Goal: Task Accomplishment & Management: Manage account settings

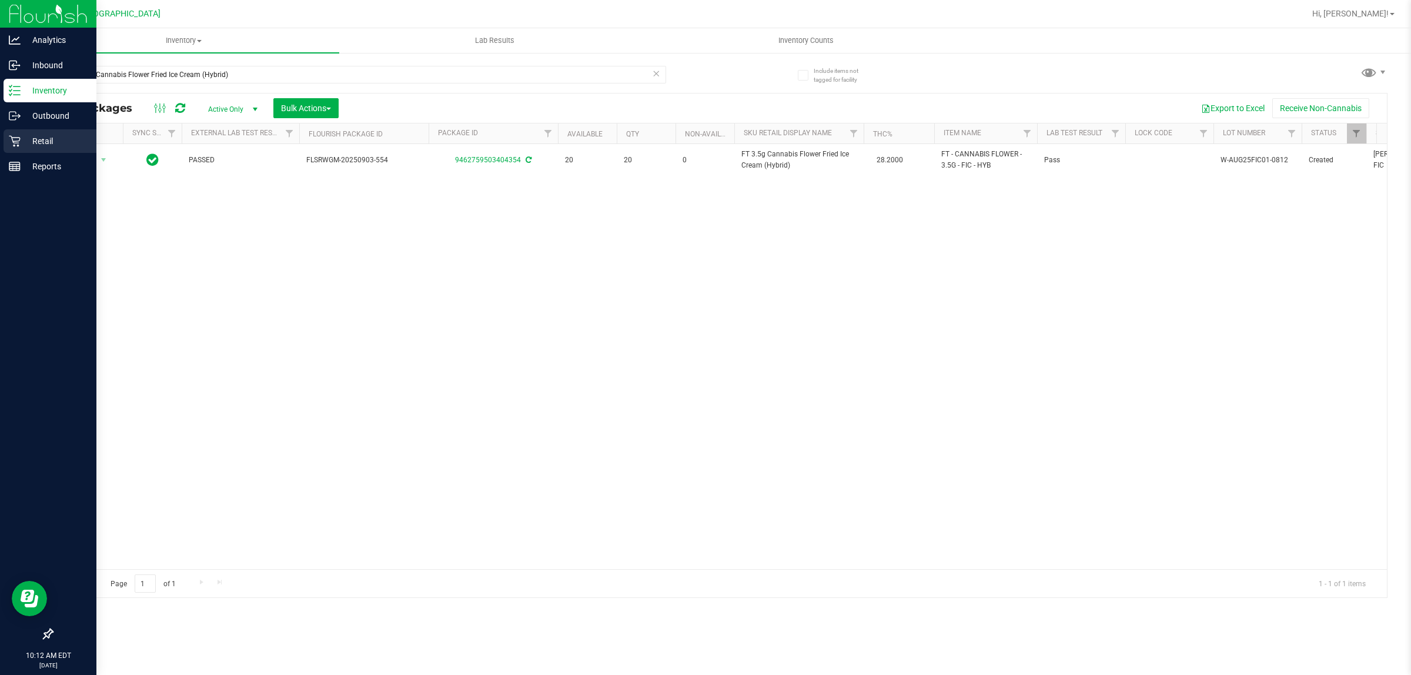
click at [36, 139] on p "Retail" at bounding box center [56, 141] width 71 height 14
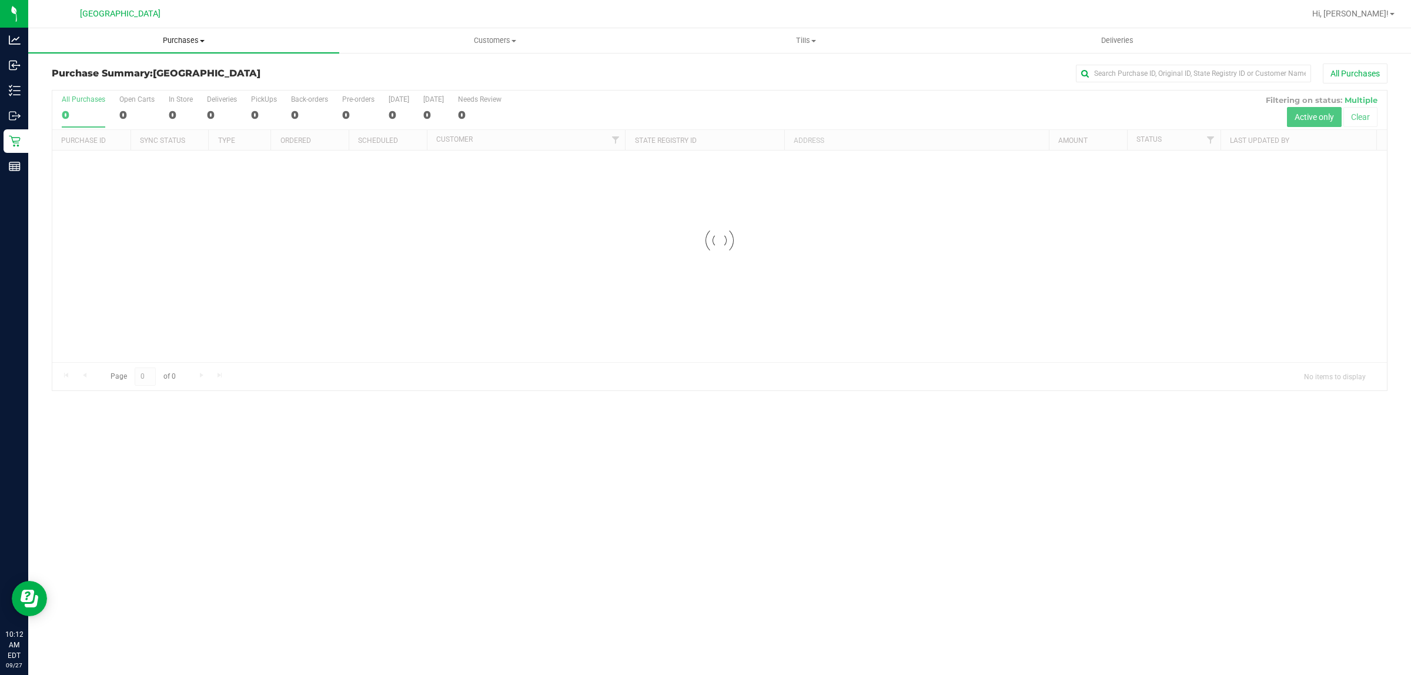
click at [165, 41] on span "Purchases" at bounding box center [183, 40] width 311 height 11
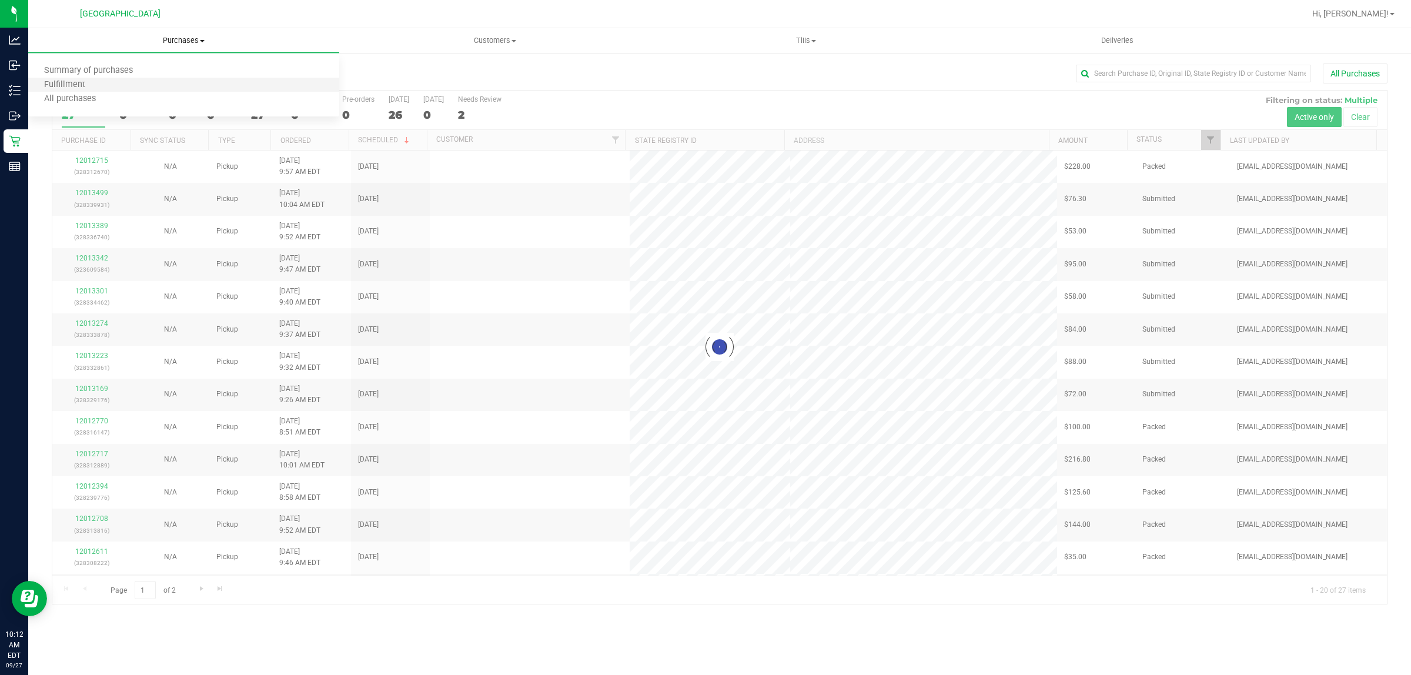
click at [129, 82] on li "Fulfillment" at bounding box center [183, 85] width 311 height 14
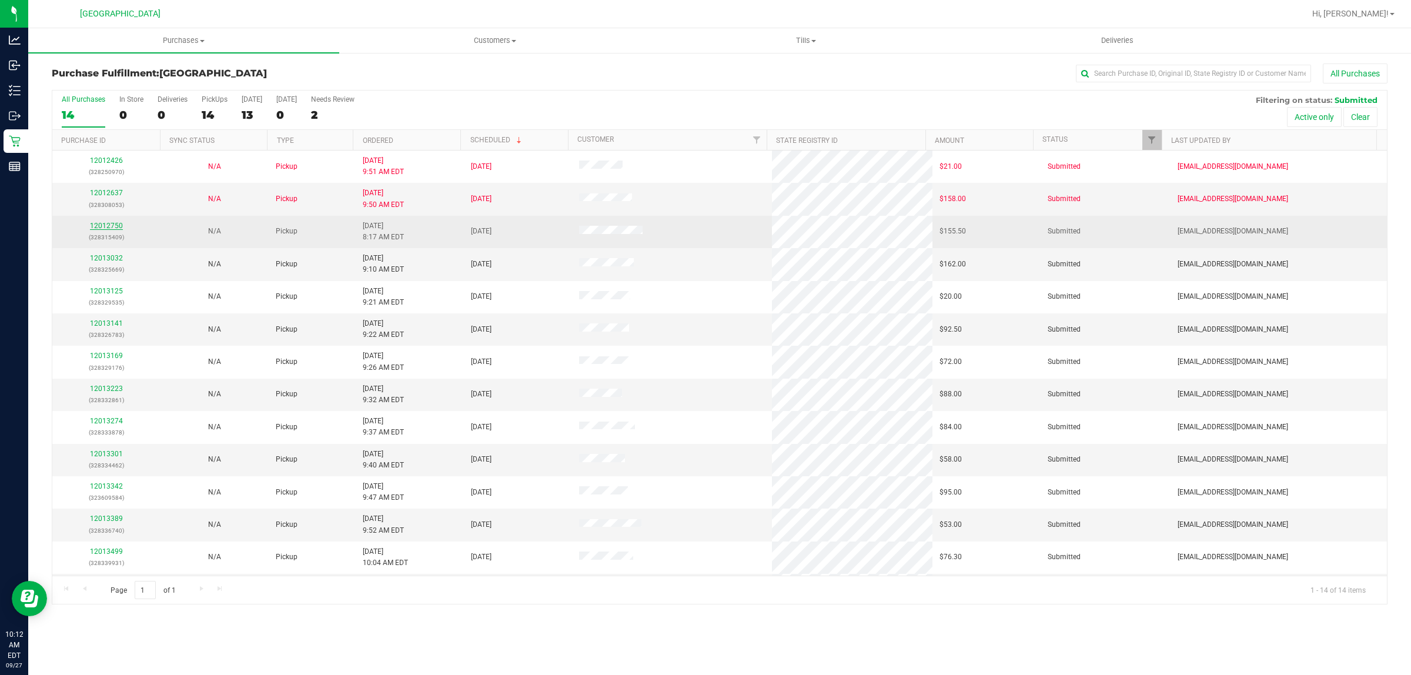
click at [110, 223] on div "12012750 (328315409)" at bounding box center [106, 231] width 94 height 22
click at [110, 225] on link "12012750" at bounding box center [106, 226] width 33 height 8
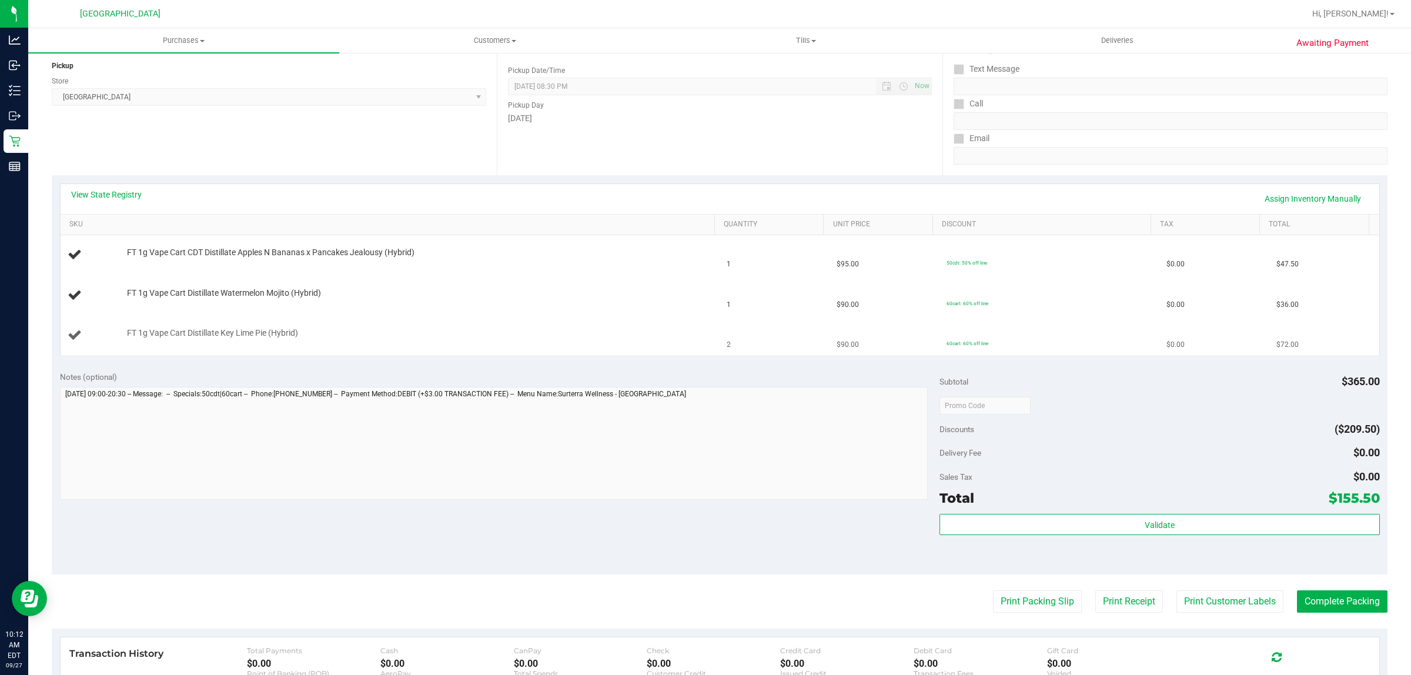
scroll to position [147, 0]
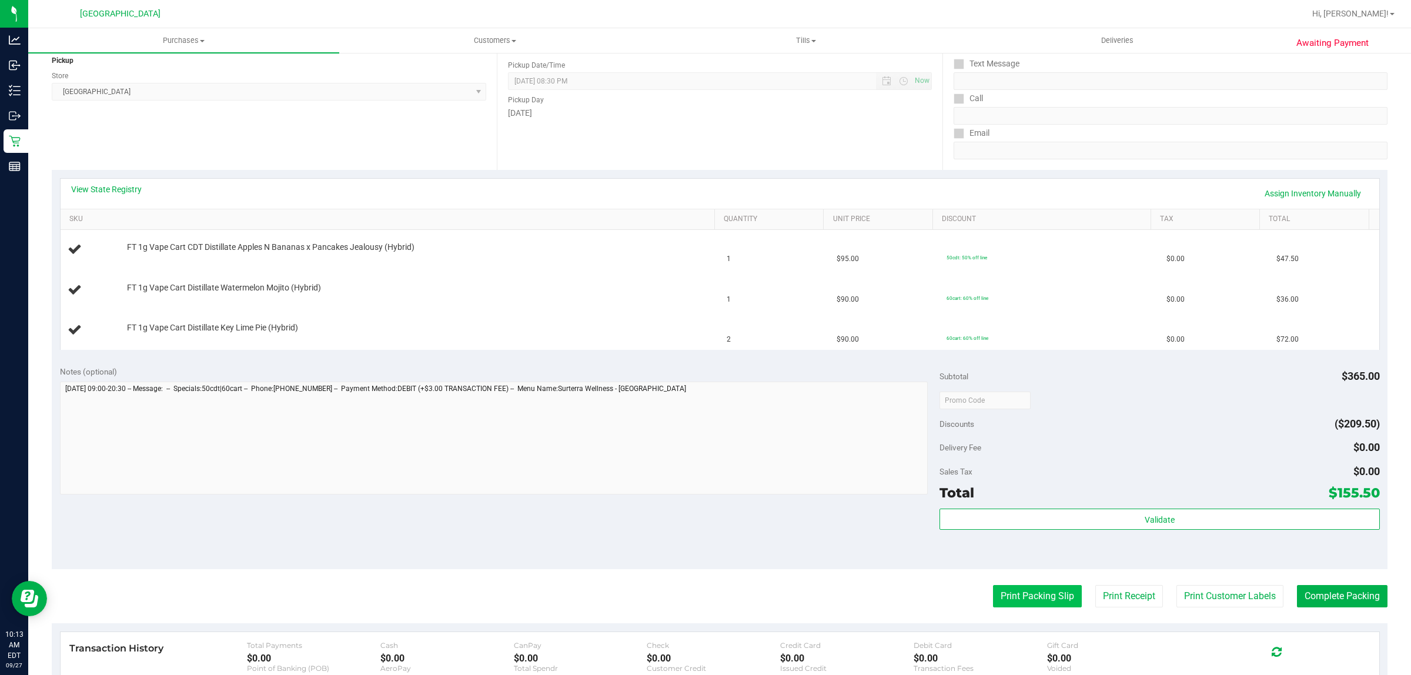
click at [997, 602] on button "Print Packing Slip" at bounding box center [1037, 596] width 89 height 22
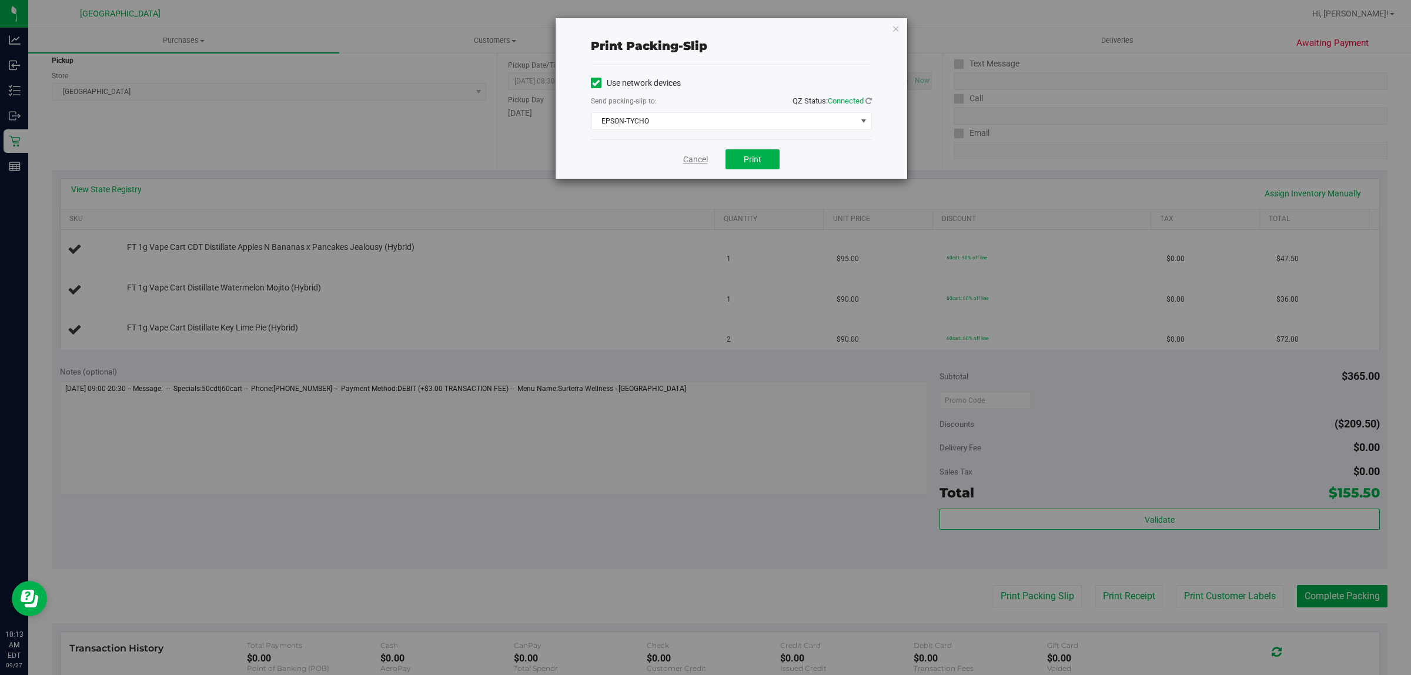
click at [700, 156] on link "Cancel" at bounding box center [695, 159] width 25 height 12
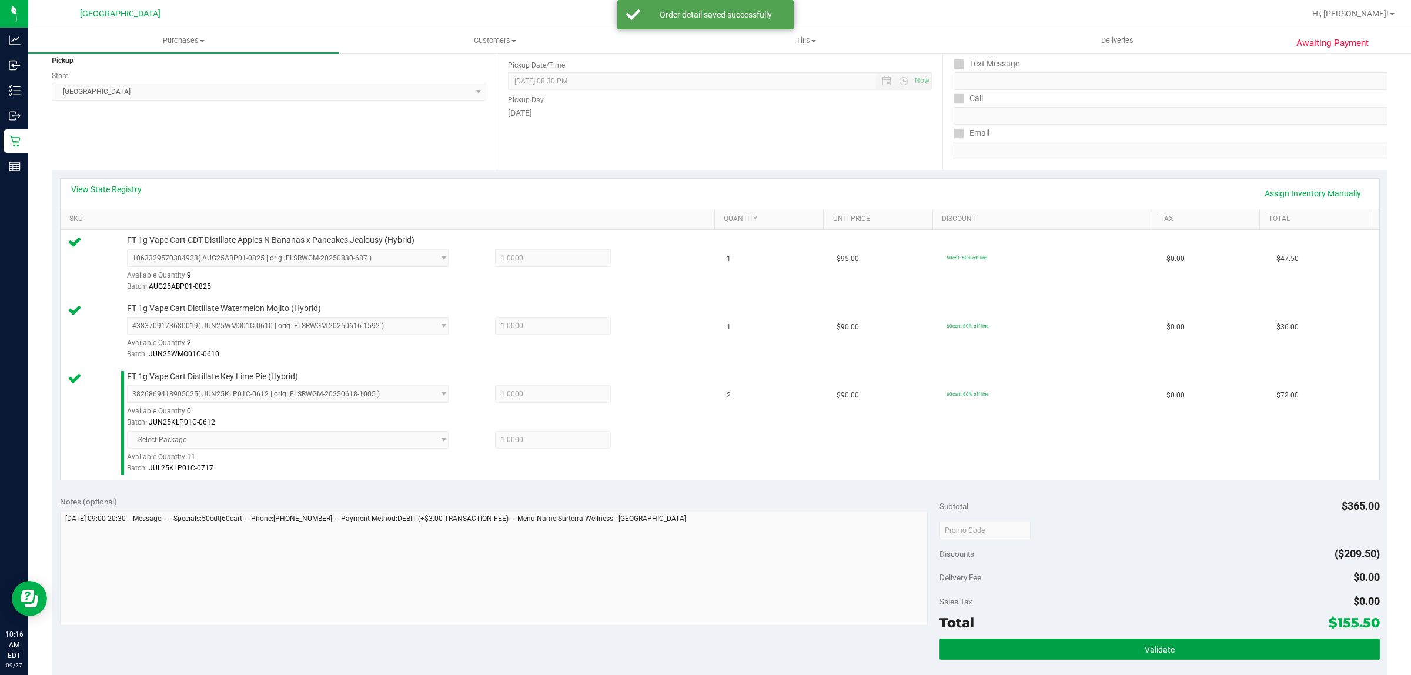
click at [1264, 645] on button "Validate" at bounding box center [1159, 648] width 440 height 21
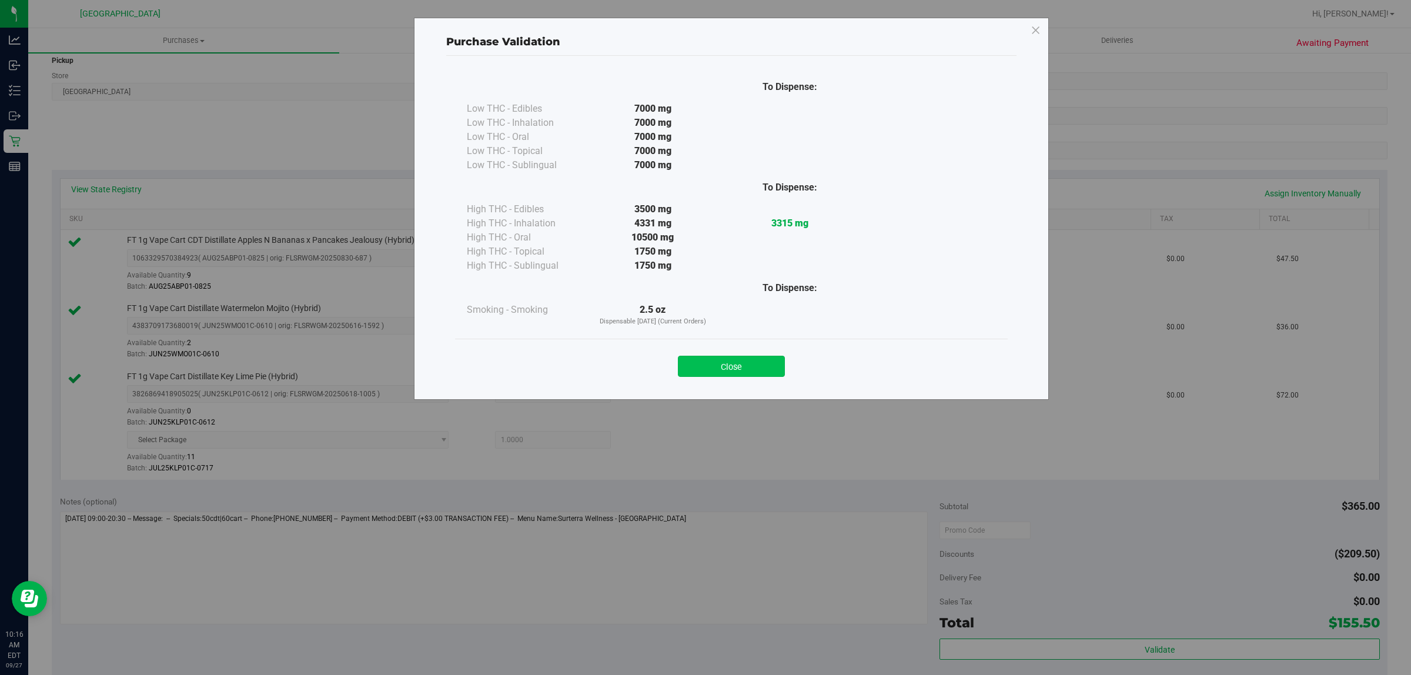
click at [729, 370] on button "Close" at bounding box center [731, 366] width 107 height 21
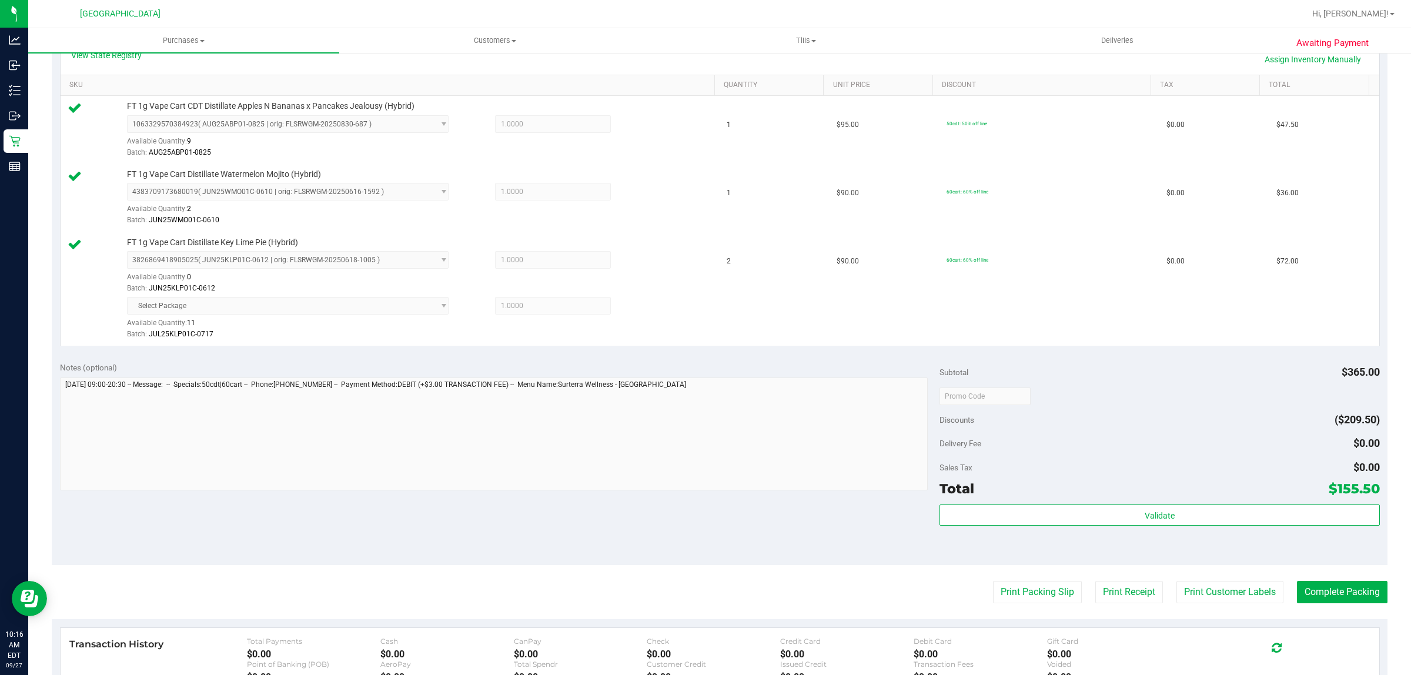
scroll to position [441, 0]
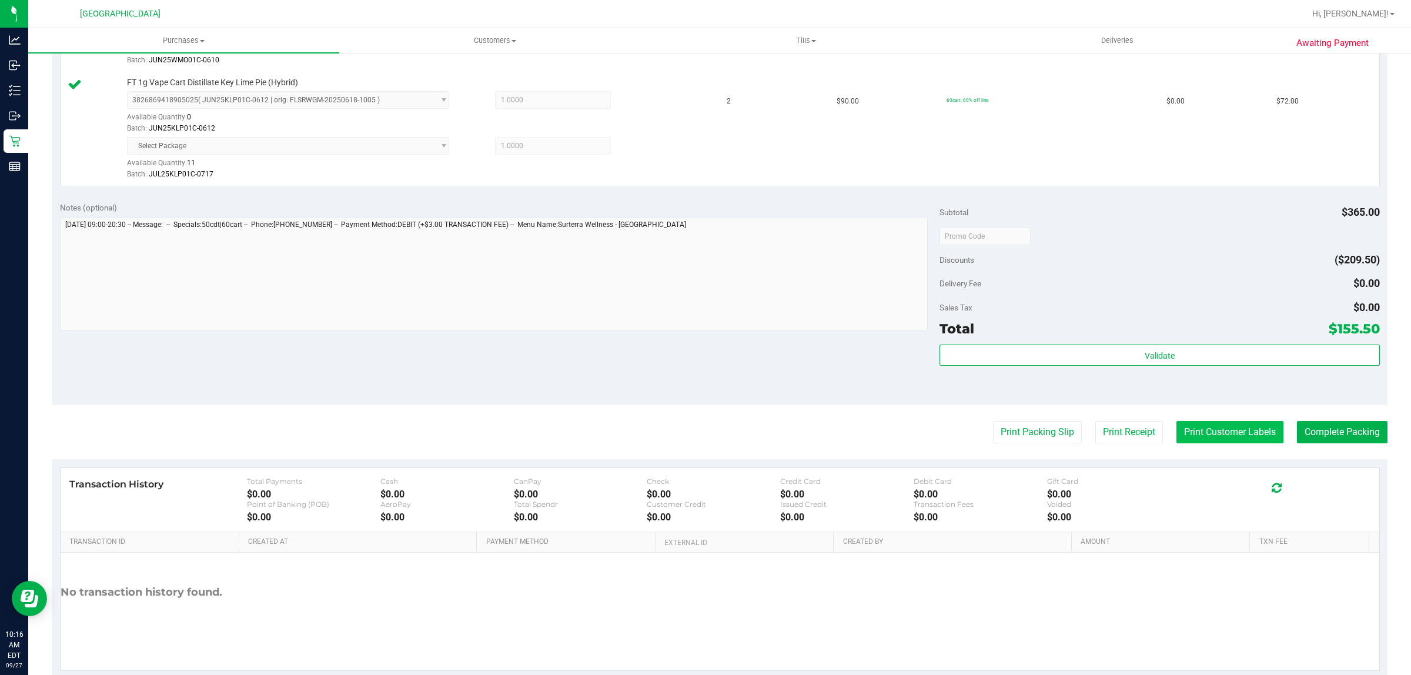
click at [1214, 431] on button "Print Customer Labels" at bounding box center [1229, 432] width 107 height 22
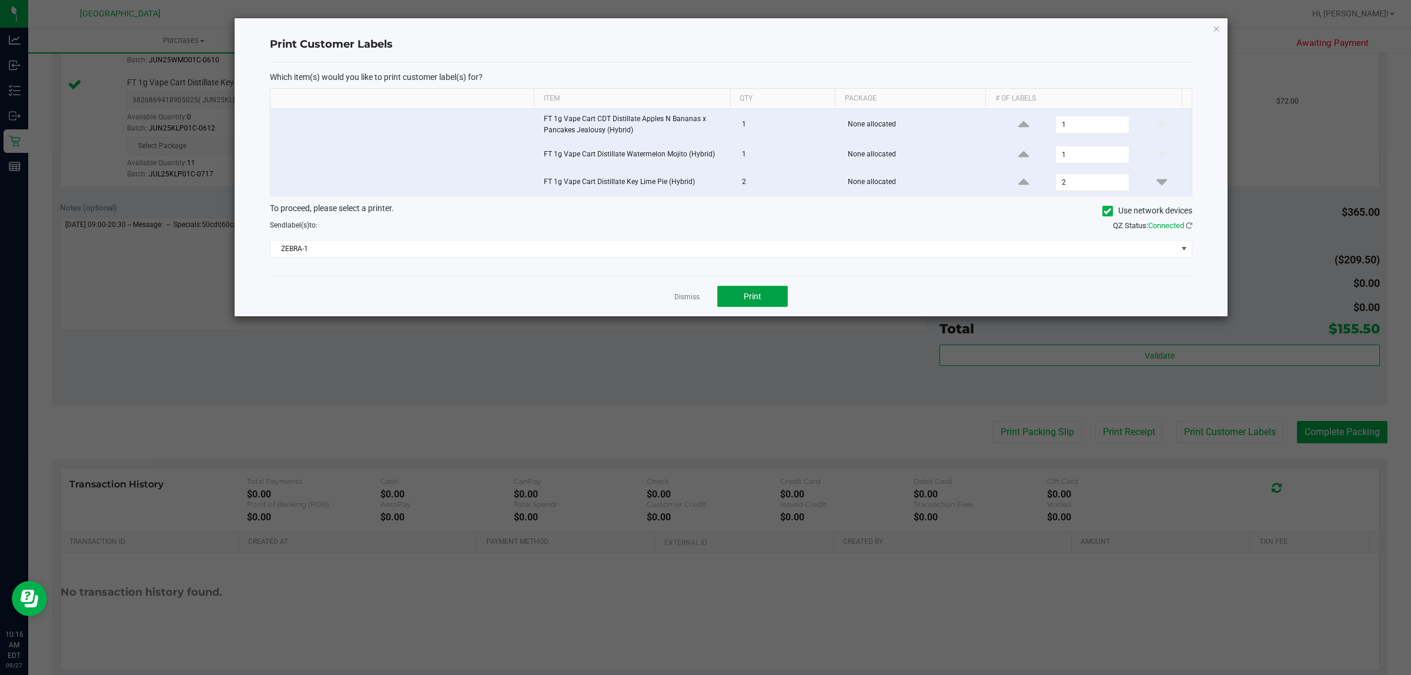
click at [742, 294] on button "Print" at bounding box center [752, 296] width 71 height 21
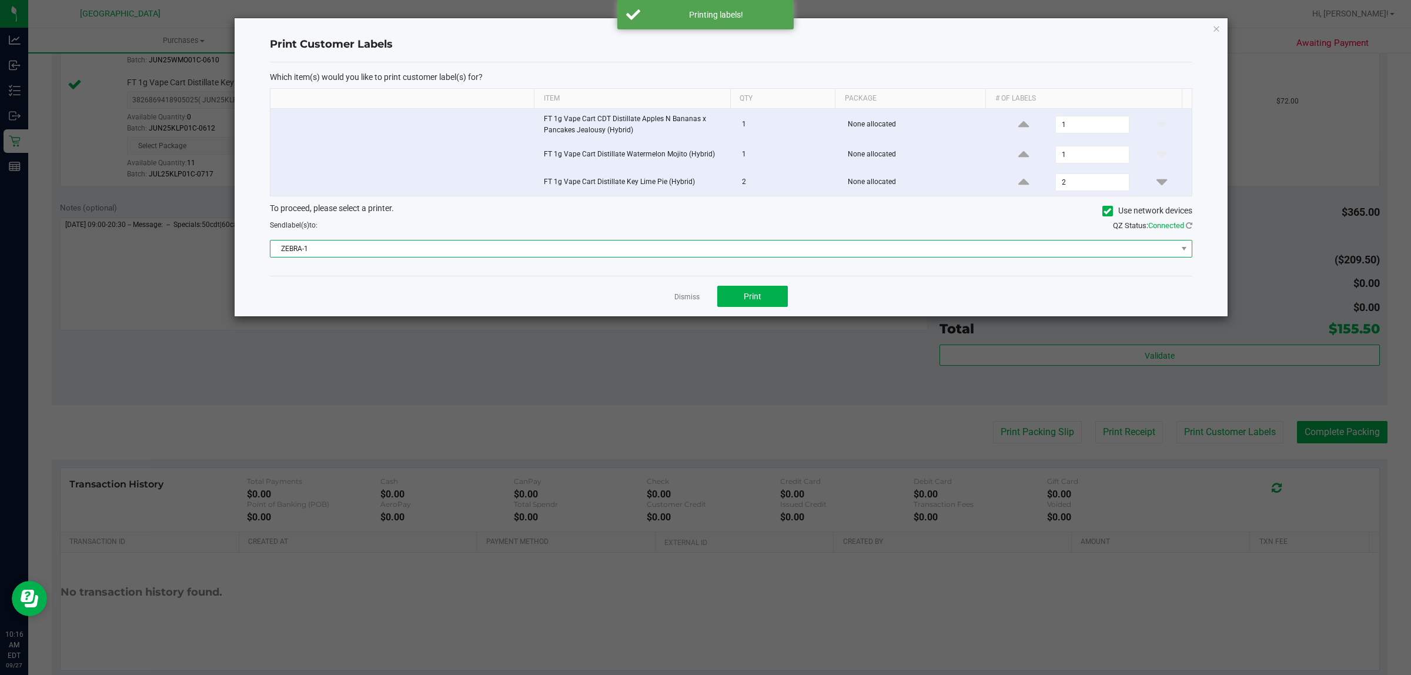
click at [790, 253] on span "ZEBRA-1" at bounding box center [723, 248] width 906 height 16
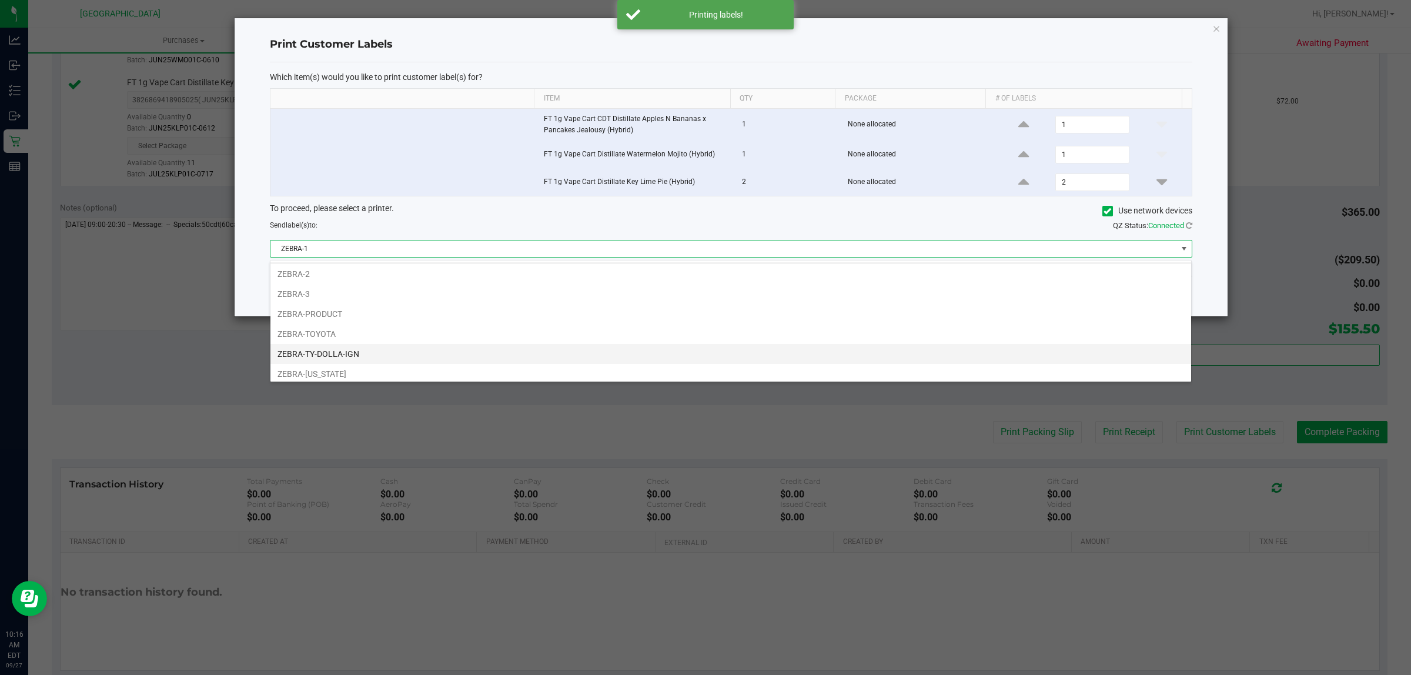
scroll to position [24, 0]
click at [360, 347] on li "ZEBRA-TY-DOLLA-IGN" at bounding box center [730, 350] width 920 height 20
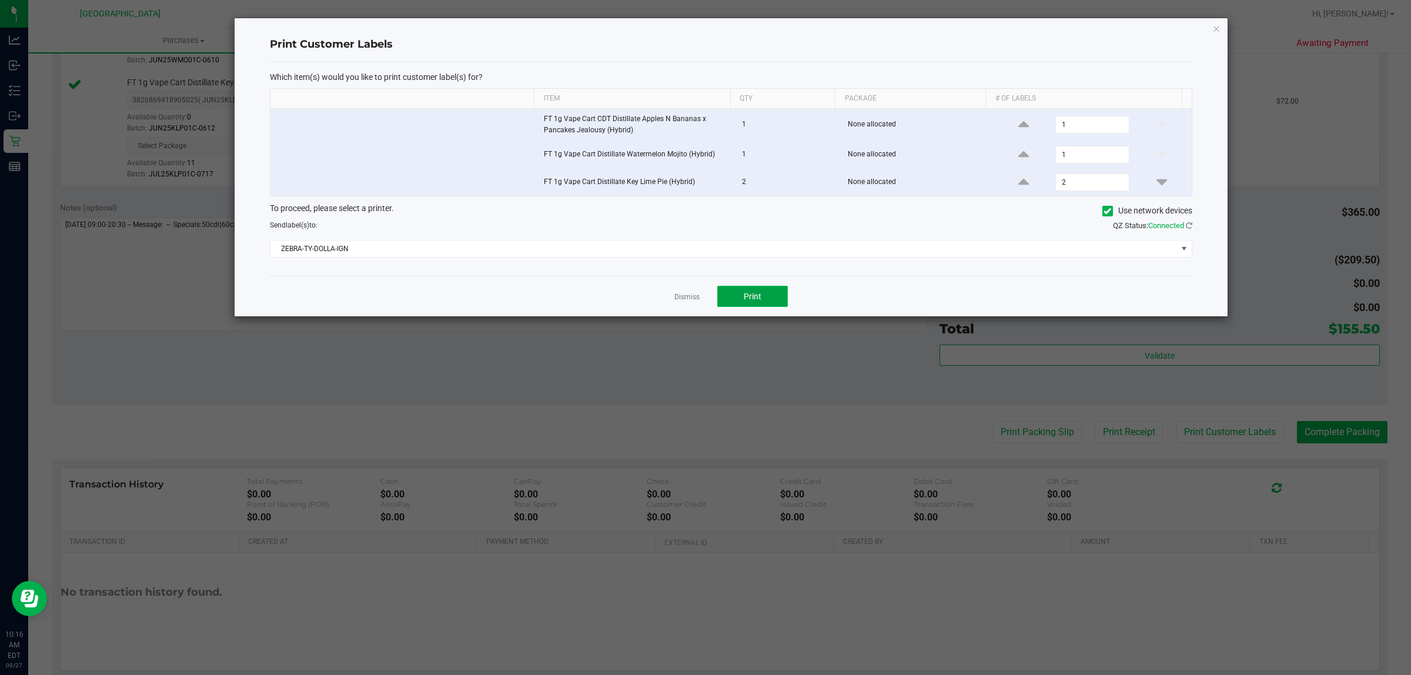
click at [726, 294] on button "Print" at bounding box center [752, 296] width 71 height 21
click at [1214, 27] on icon "button" at bounding box center [1216, 28] width 8 height 14
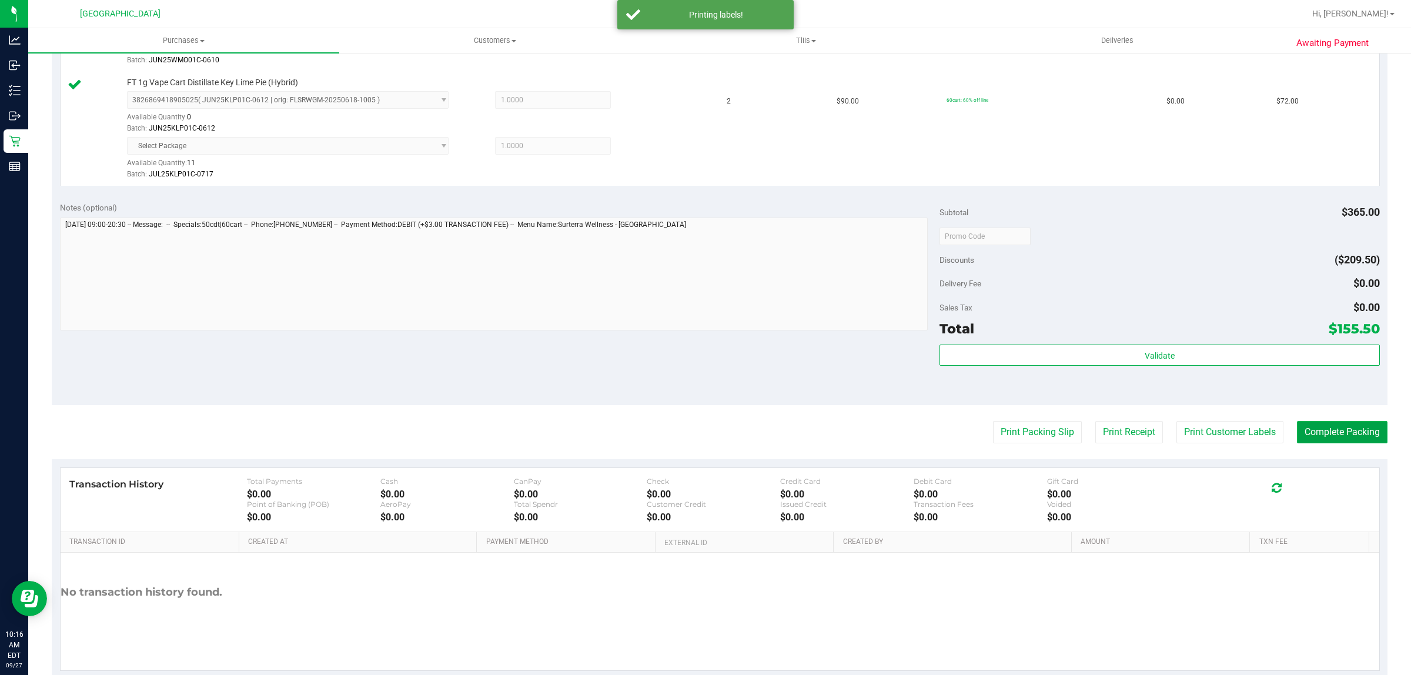
click at [1332, 430] on button "Complete Packing" at bounding box center [1342, 432] width 91 height 22
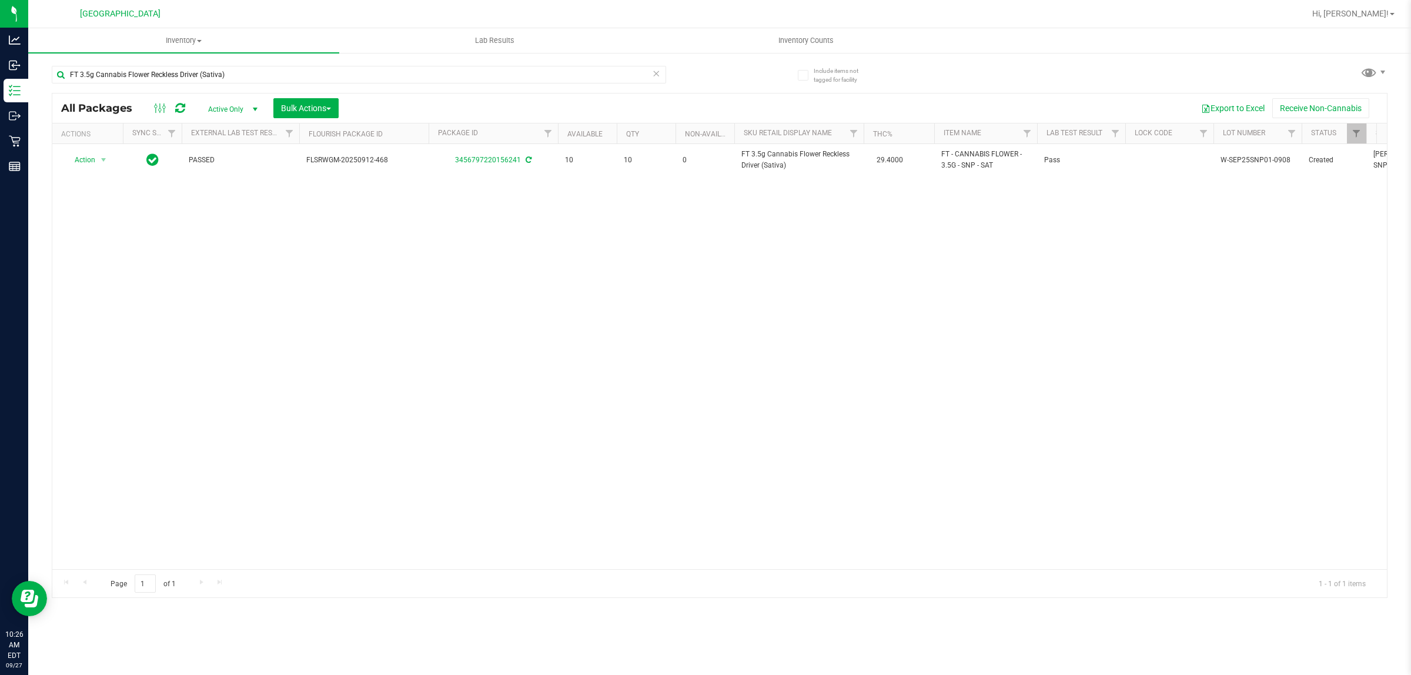
click at [655, 73] on icon at bounding box center [656, 73] width 8 height 14
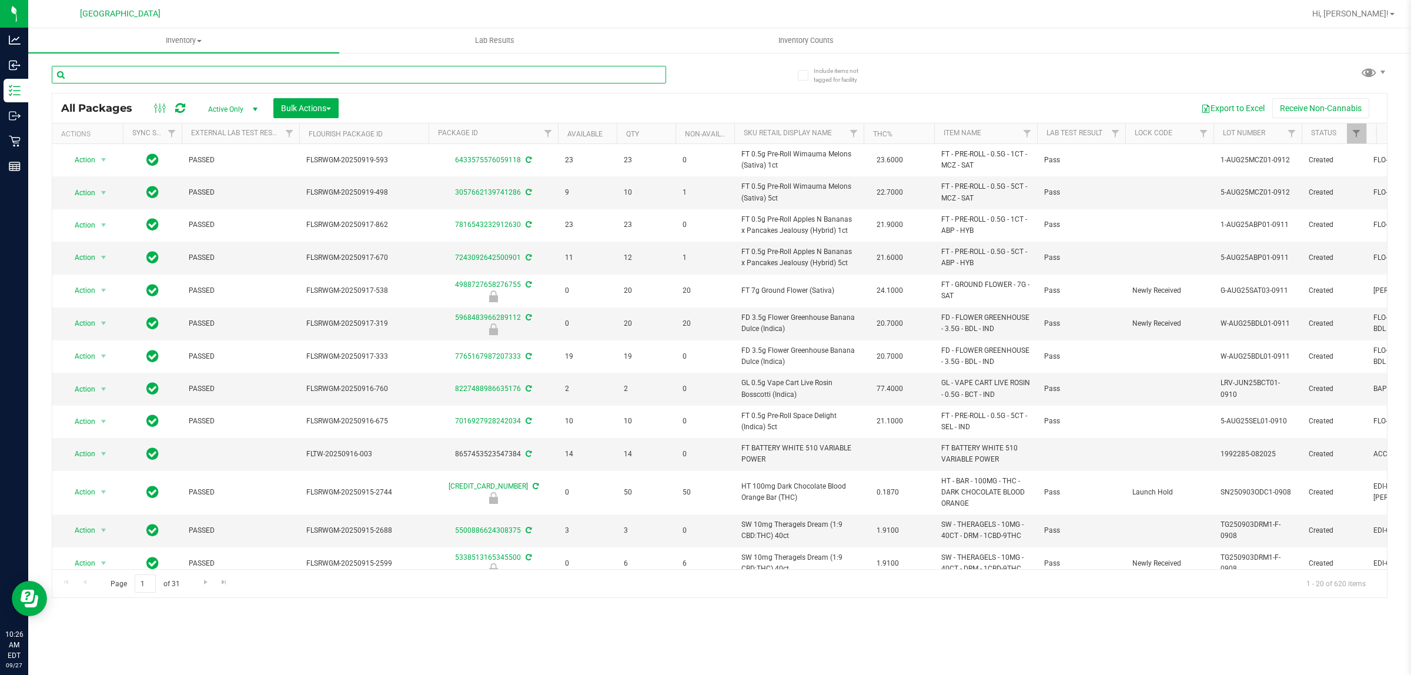
click at [655, 73] on input "text" at bounding box center [359, 75] width 614 height 18
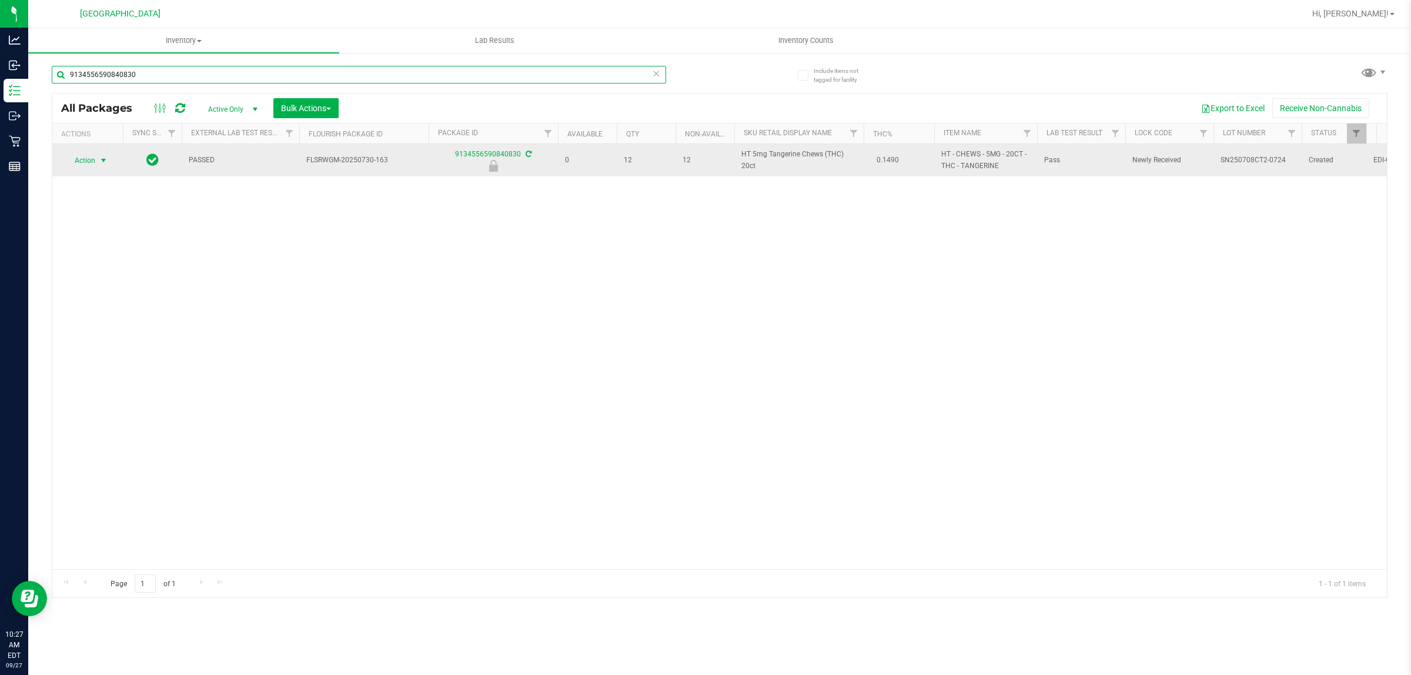
type input "9134556590840830"
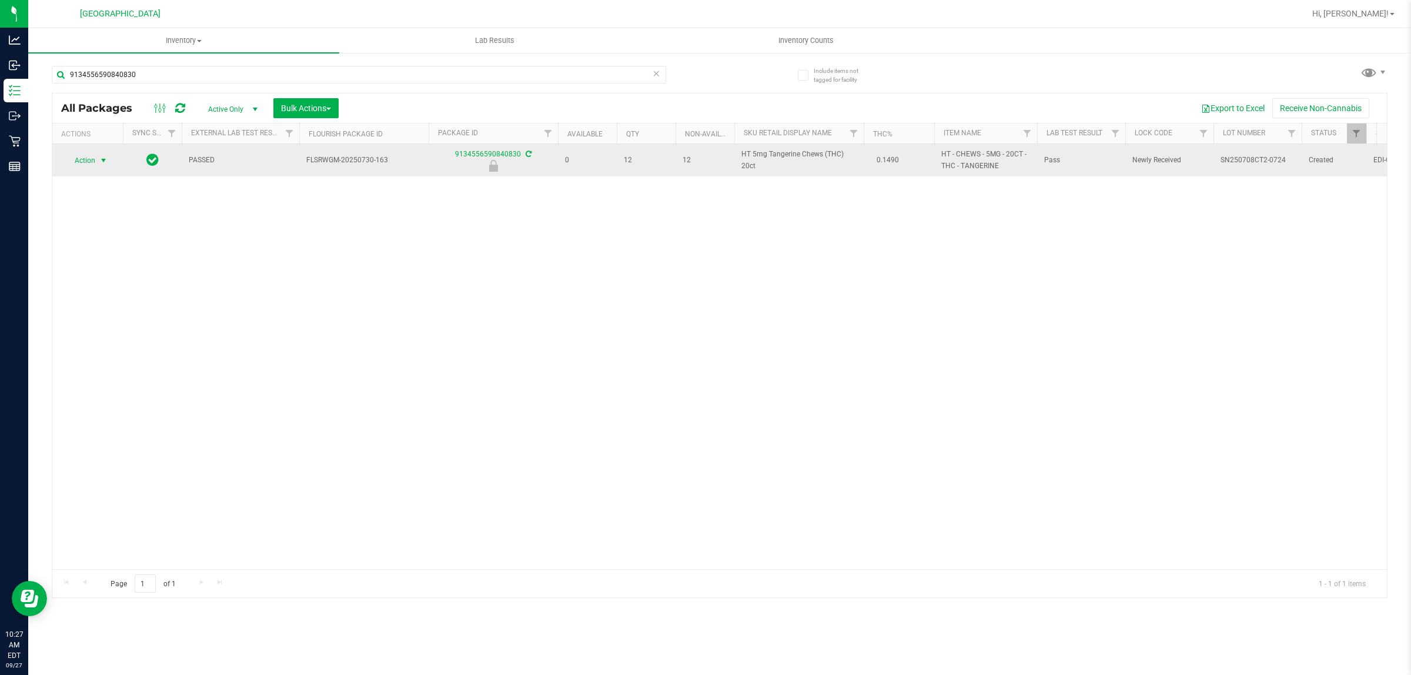
click at [87, 163] on span "Action" at bounding box center [80, 160] width 32 height 16
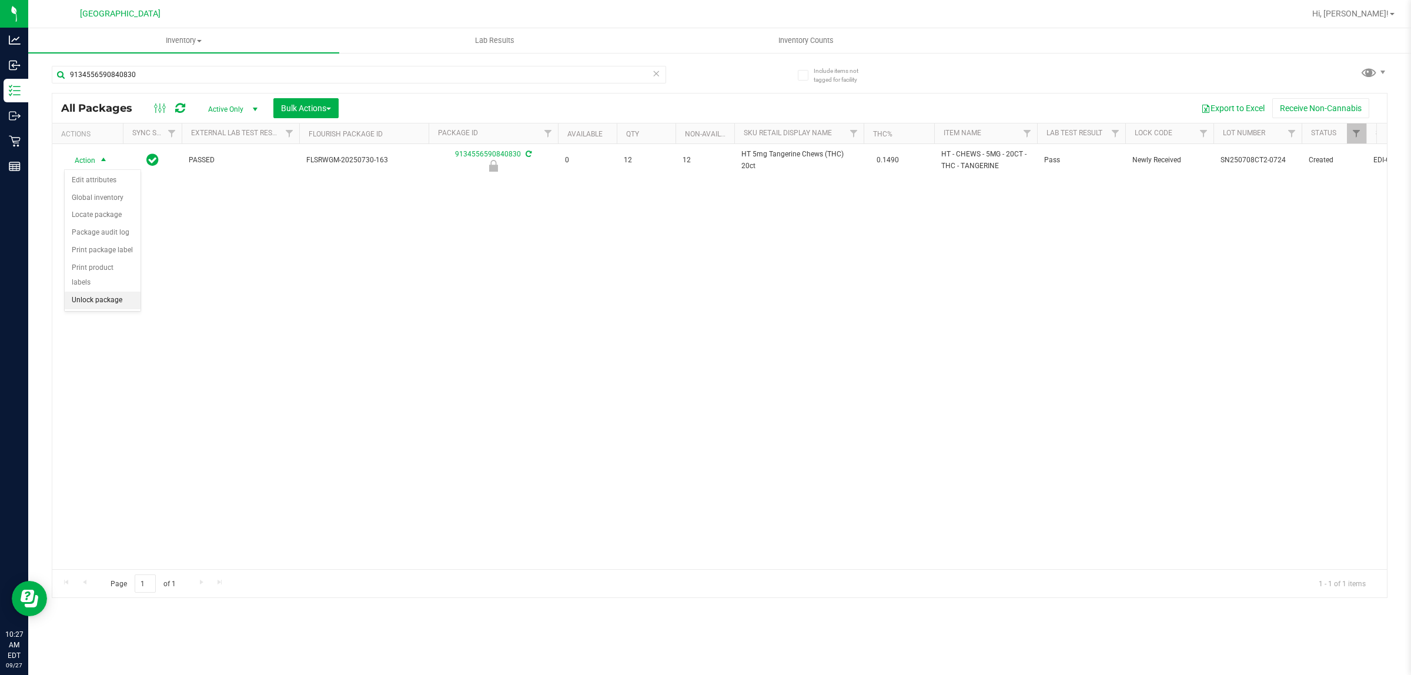
click at [110, 292] on li "Unlock package" at bounding box center [103, 301] width 76 height 18
click at [654, 75] on icon at bounding box center [656, 73] width 8 height 14
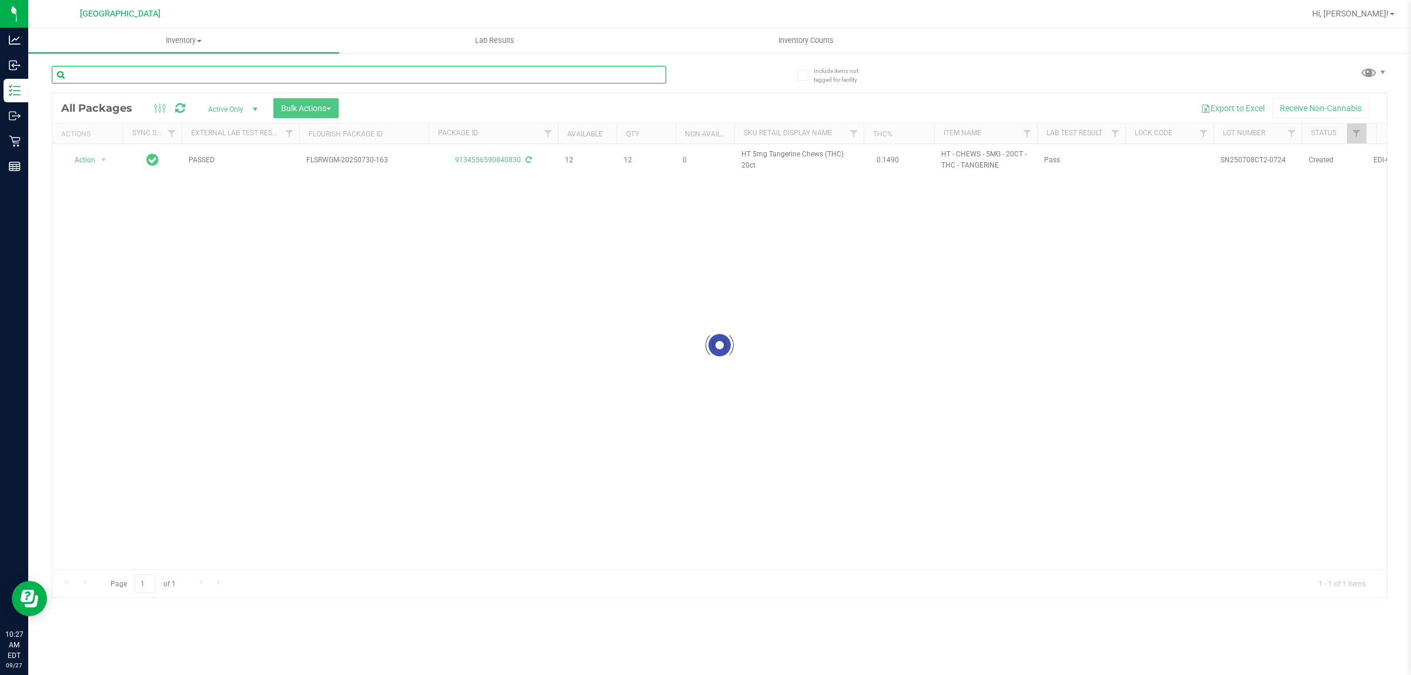
click at [577, 69] on input "text" at bounding box center [359, 75] width 614 height 18
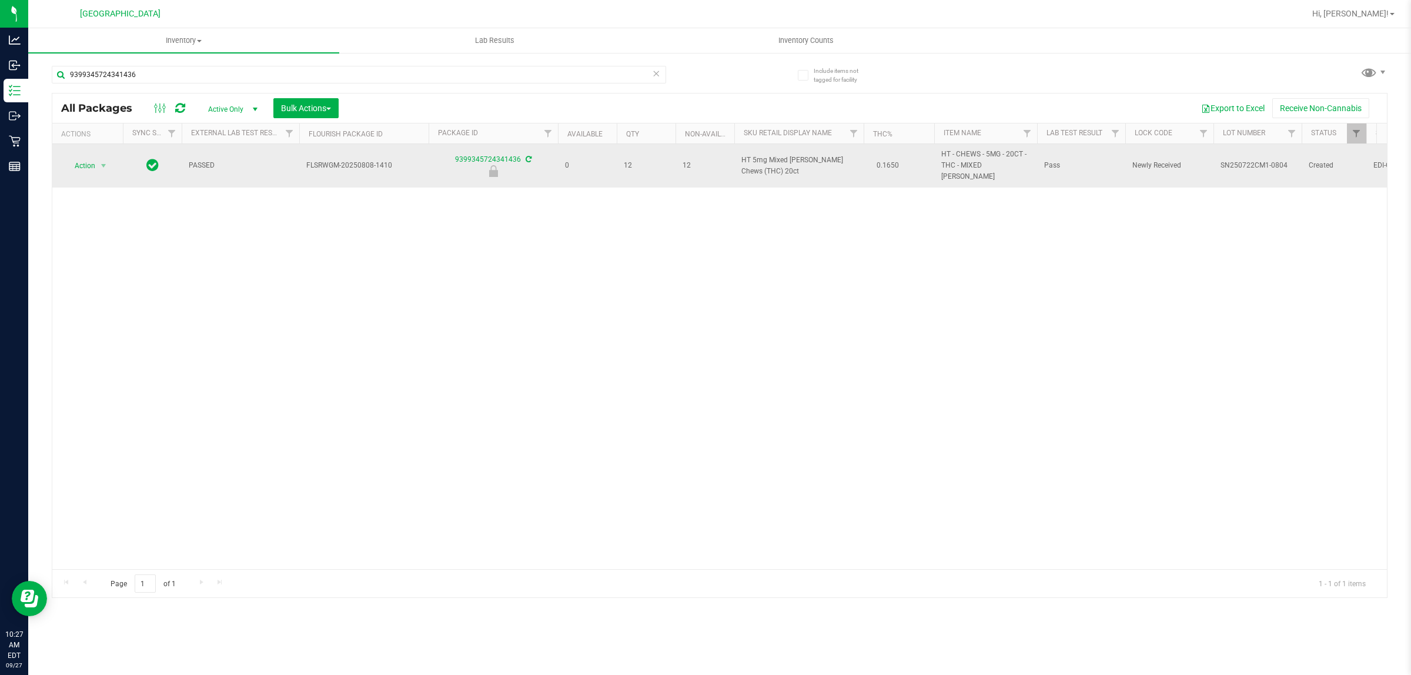
drag, startPoint x: 759, startPoint y: 168, endPoint x: 736, endPoint y: 158, distance: 24.7
click at [736, 158] on td "HT 5mg Mixed Berry Chews (THC) 20ct" at bounding box center [798, 165] width 129 height 43
copy span "HT 5mg Mixed Berry Chews (THC) 20ct"
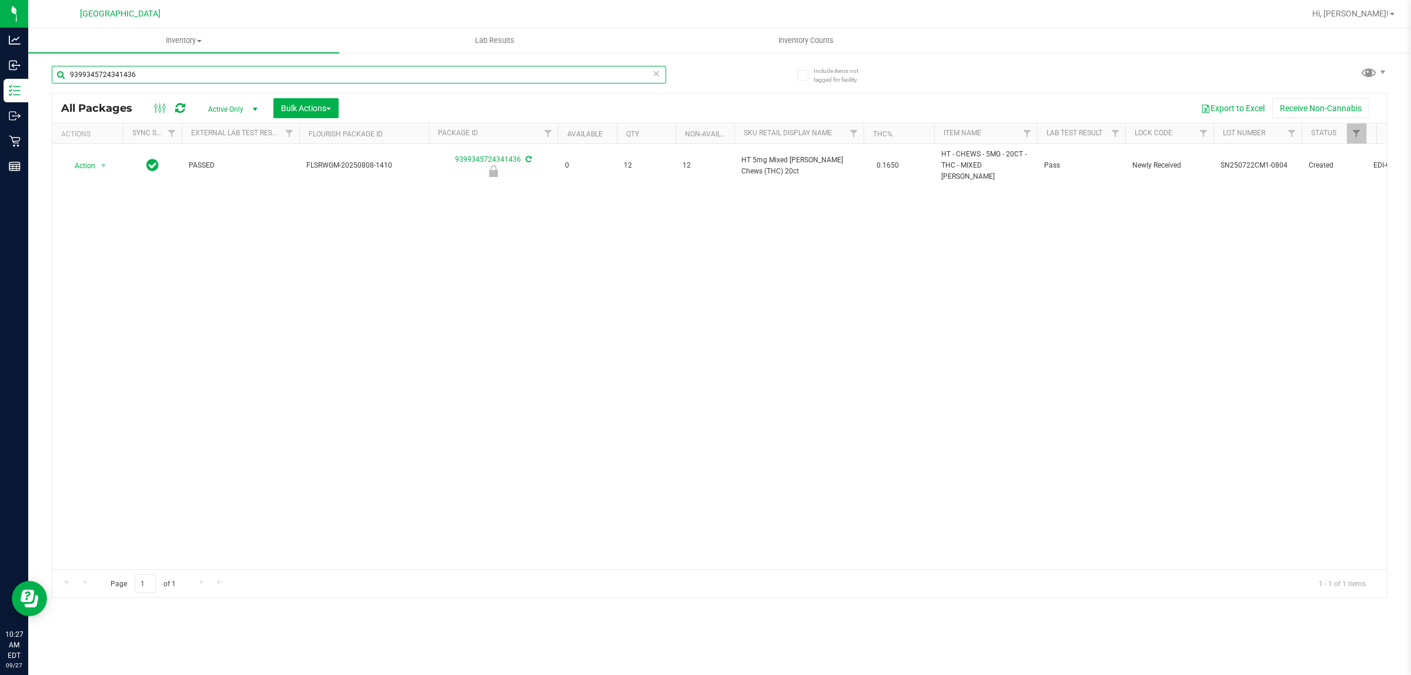
click at [451, 75] on input "9399345724341436" at bounding box center [359, 75] width 614 height 18
click at [451, 74] on input "9399345724341436" at bounding box center [359, 75] width 614 height 18
paste input "HT 5mg Mixed Berry Chews (THC) 20ct"
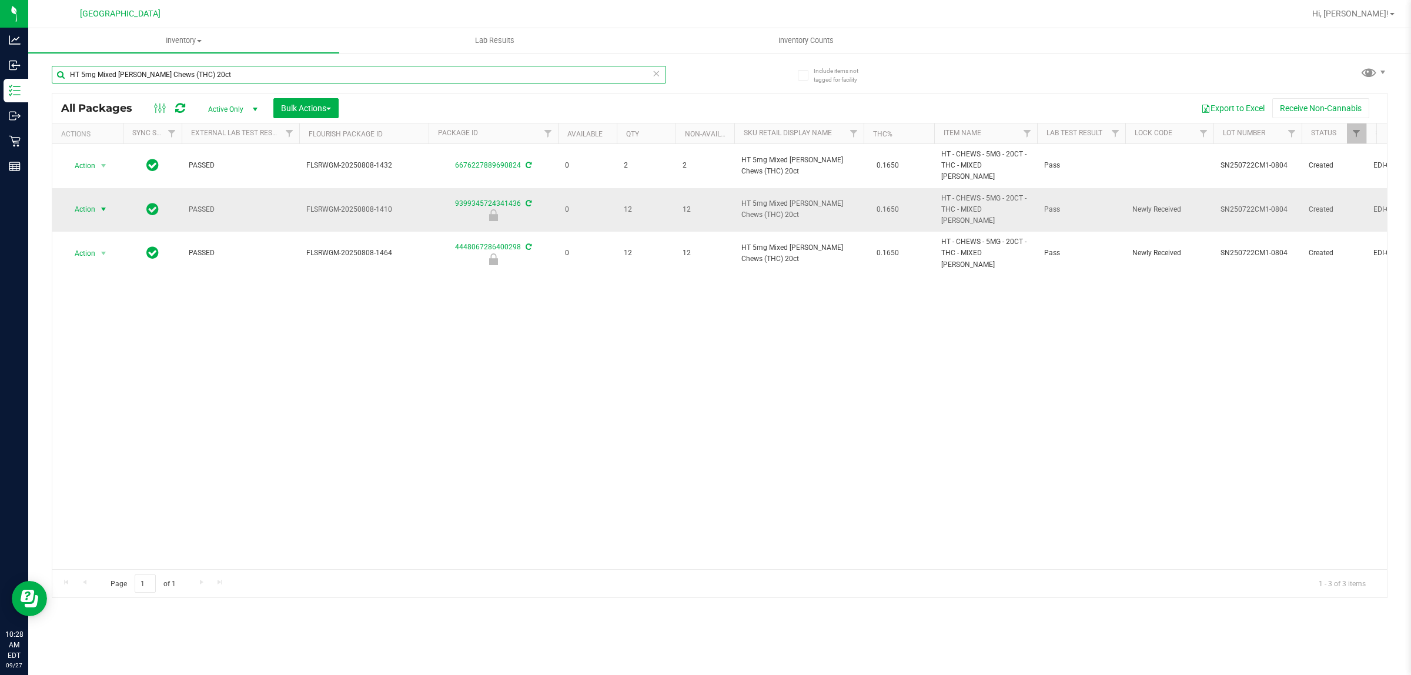
type input "HT 5mg Mixed Berry Chews (THC) 20ct"
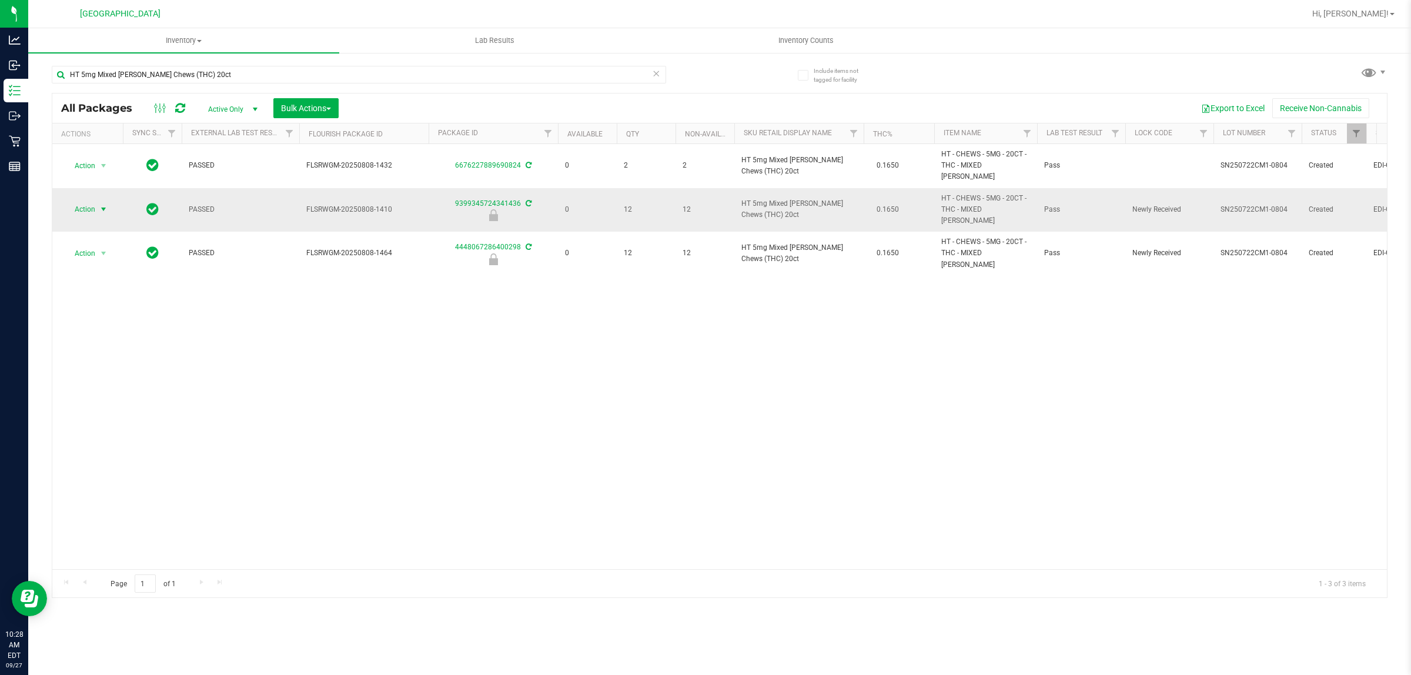
click at [88, 201] on span "Action" at bounding box center [80, 209] width 32 height 16
click at [112, 324] on li "Unlock package" at bounding box center [103, 333] width 76 height 18
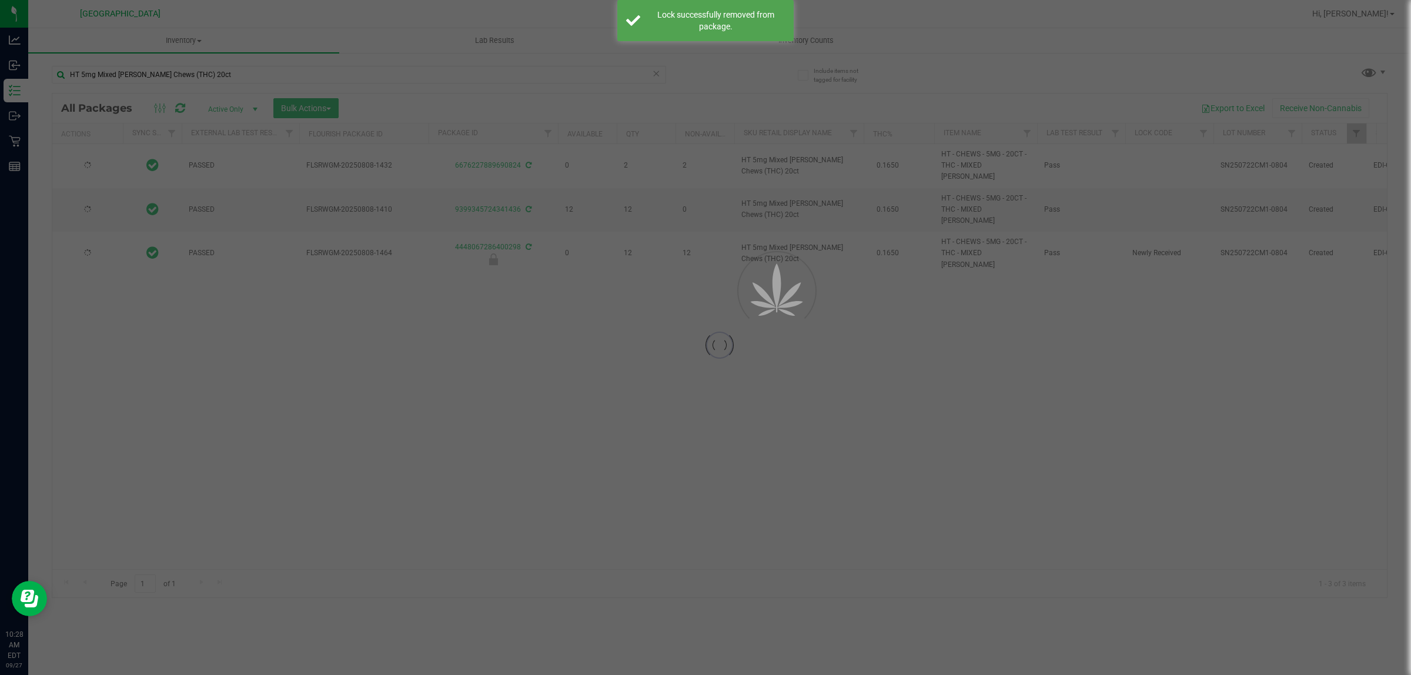
type input "2026-02-01"
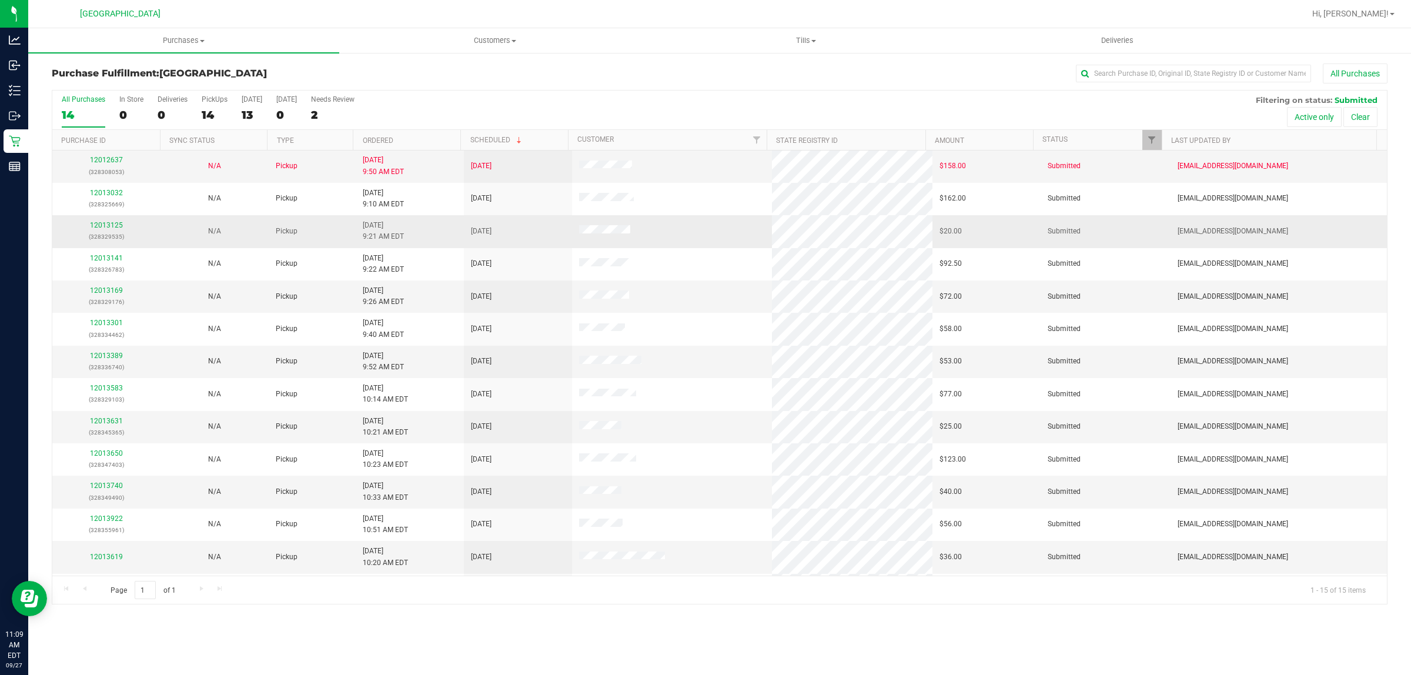
scroll to position [63, 0]
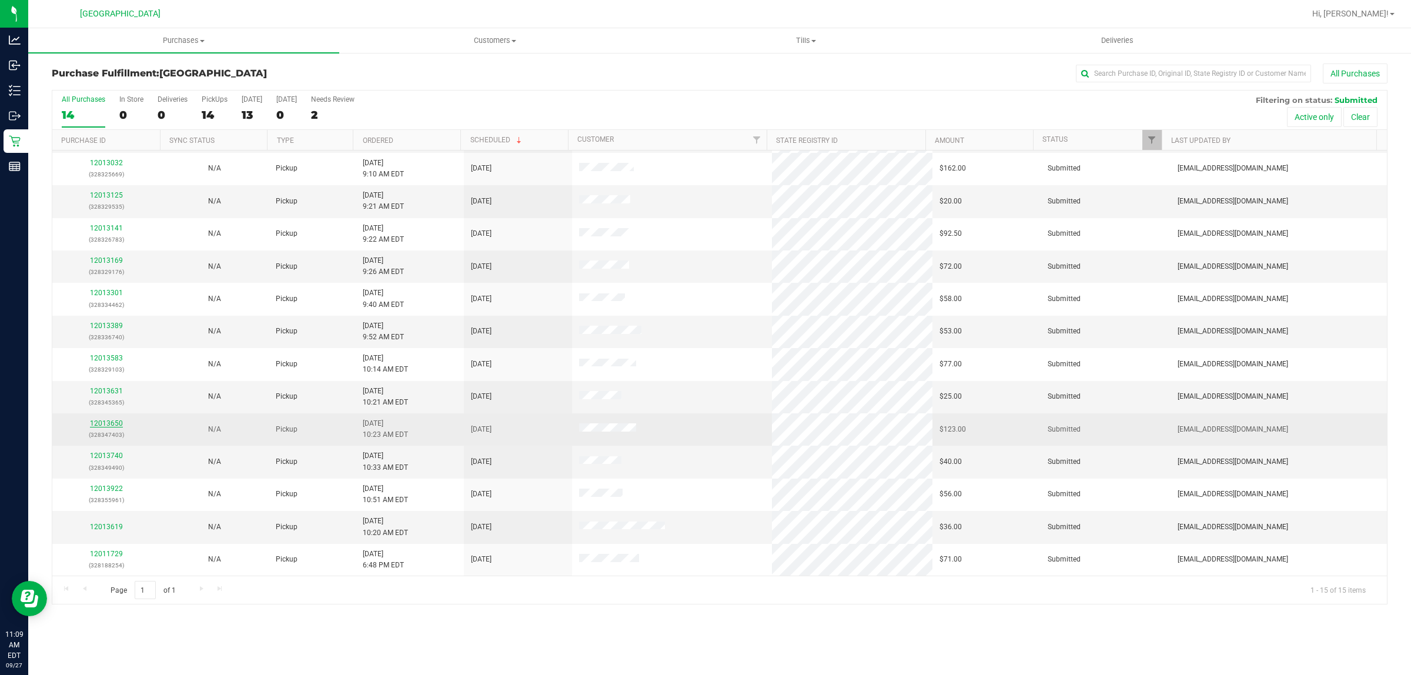
click at [118, 424] on link "12013650" at bounding box center [106, 423] width 33 height 8
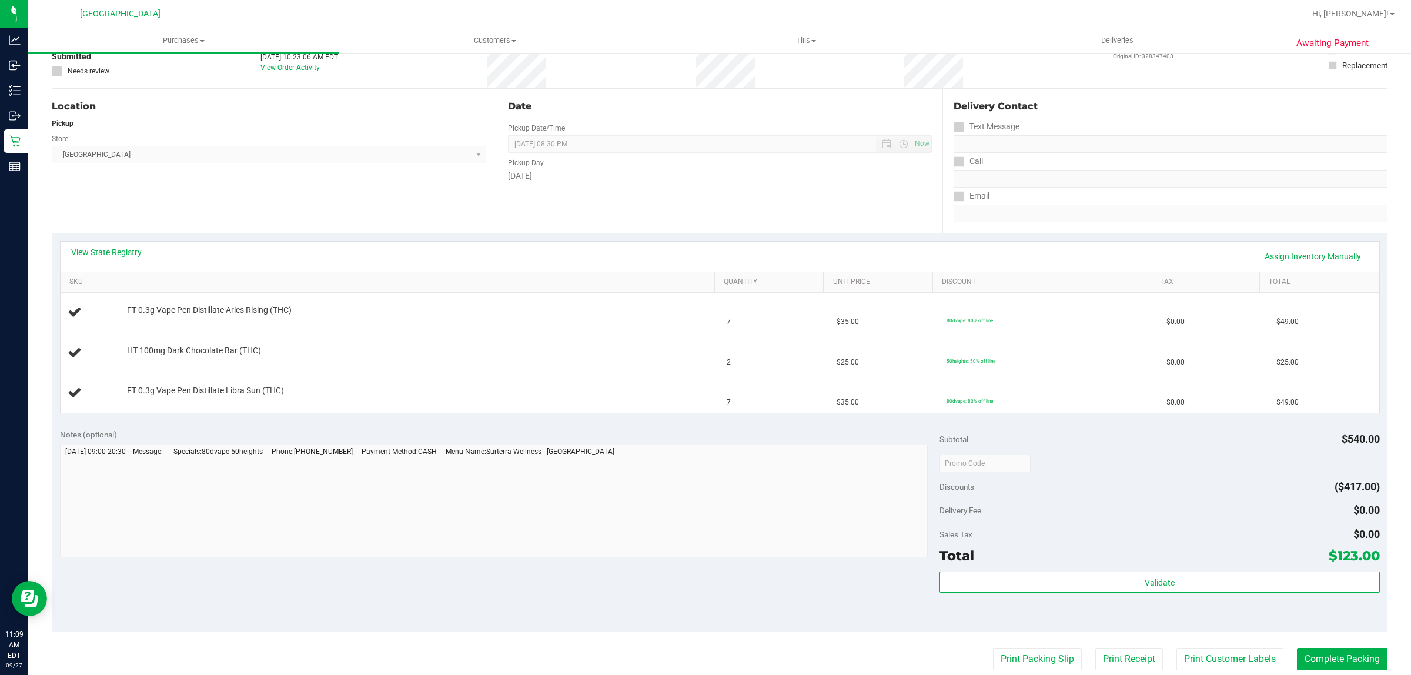
scroll to position [147, 0]
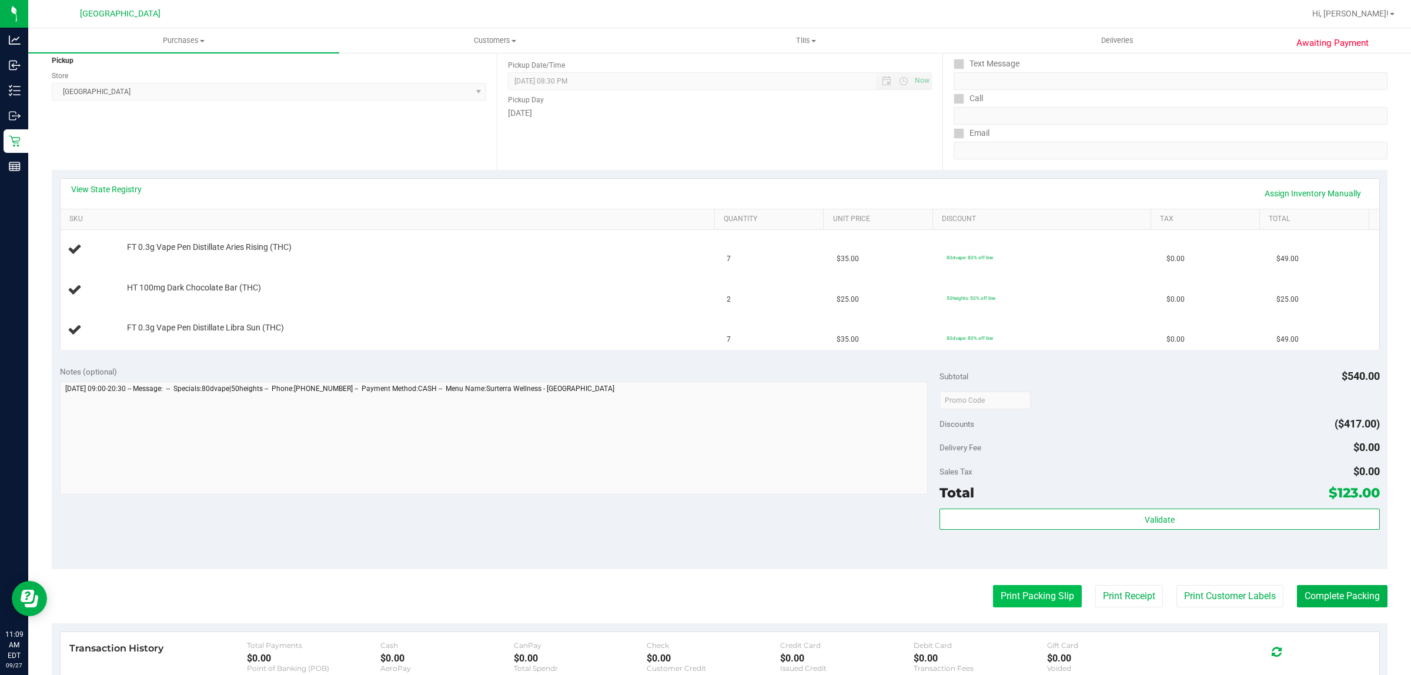
click at [1014, 595] on button "Print Packing Slip" at bounding box center [1037, 596] width 89 height 22
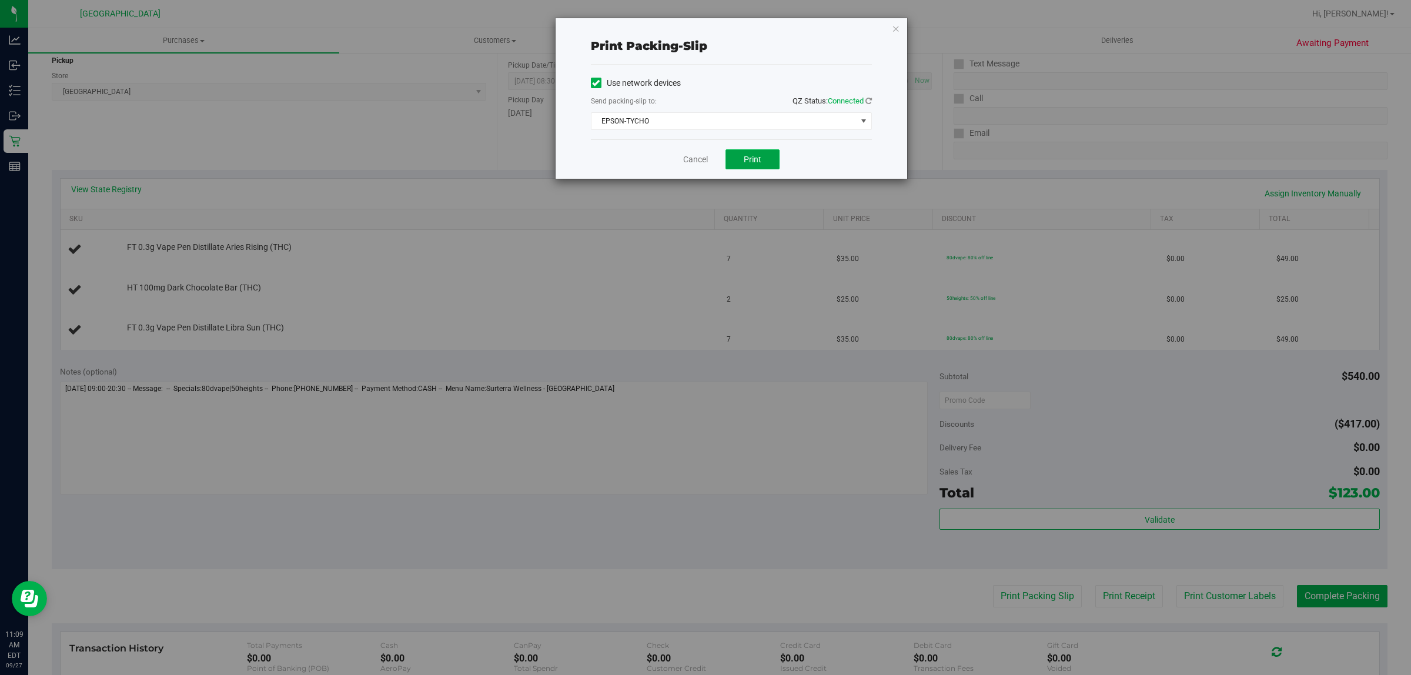
click at [754, 159] on span "Print" at bounding box center [752, 159] width 18 height 9
drag, startPoint x: 685, startPoint y: 153, endPoint x: 689, endPoint y: 195, distance: 41.3
click at [685, 169] on div "Cancel Print" at bounding box center [731, 158] width 281 height 39
drag, startPoint x: 689, startPoint y: 194, endPoint x: 676, endPoint y: 156, distance: 40.5
click at [689, 193] on div "Print packing-slip Use network devices Send packing-slip to: QZ Status: Connect…" at bounding box center [709, 337] width 1419 height 675
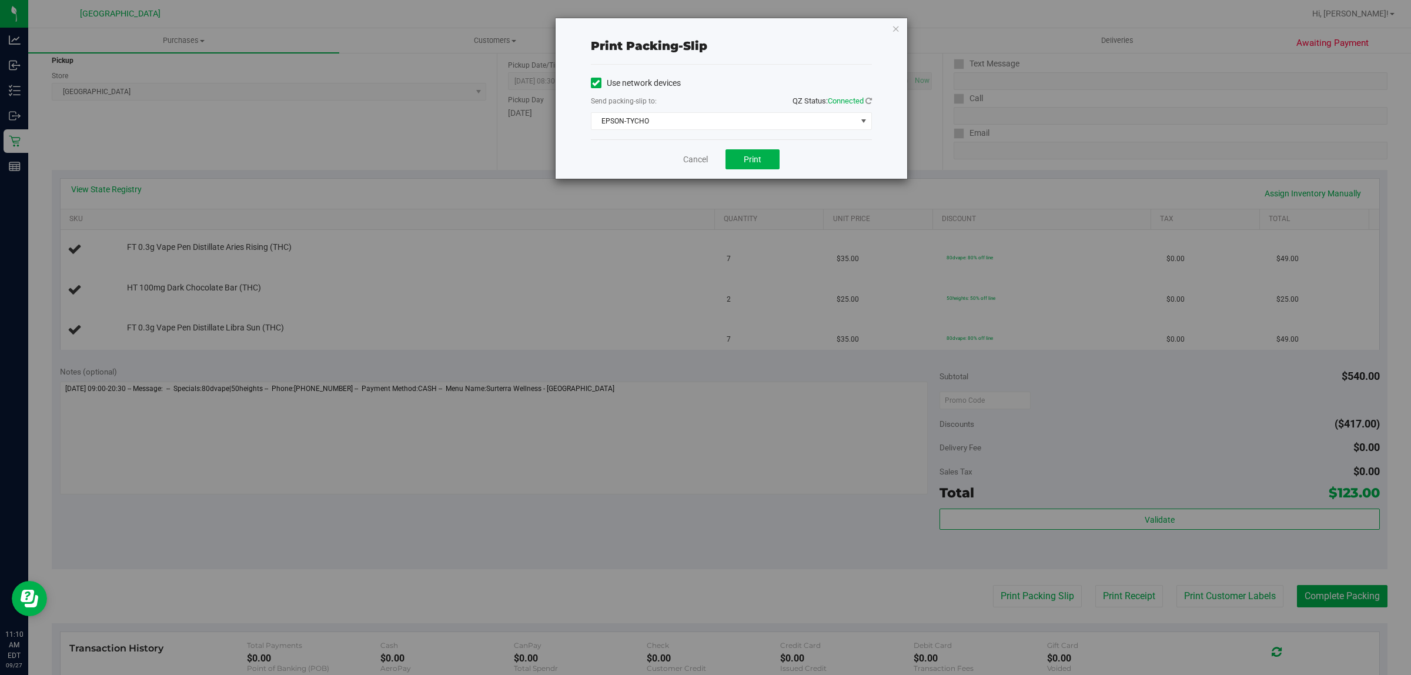
click at [676, 156] on div "Cancel Print" at bounding box center [731, 158] width 281 height 39
click at [684, 163] on link "Cancel" at bounding box center [695, 159] width 25 height 12
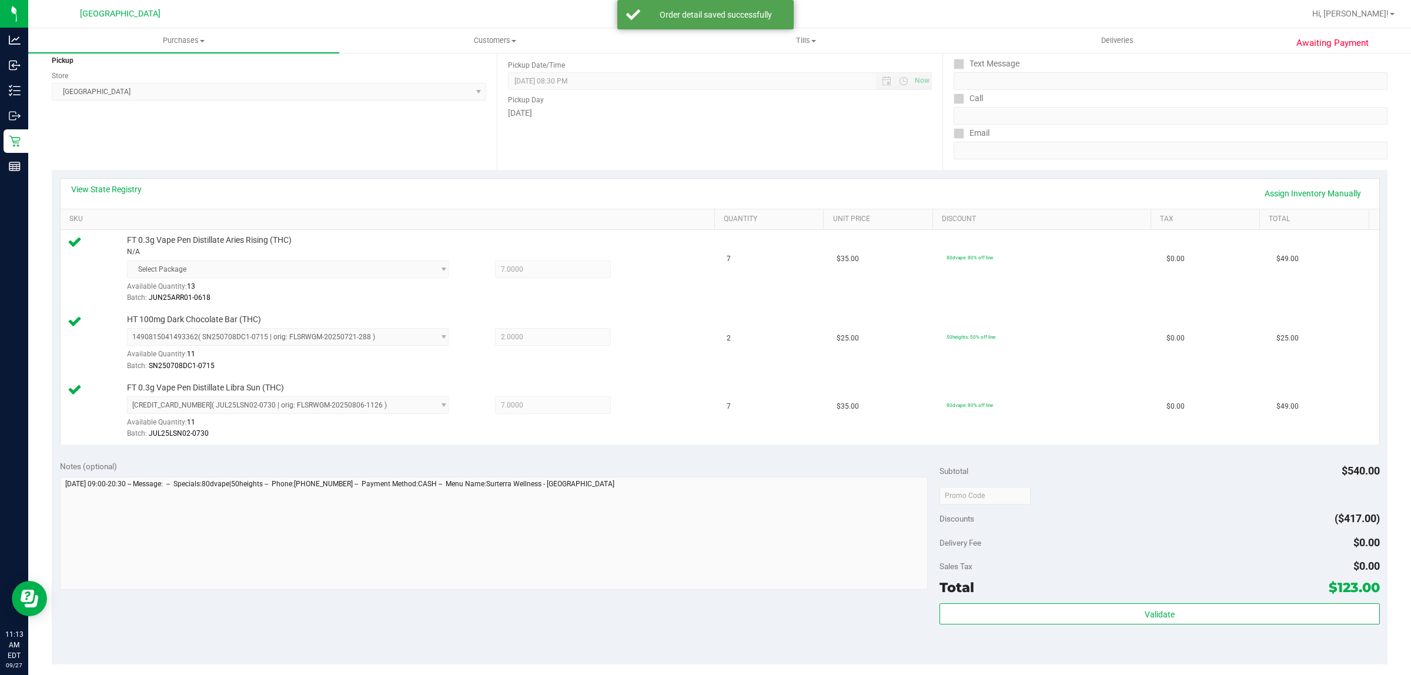
scroll to position [433, 0]
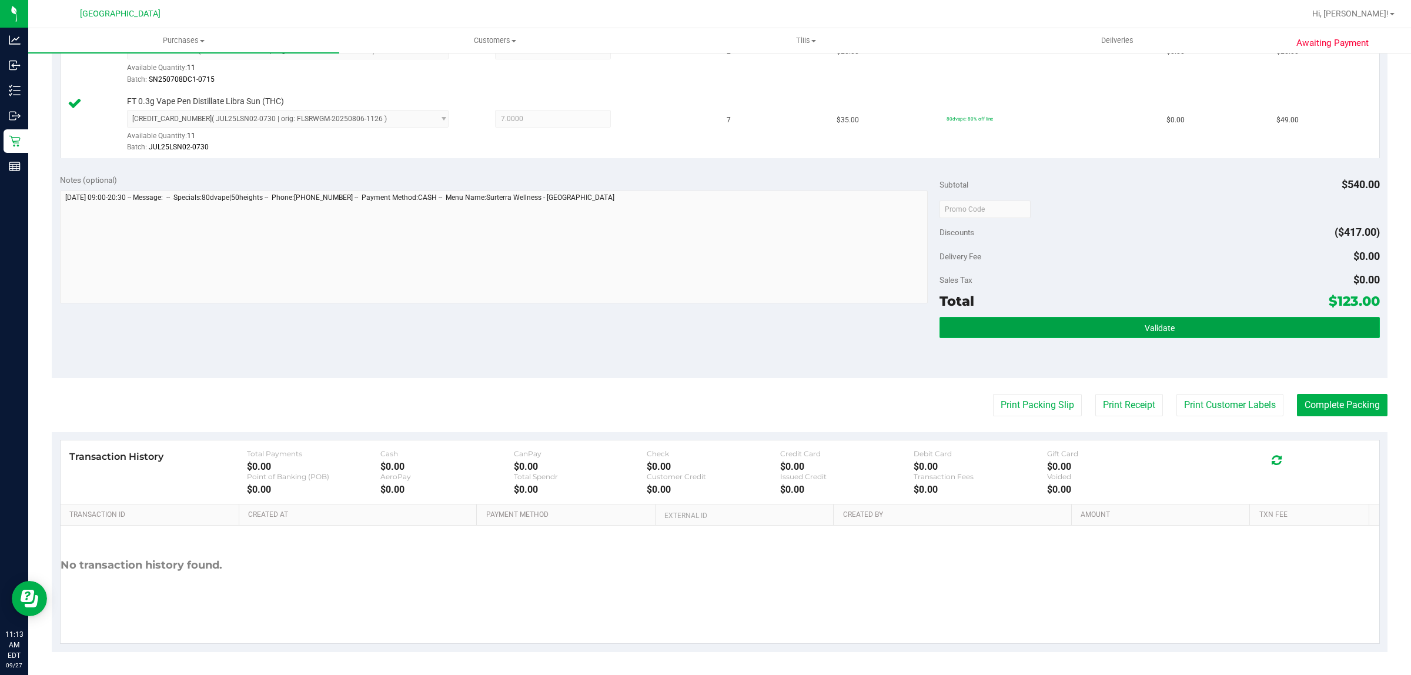
click at [1214, 324] on button "Validate" at bounding box center [1159, 327] width 440 height 21
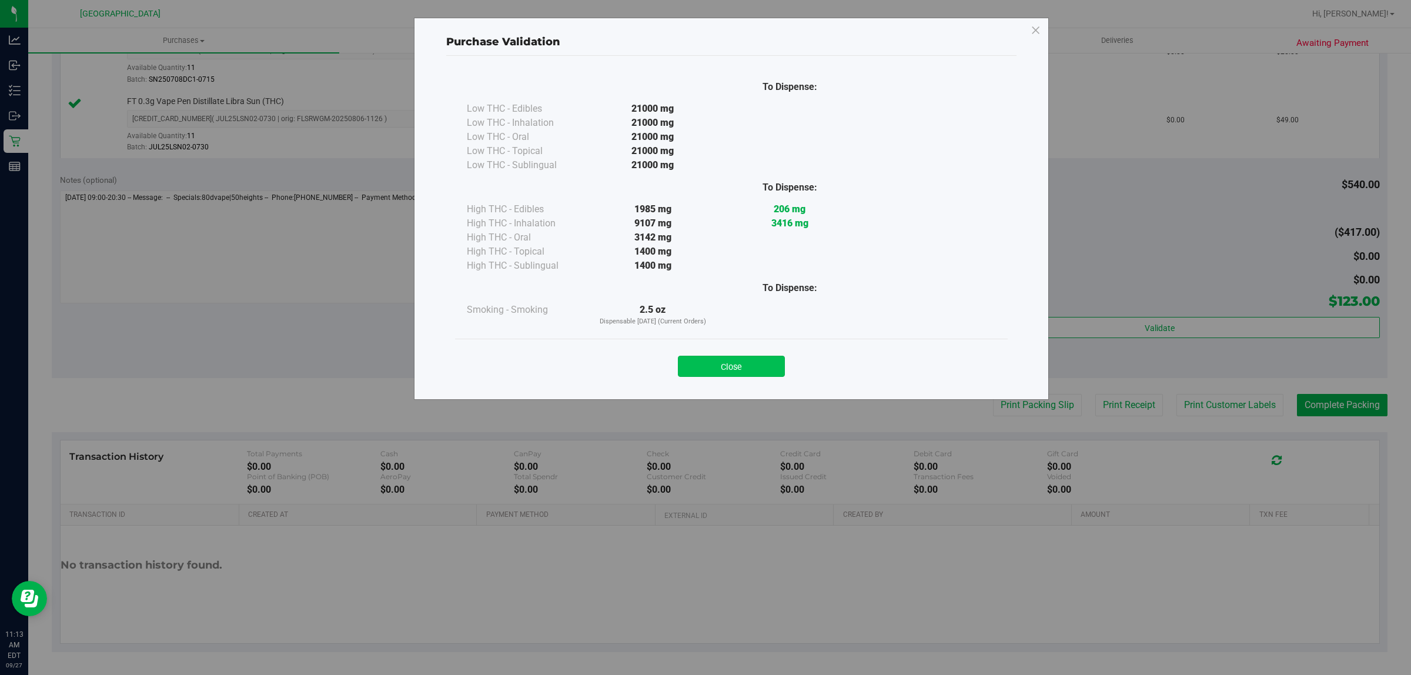
click at [744, 360] on button "Close" at bounding box center [731, 366] width 107 height 21
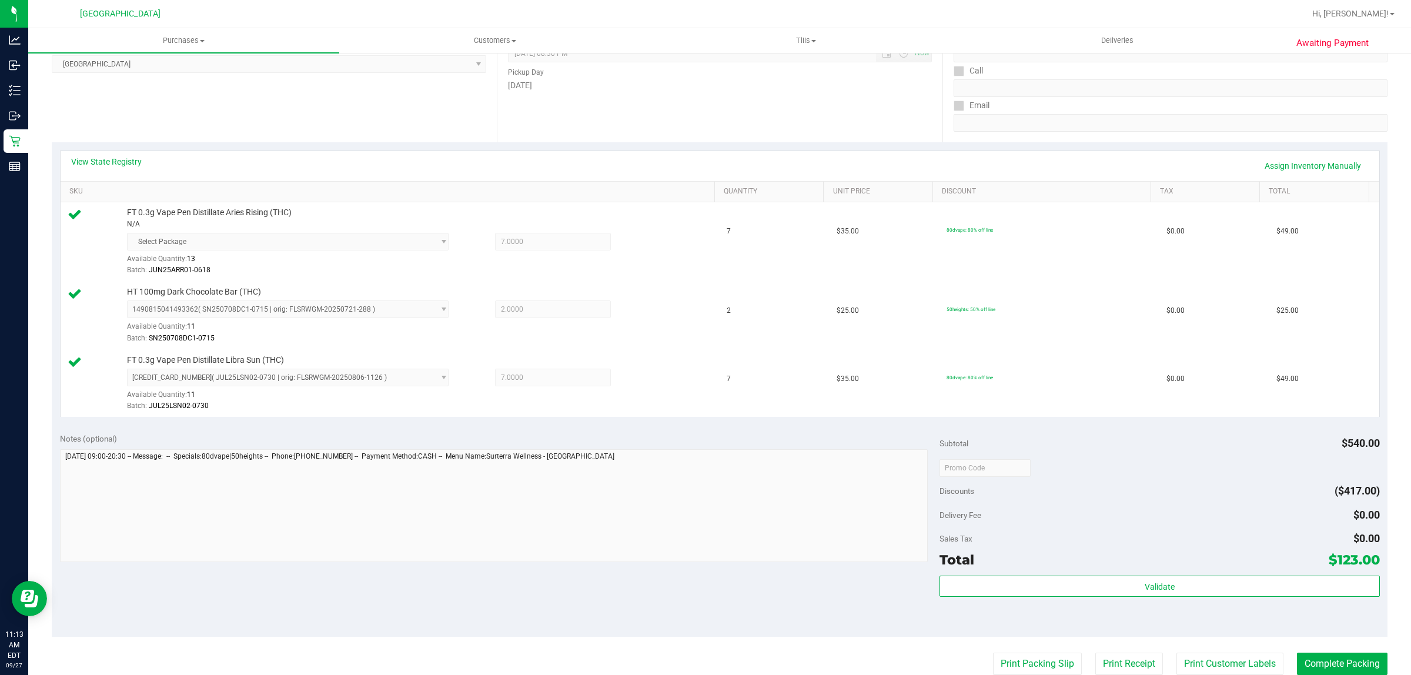
scroll to position [367, 0]
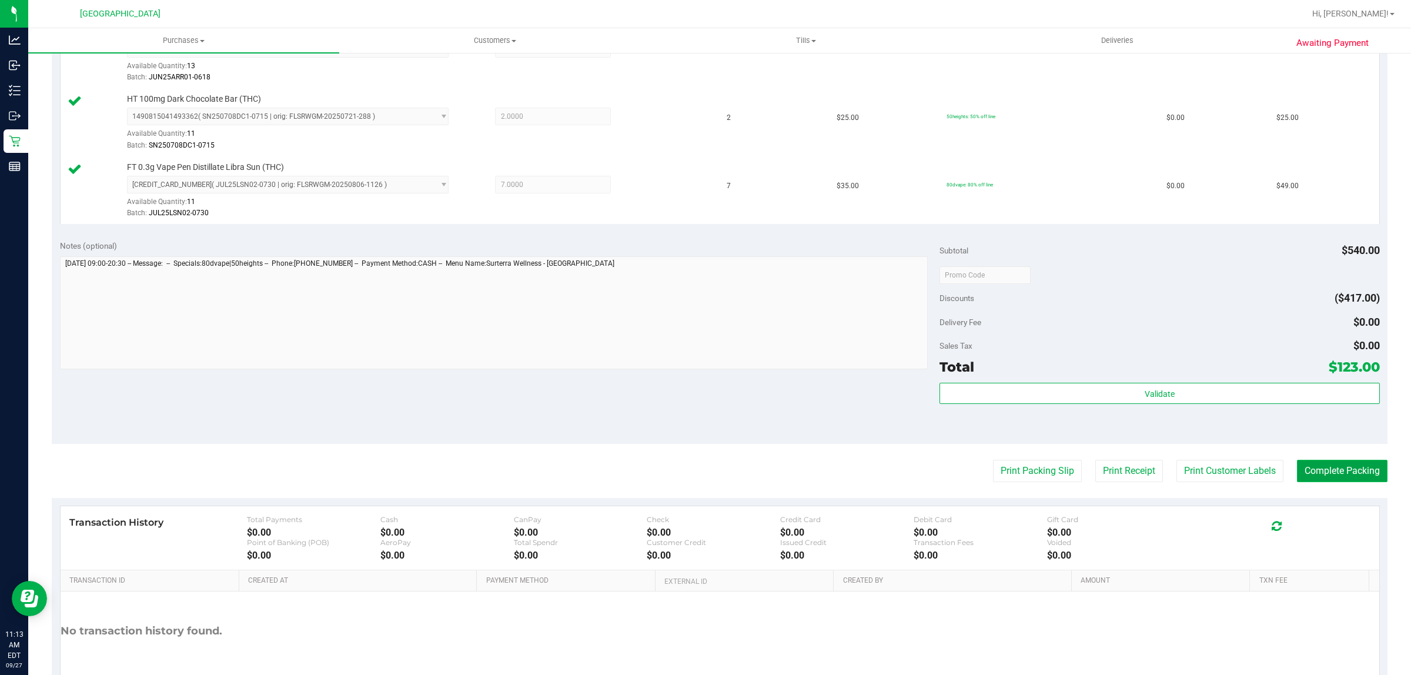
click at [1332, 476] on button "Complete Packing" at bounding box center [1342, 471] width 91 height 22
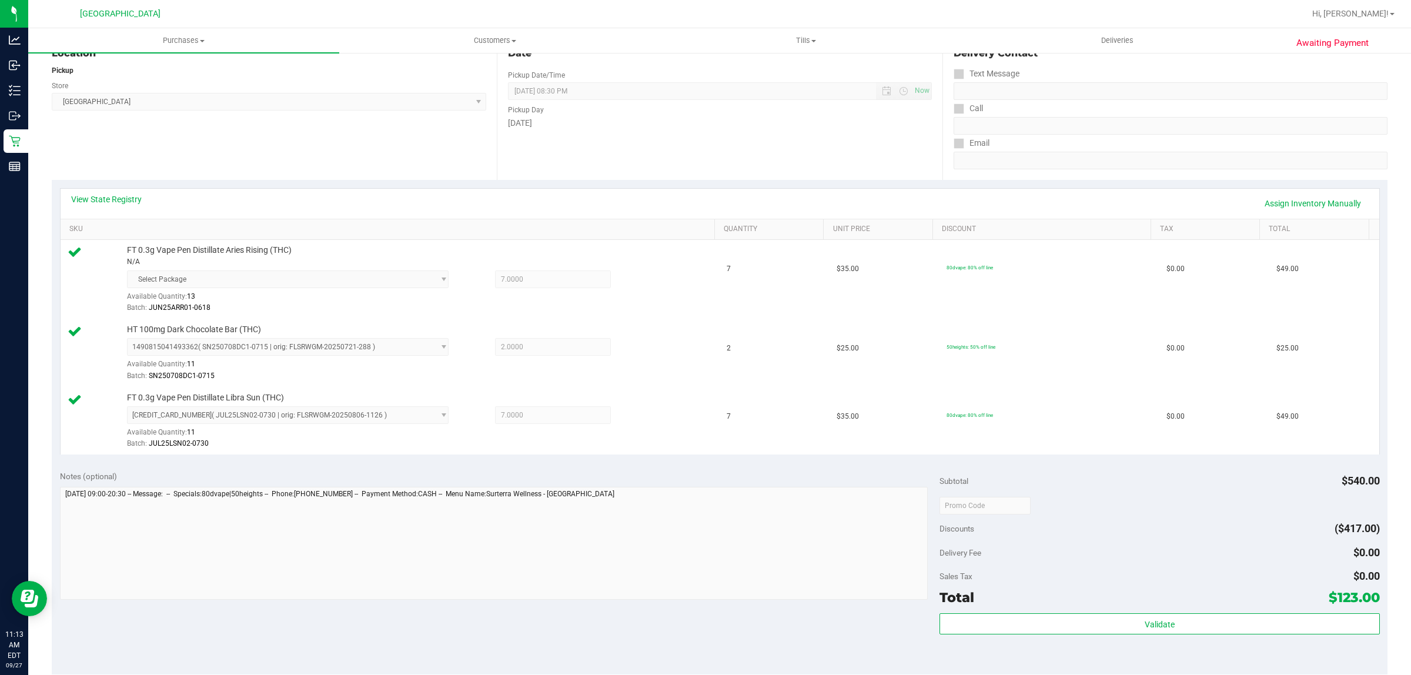
scroll to position [0, 0]
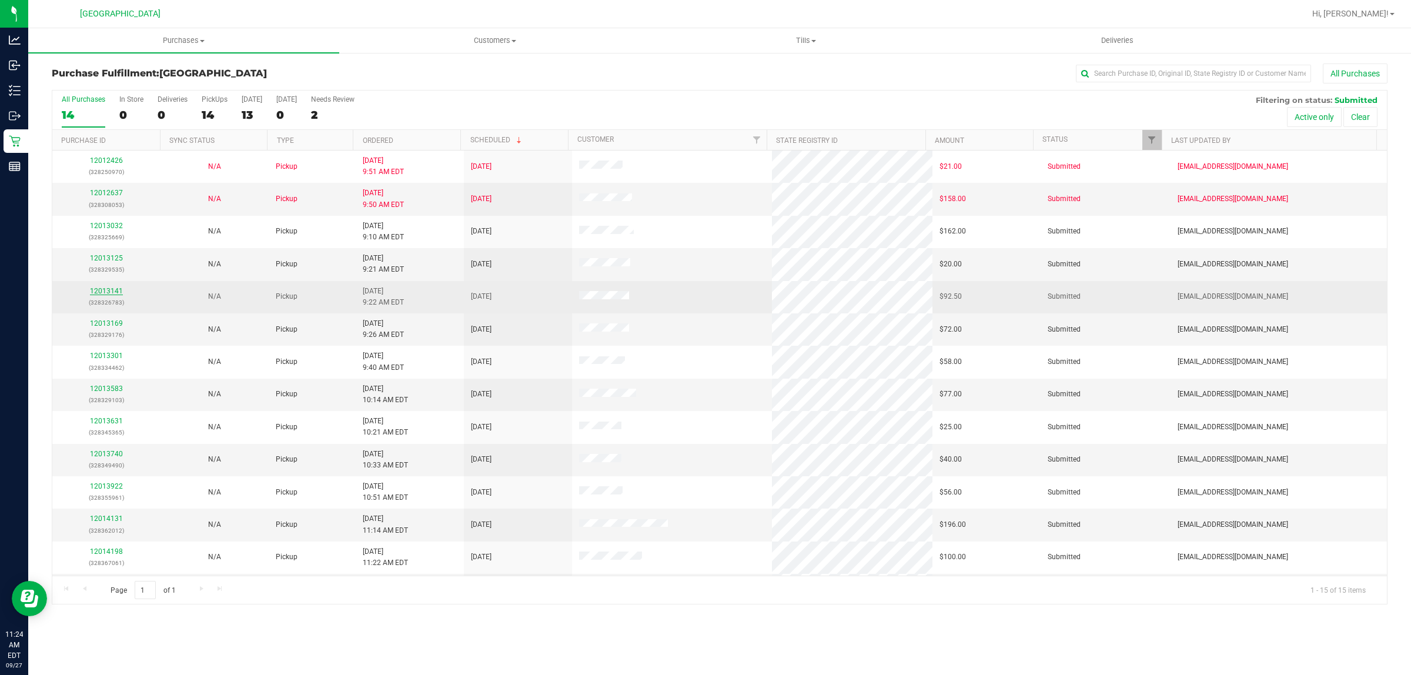
click at [113, 289] on link "12013141" at bounding box center [106, 291] width 33 height 8
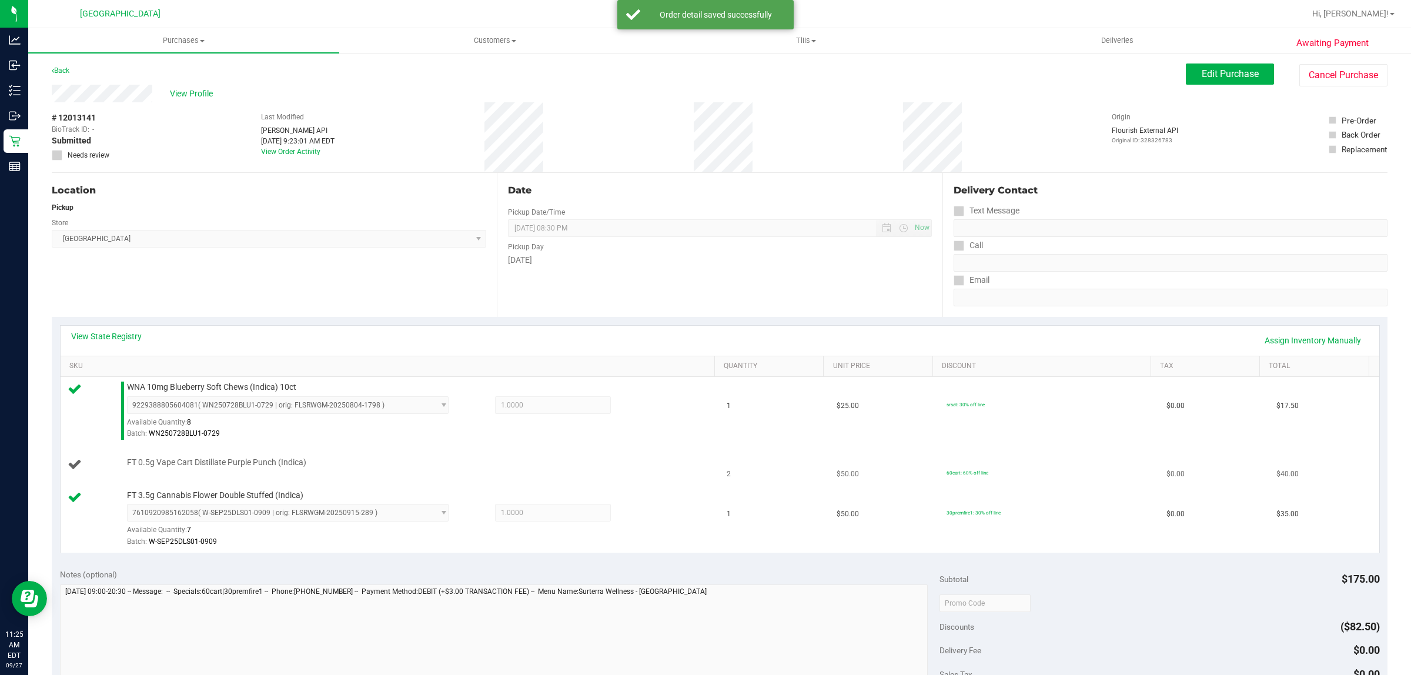
click at [231, 457] on span "FT 0.5g Vape Cart Distillate Purple Punch (Indica)" at bounding box center [216, 462] width 179 height 11
copy div "FT 0.5g Vape Cart Distillate Purple Punch (Indica)"
click at [361, 325] on div "View State Registry Assign Inventory Manually SKU Quantity Unit Price Discount …" at bounding box center [719, 438] width 1319 height 227
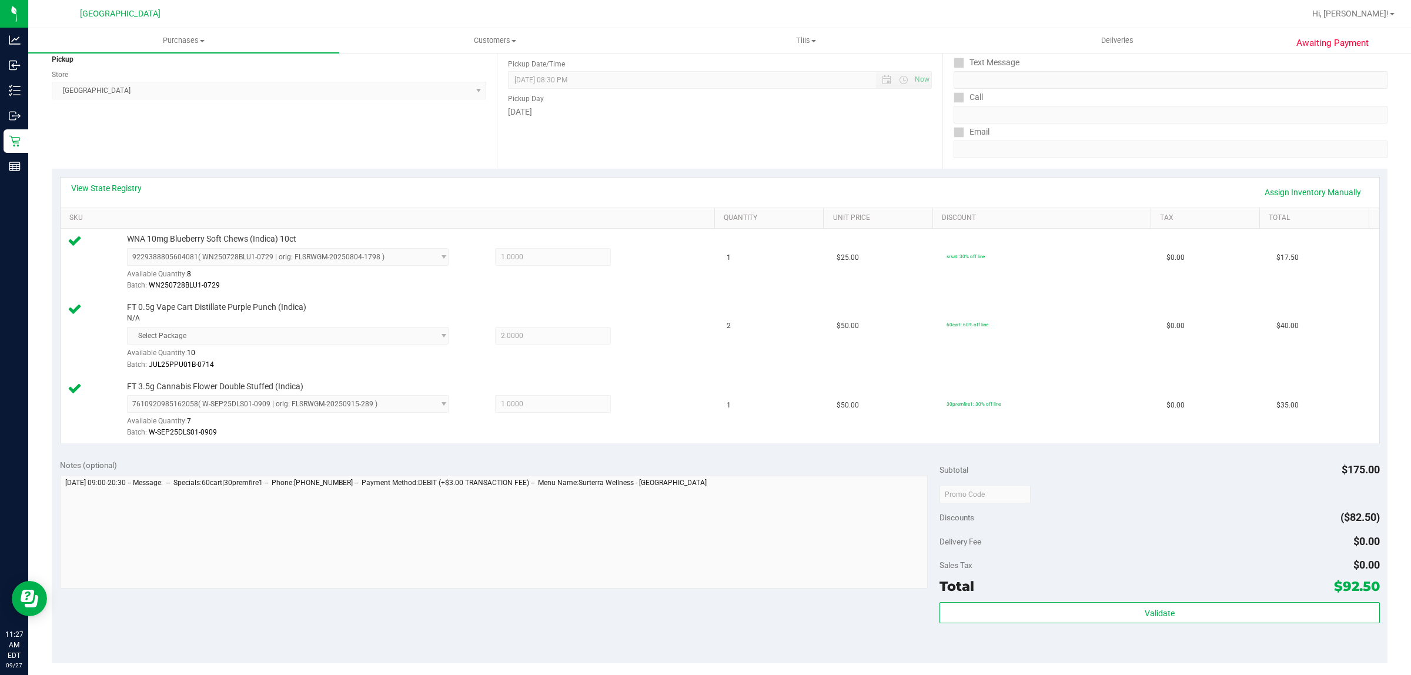
scroll to position [294, 0]
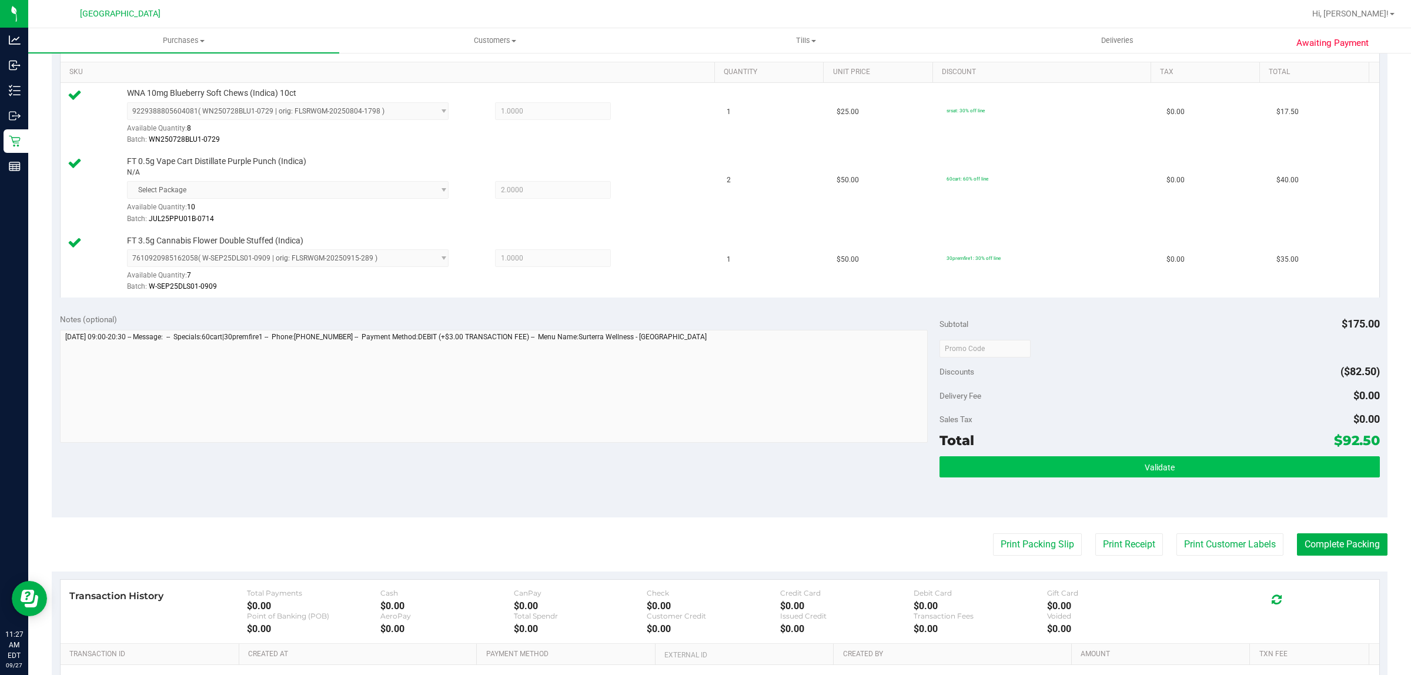
click at [1011, 478] on div "Validate" at bounding box center [1159, 467] width 440 height 22
click at [1018, 465] on button "Validate" at bounding box center [1159, 466] width 440 height 21
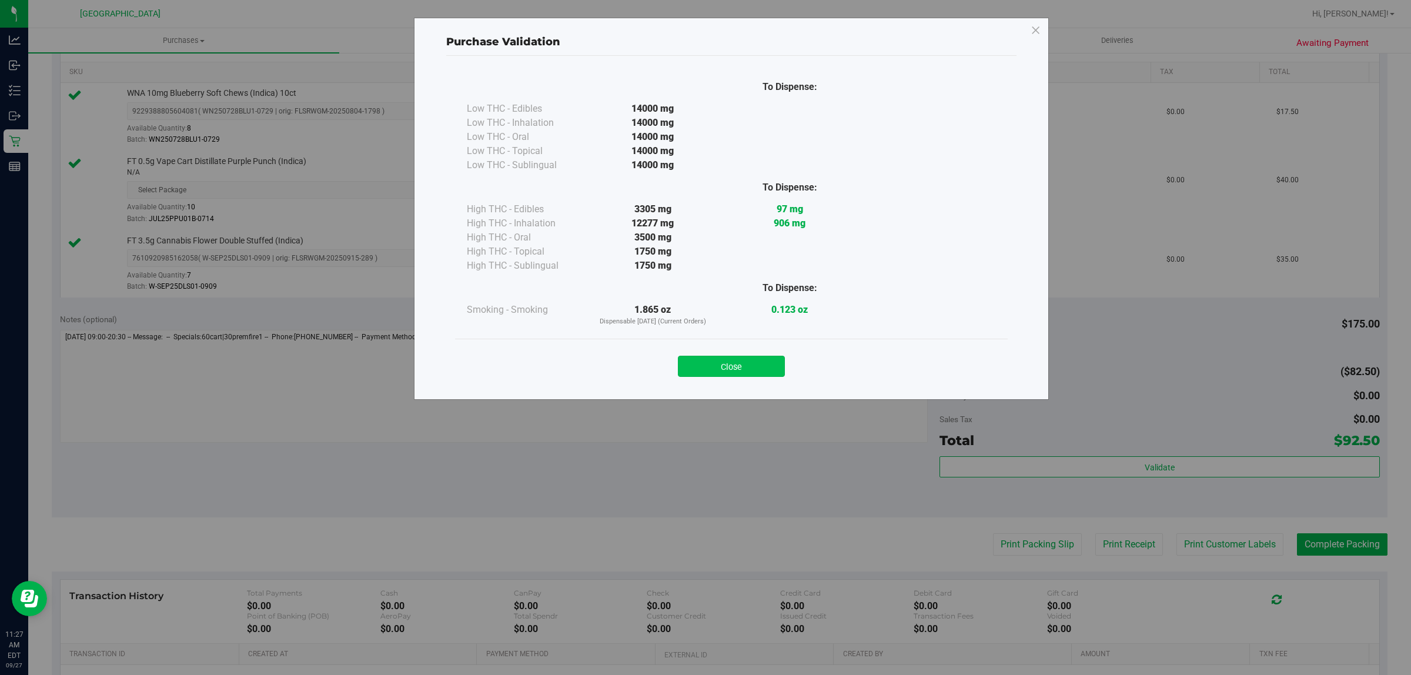
click at [777, 371] on button "Close" at bounding box center [731, 366] width 107 height 21
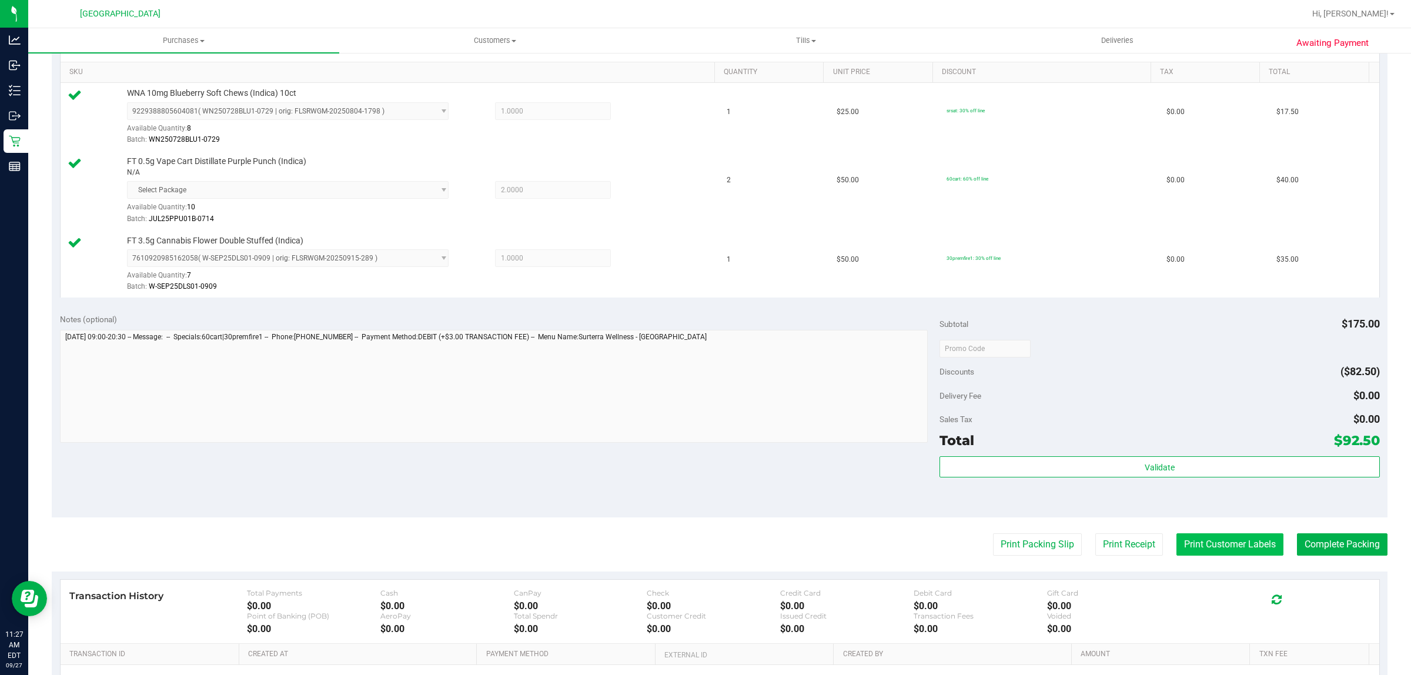
click at [1214, 537] on button "Print Customer Labels" at bounding box center [1229, 544] width 107 height 22
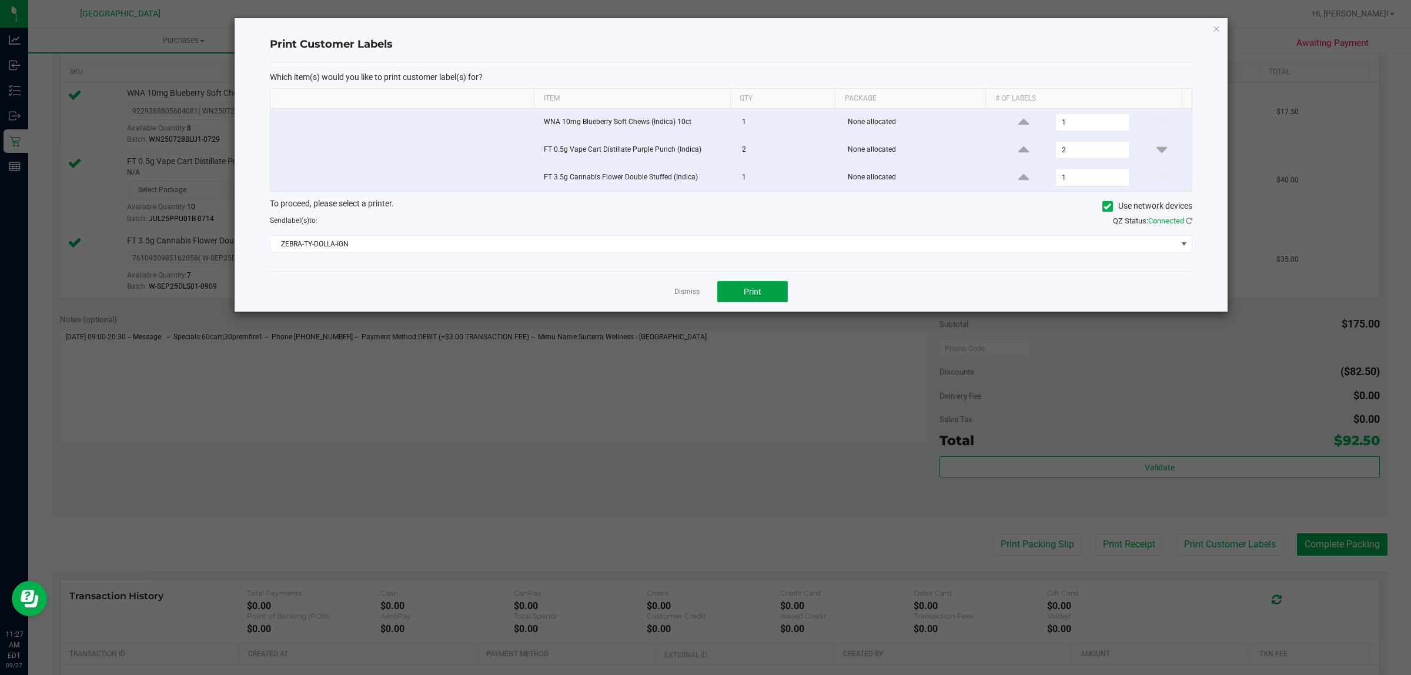
click at [771, 290] on button "Print" at bounding box center [752, 291] width 71 height 21
click at [1211, 24] on div "Print Customer Labels Which item(s) would you like to print customer label(s) f…" at bounding box center [731, 164] width 993 height 293
click at [1217, 31] on icon "button" at bounding box center [1216, 28] width 8 height 14
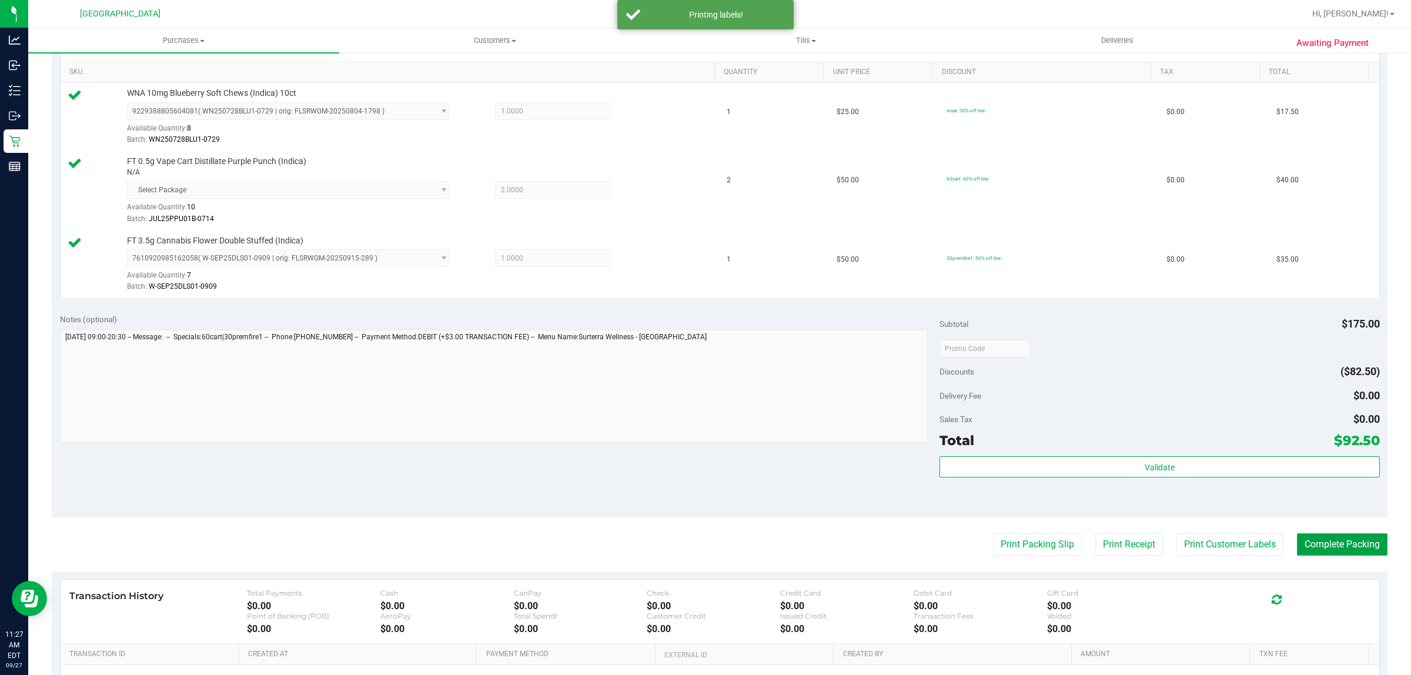
click at [1354, 547] on button "Complete Packing" at bounding box center [1342, 544] width 91 height 22
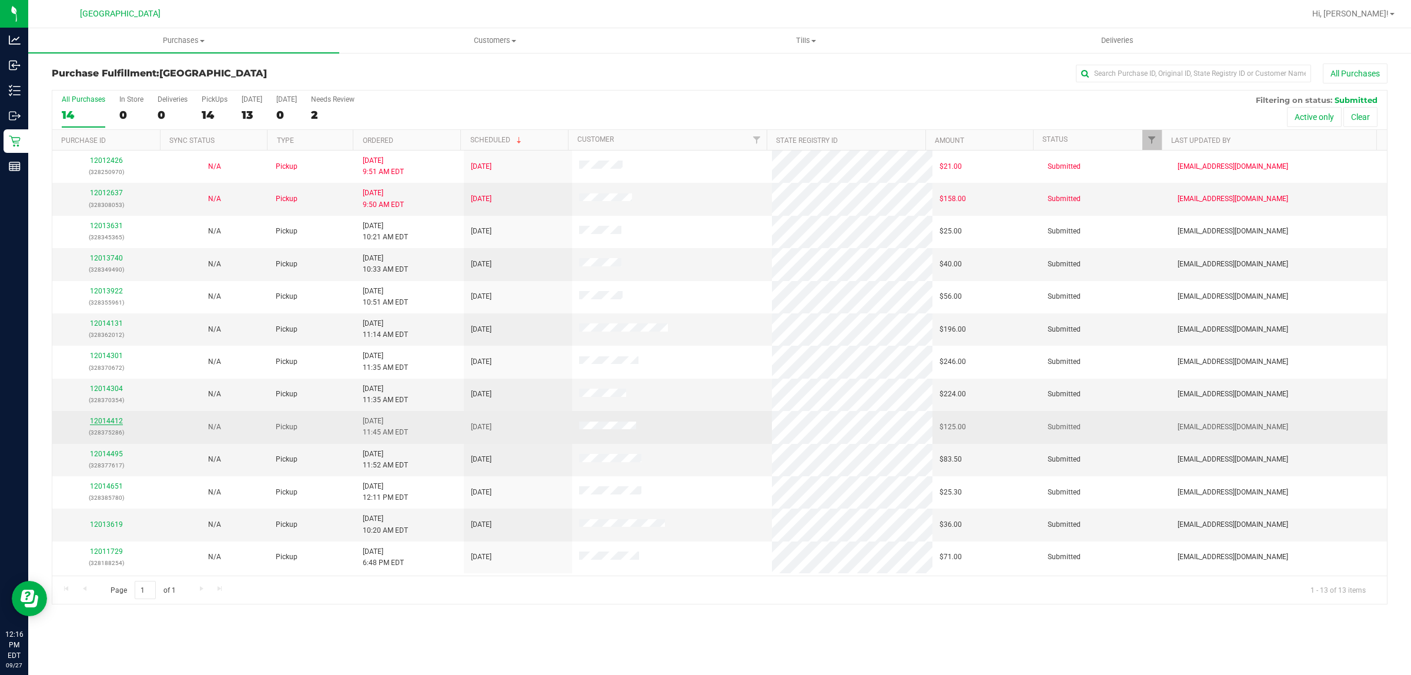
click at [112, 422] on link "12014412" at bounding box center [106, 421] width 33 height 8
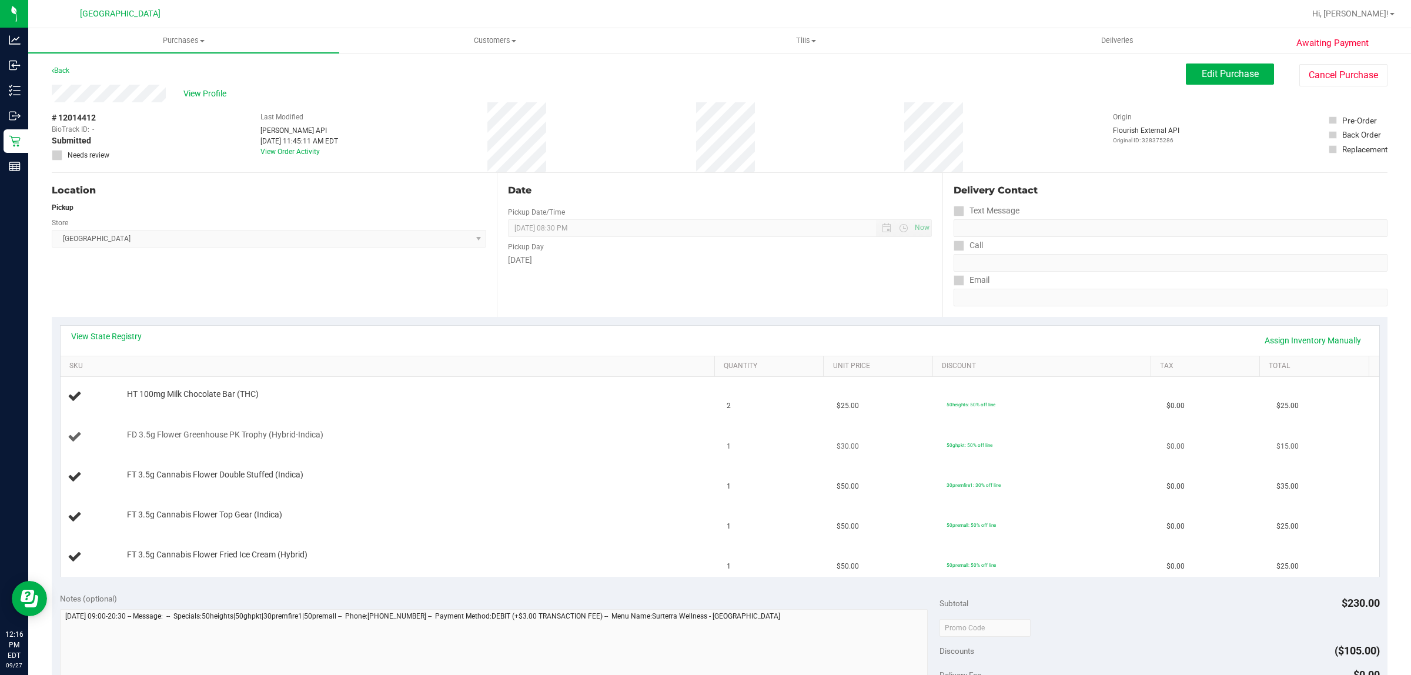
scroll to position [294, 0]
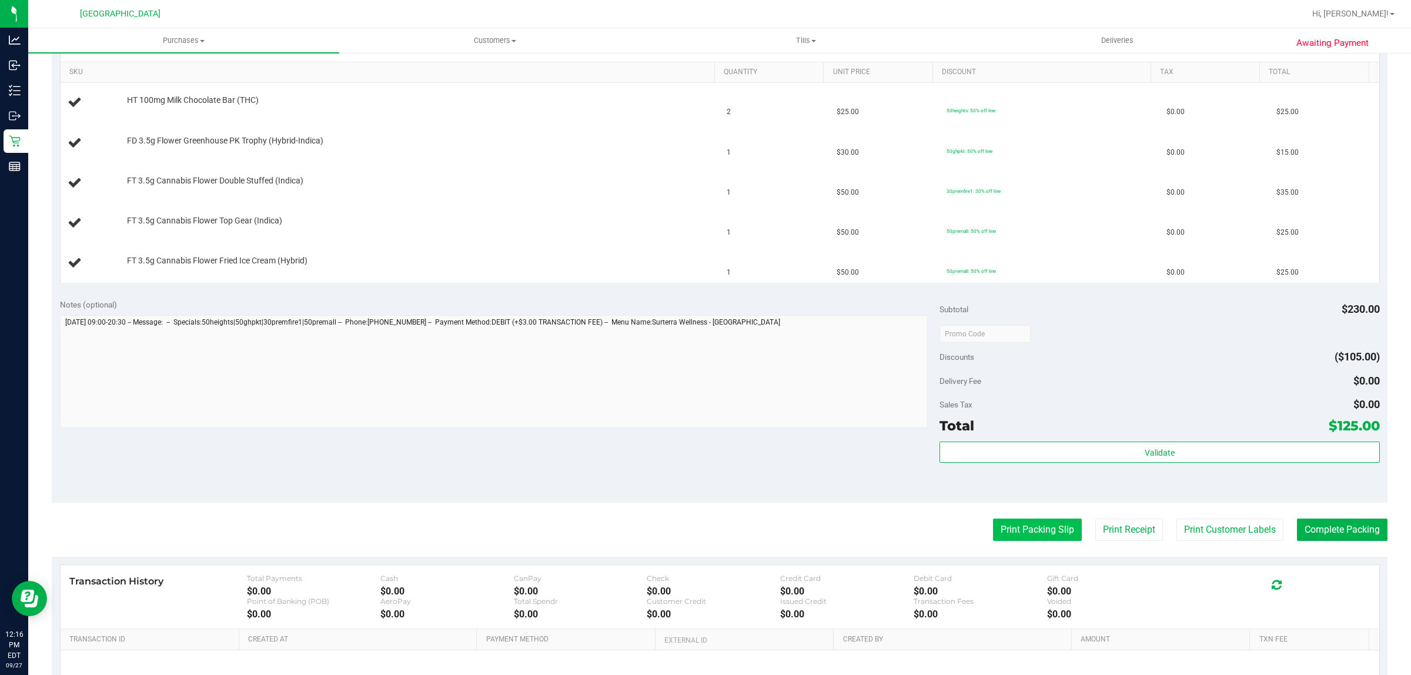
click at [1004, 538] on button "Print Packing Slip" at bounding box center [1037, 529] width 89 height 22
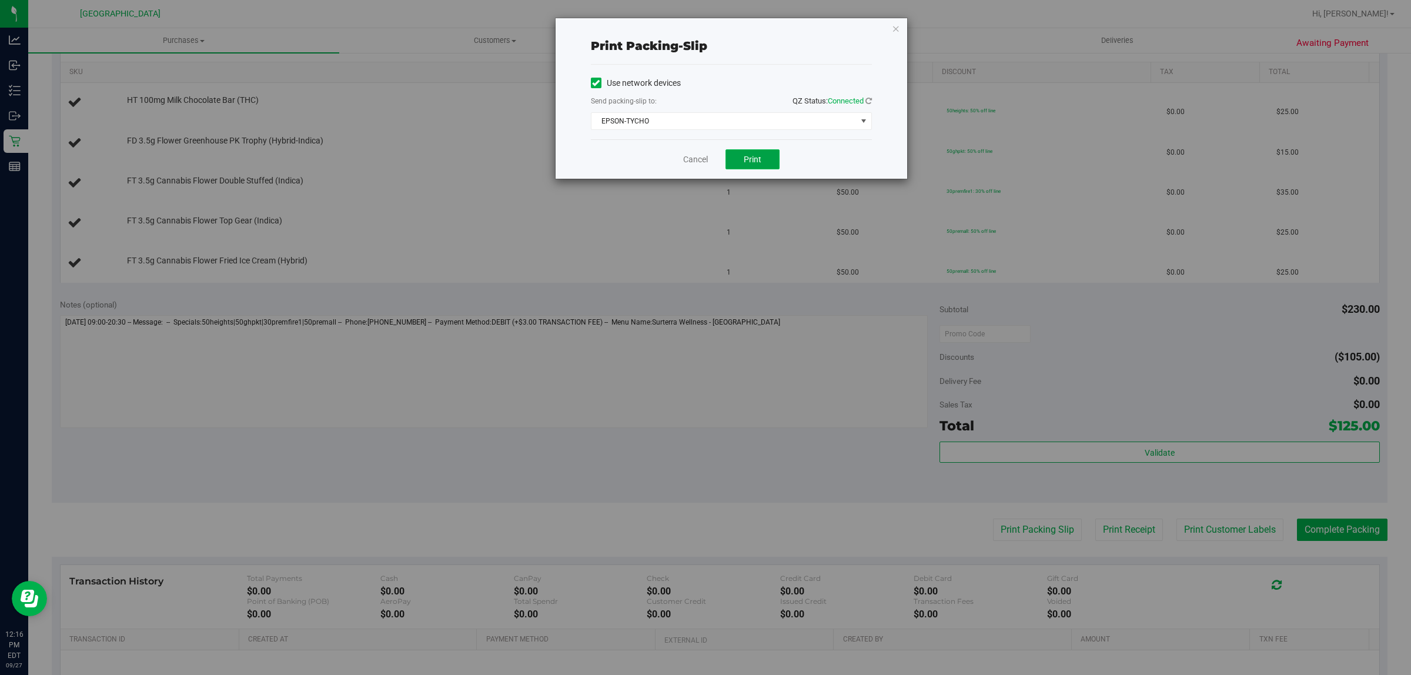
click at [751, 155] on span "Print" at bounding box center [752, 159] width 18 height 9
click at [692, 159] on link "Cancel" at bounding box center [695, 159] width 25 height 12
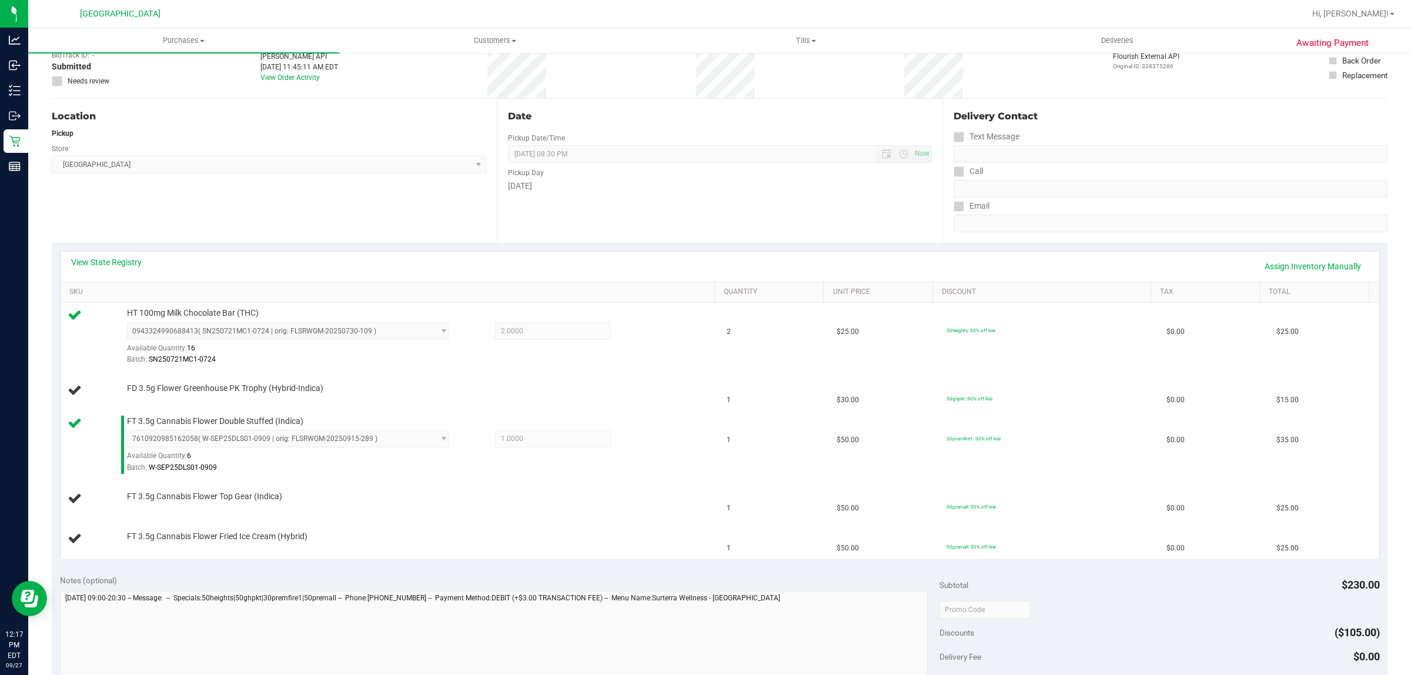
scroll to position [73, 0]
click at [244, 384] on td "FD 3.5g Flower Greenhouse PK Trophy (Hybrid-Indica)" at bounding box center [390, 391] width 659 height 40
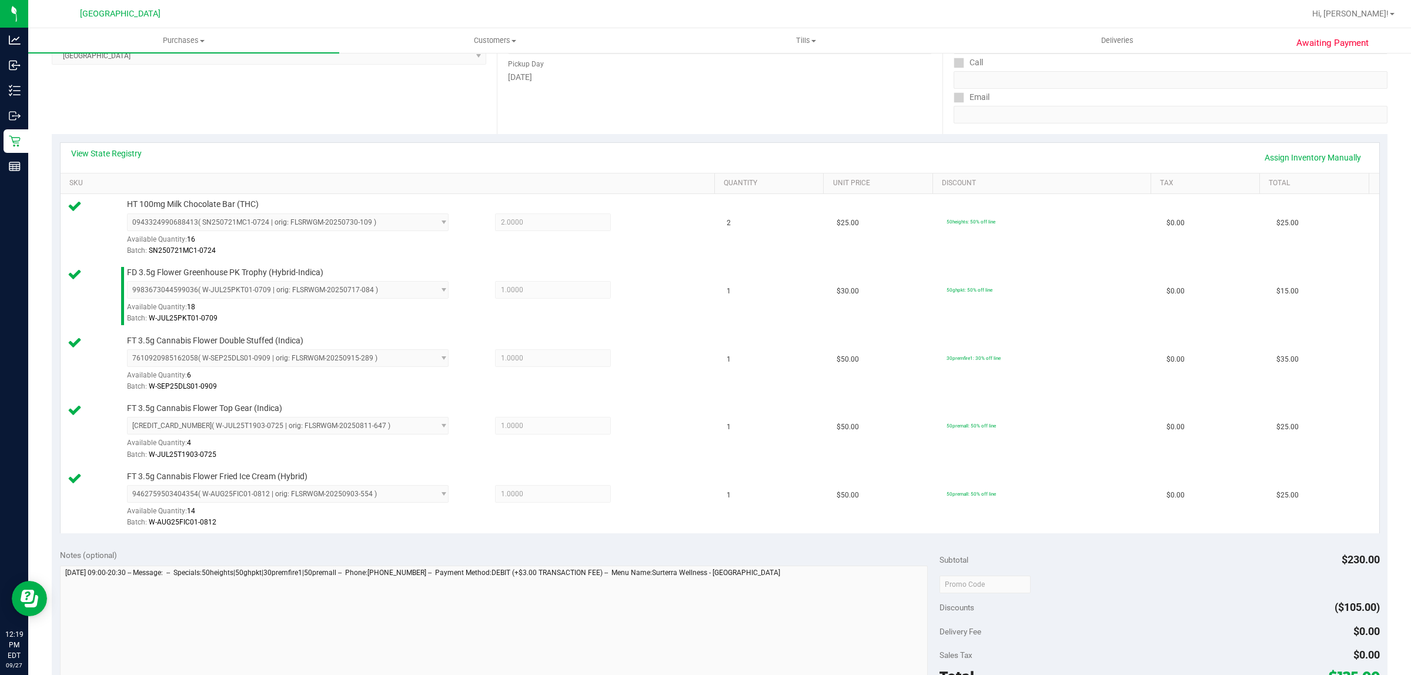
scroll to position [367, 0]
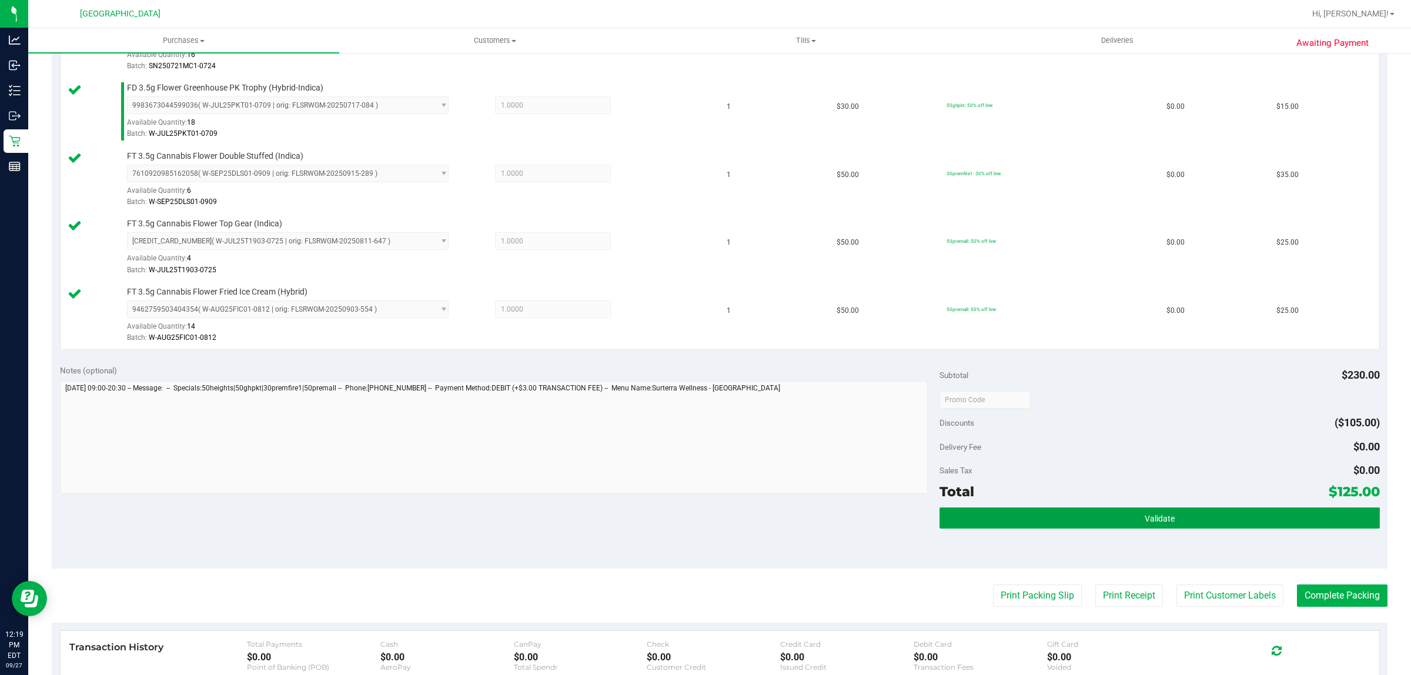
click at [1056, 510] on button "Validate" at bounding box center [1159, 517] width 440 height 21
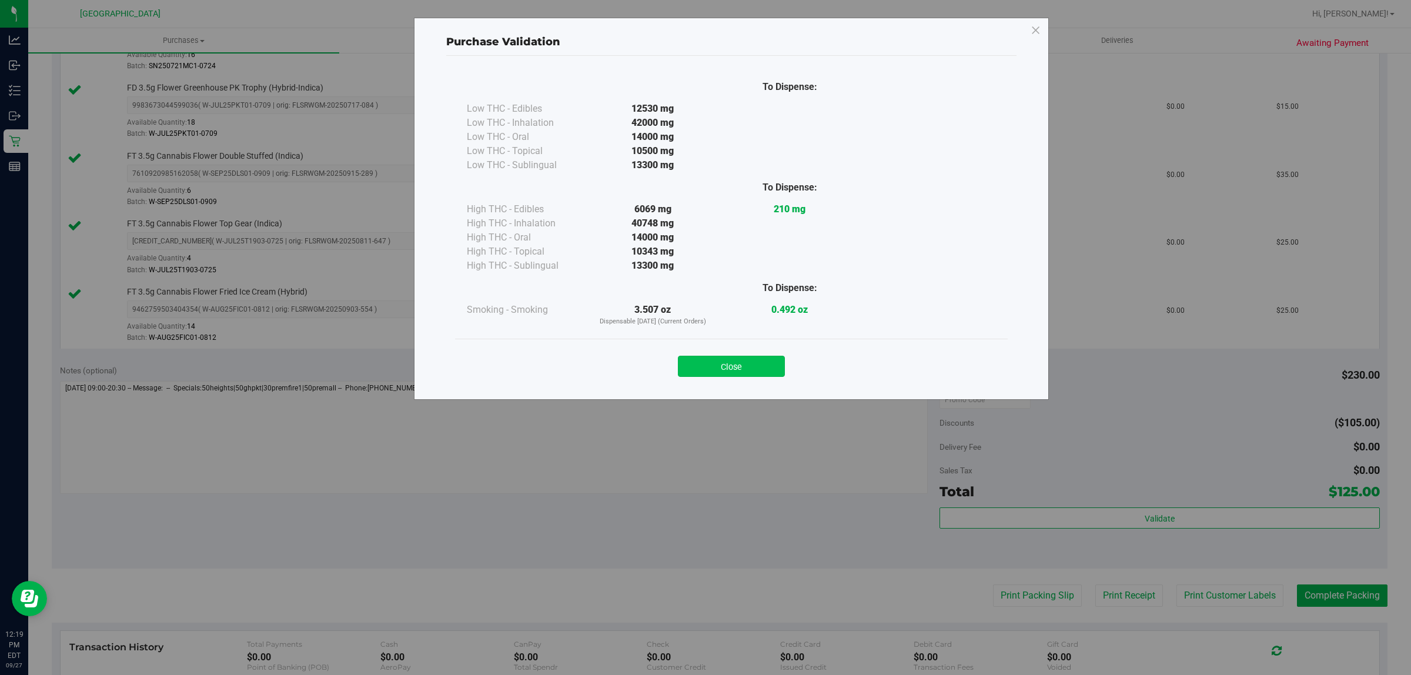
click at [752, 367] on button "Close" at bounding box center [731, 366] width 107 height 21
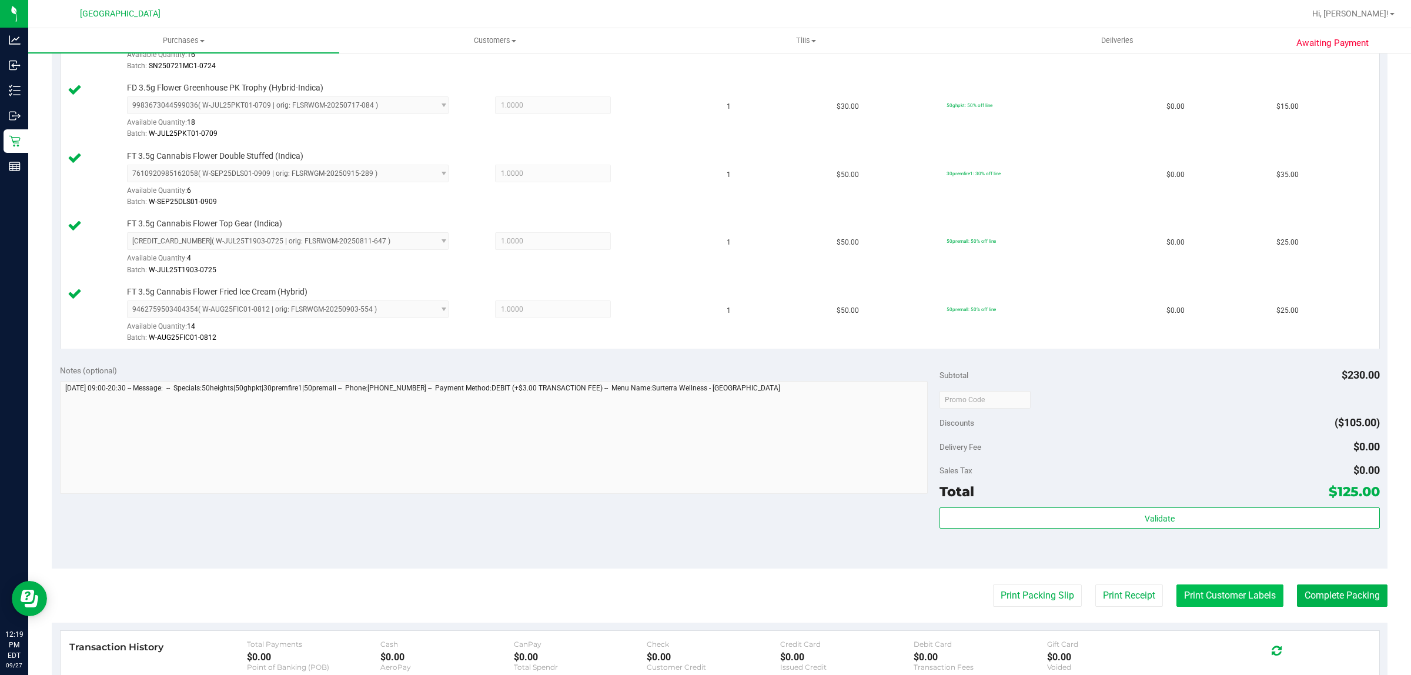
click at [1218, 598] on button "Print Customer Labels" at bounding box center [1229, 595] width 107 height 22
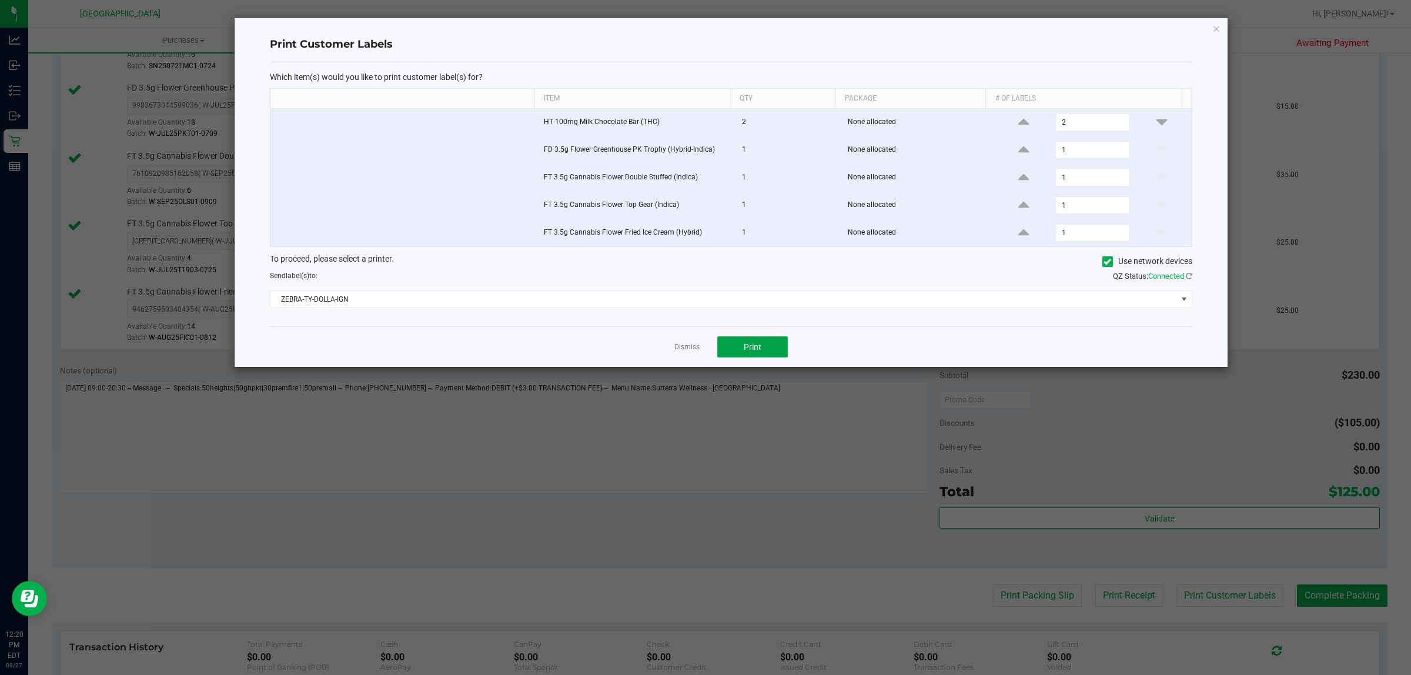
click at [735, 344] on button "Print" at bounding box center [752, 346] width 71 height 21
click at [674, 344] on app-cancel-button "Dismiss" at bounding box center [686, 347] width 25 height 12
click at [688, 360] on div "Dismiss Print" at bounding box center [731, 346] width 922 height 41
click at [688, 352] on link "Dismiss" at bounding box center [686, 347] width 25 height 10
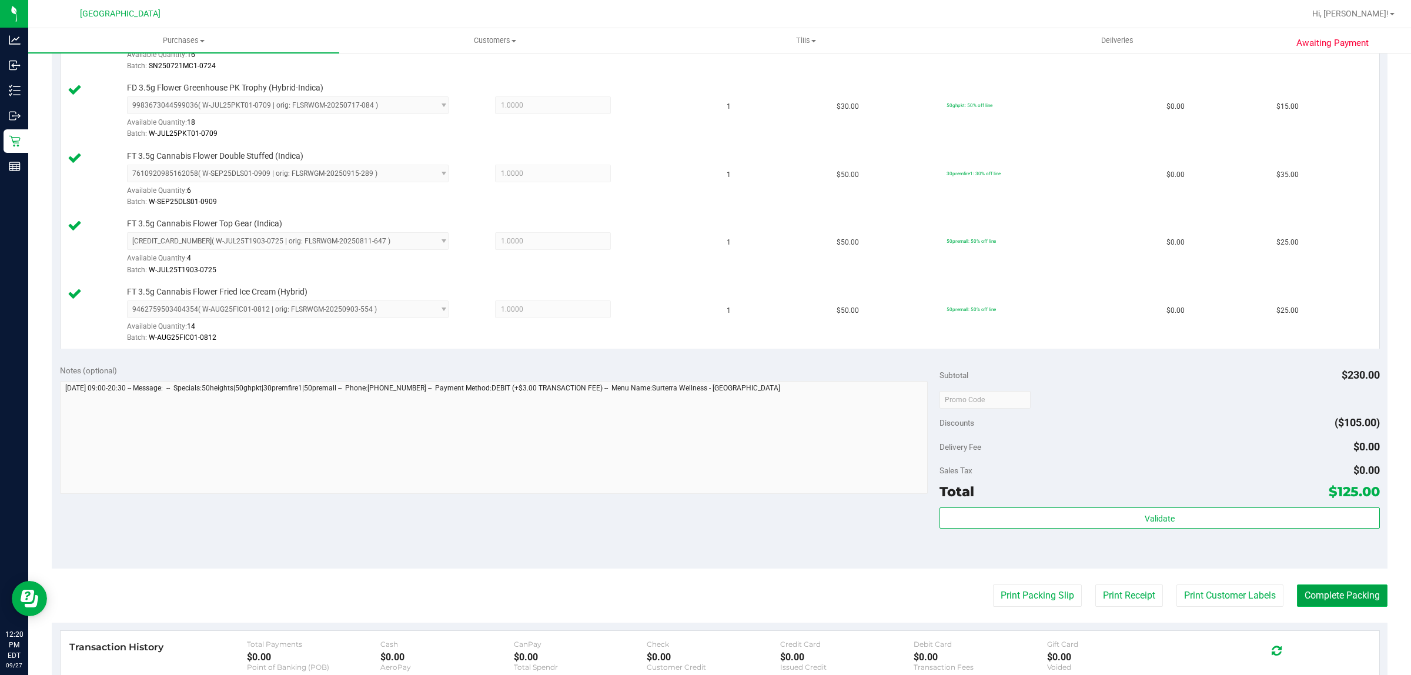
click at [1335, 597] on button "Complete Packing" at bounding box center [1342, 595] width 91 height 22
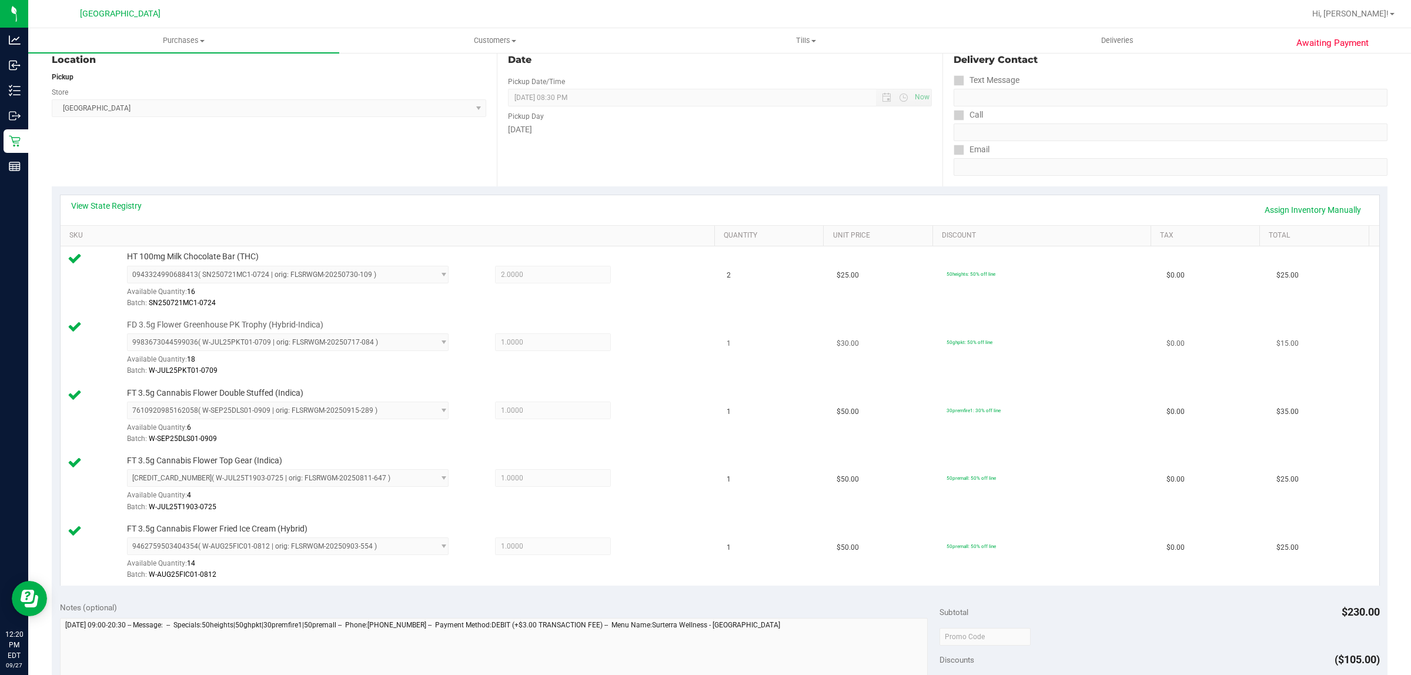
scroll to position [0, 0]
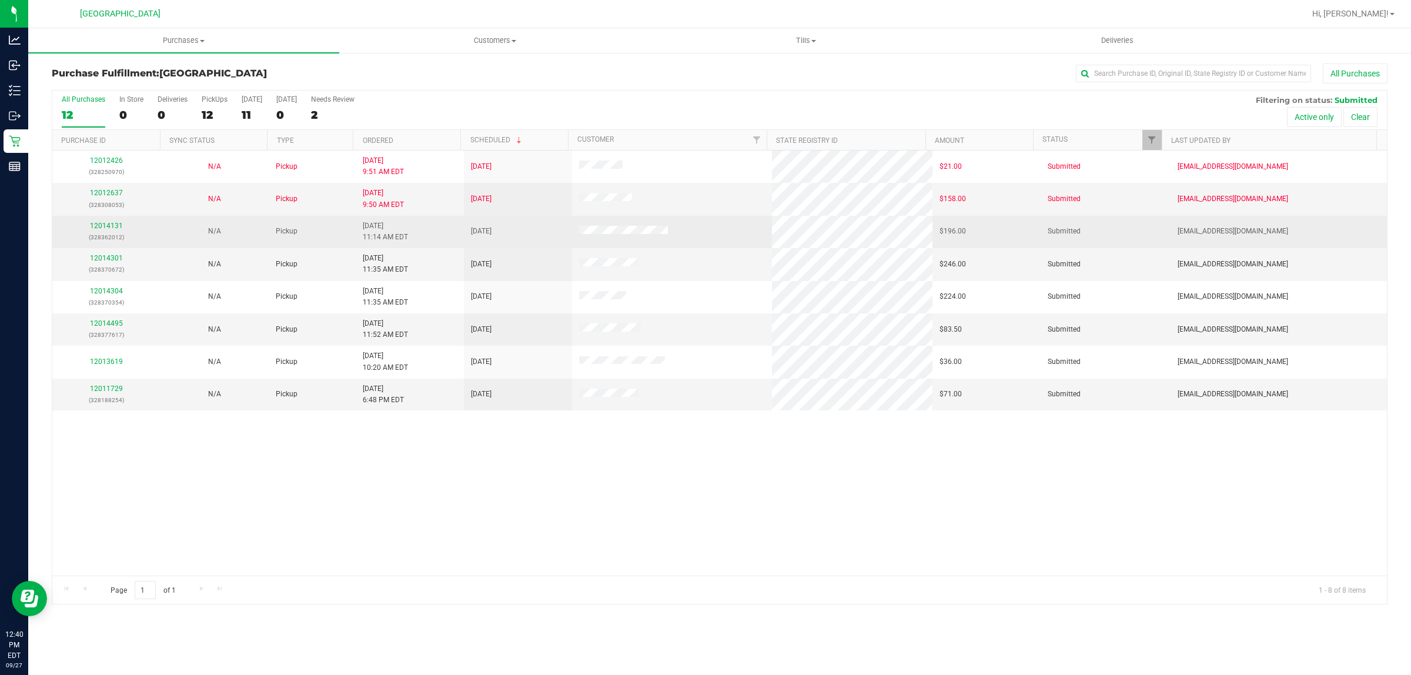
click at [94, 219] on td "12014131 (328362012)" at bounding box center [106, 232] width 108 height 32
click at [96, 225] on link "12014131" at bounding box center [106, 226] width 33 height 8
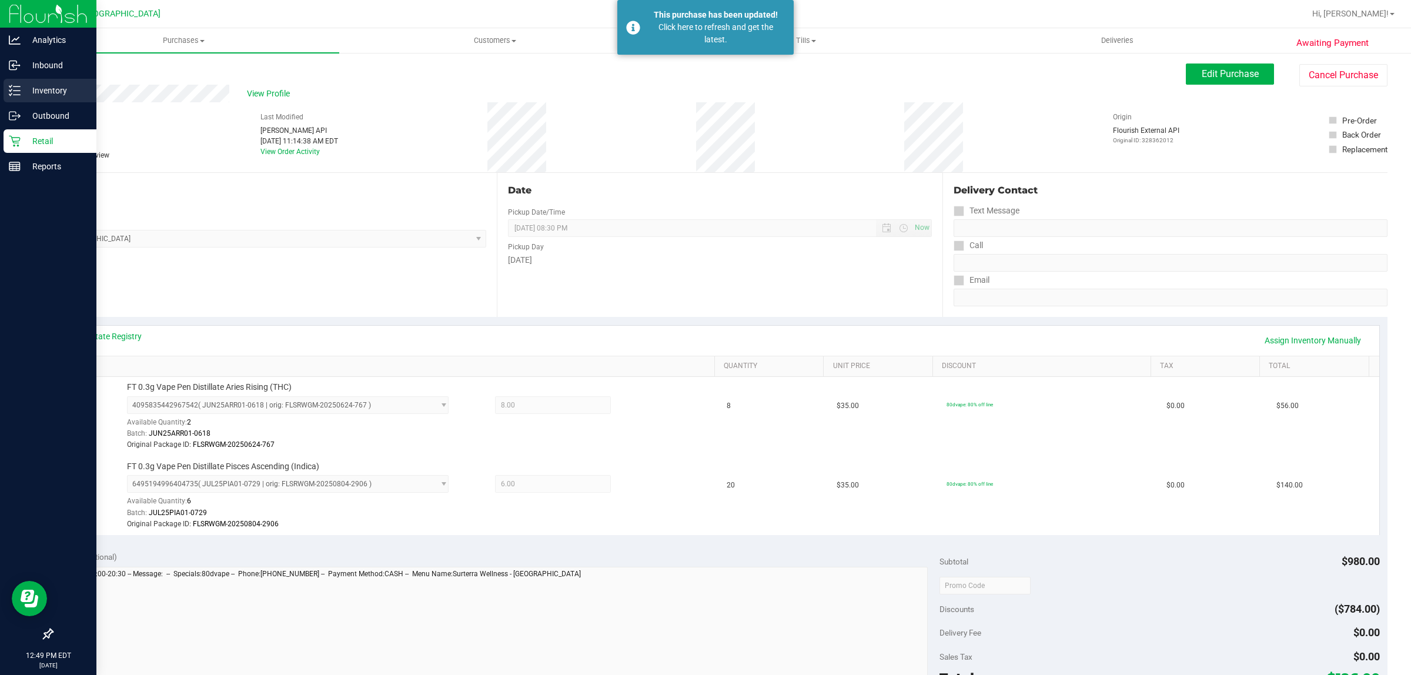
click at [39, 89] on p "Inventory" at bounding box center [56, 90] width 71 height 14
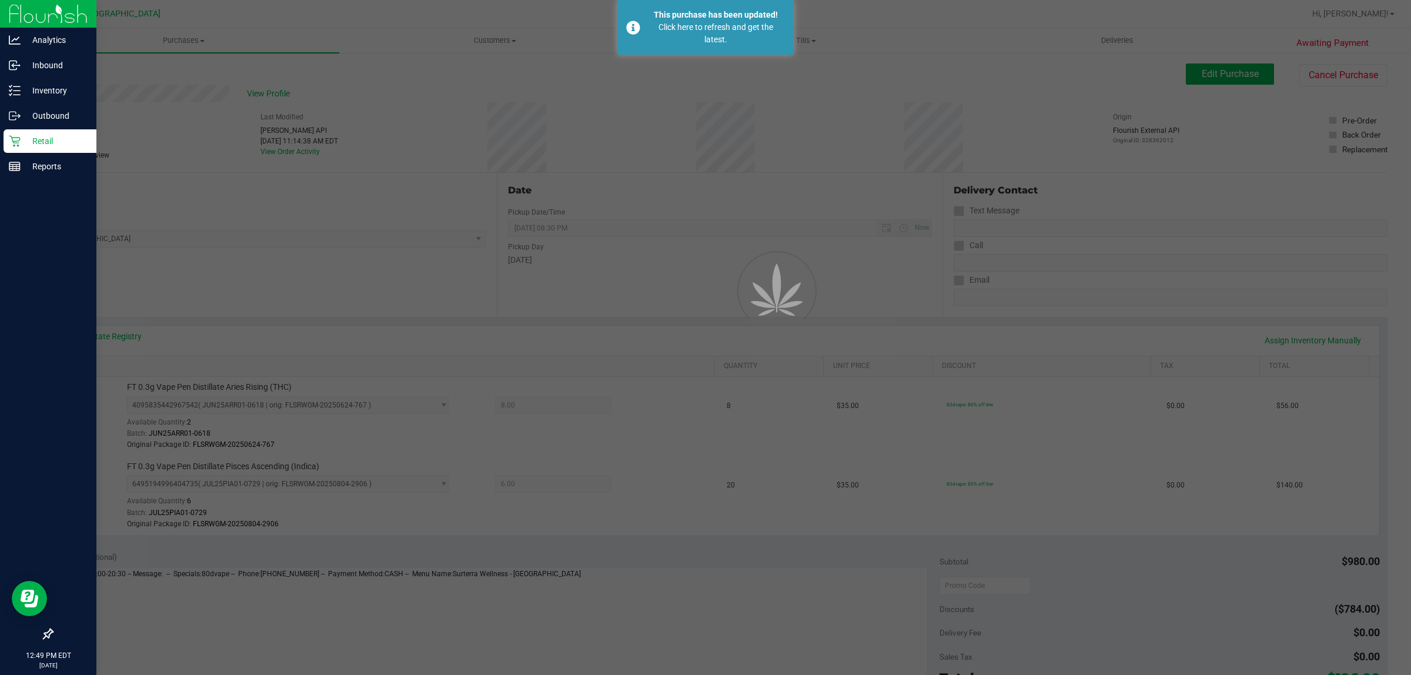
click at [37, 143] on p "Retail" at bounding box center [56, 141] width 71 height 14
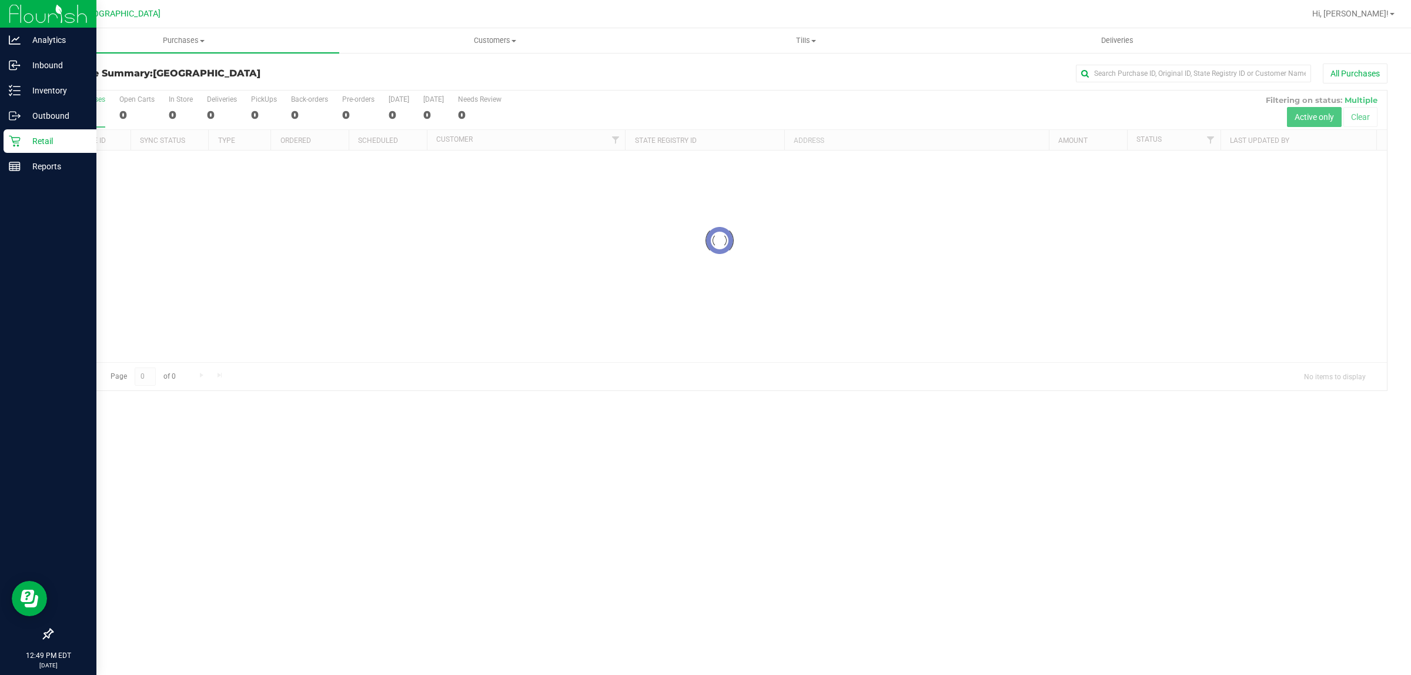
click at [37, 143] on p "Retail" at bounding box center [56, 141] width 71 height 14
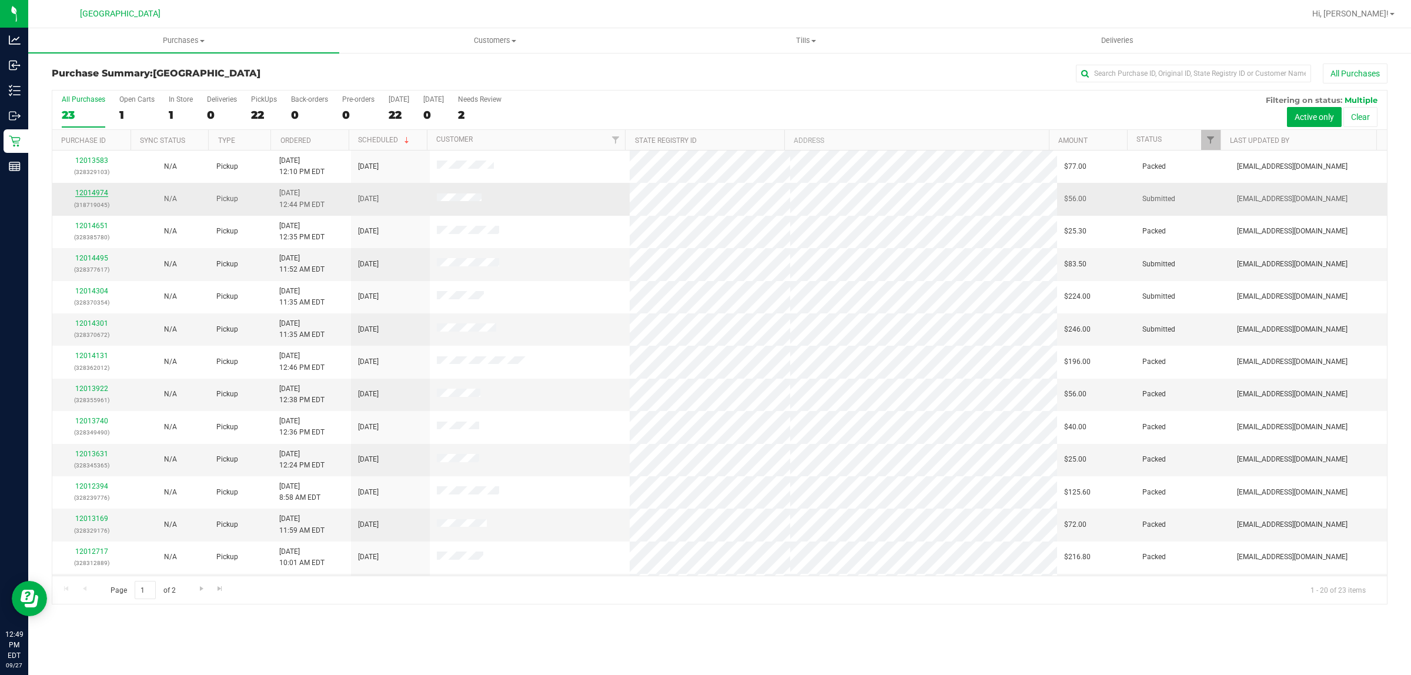
click at [98, 194] on link "12014974" at bounding box center [91, 193] width 33 height 8
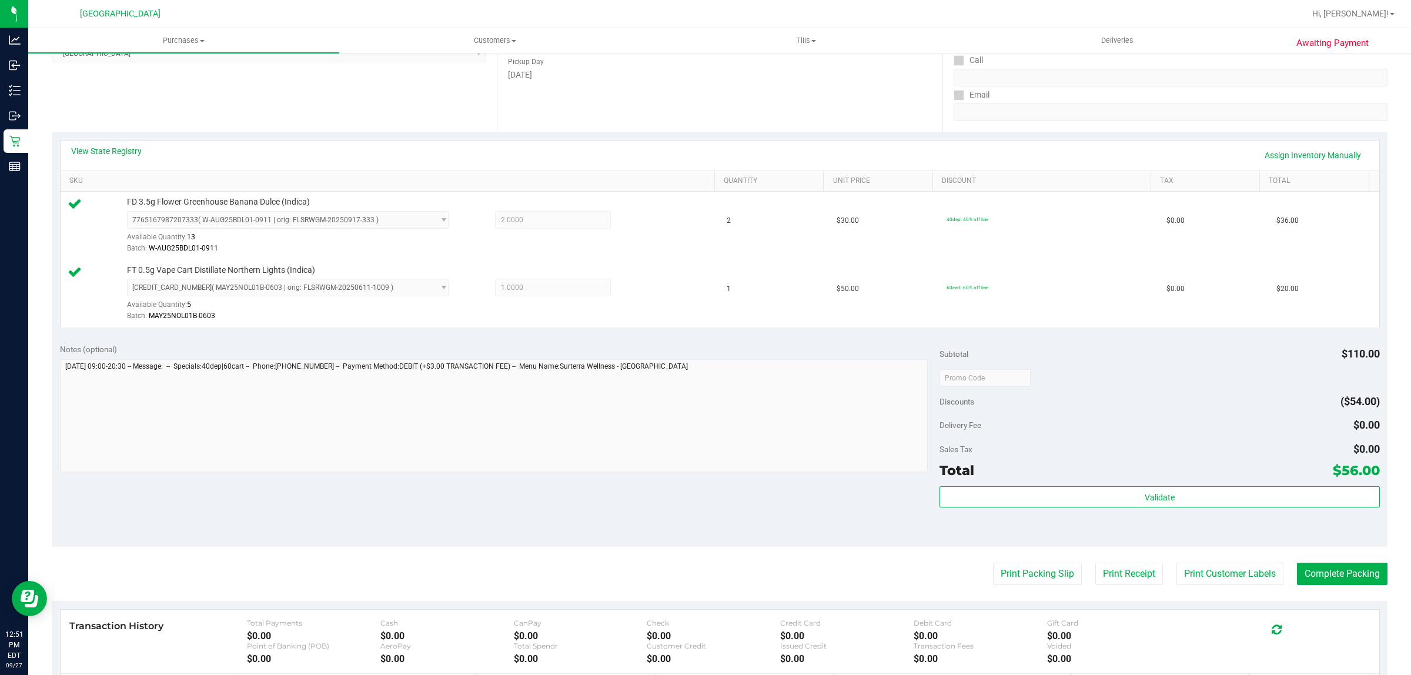
scroll to position [354, 0]
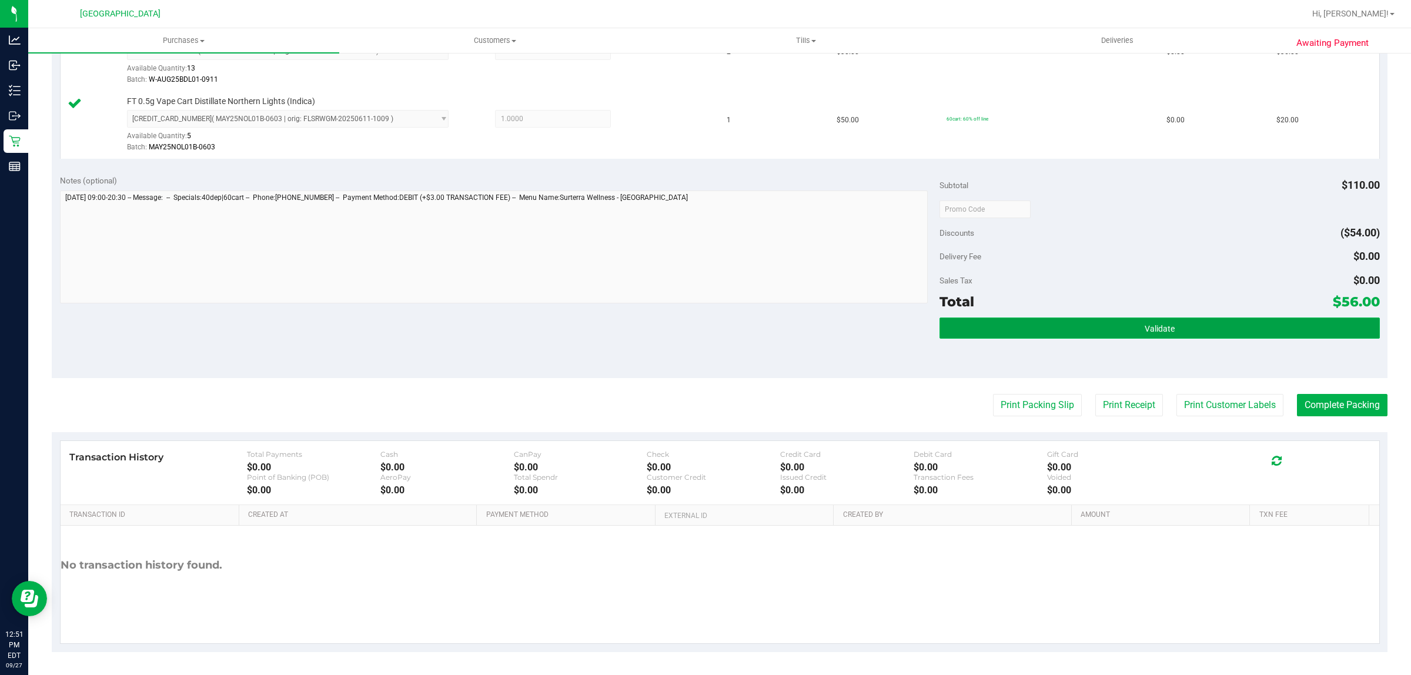
click at [1165, 336] on button "Validate" at bounding box center [1159, 327] width 440 height 21
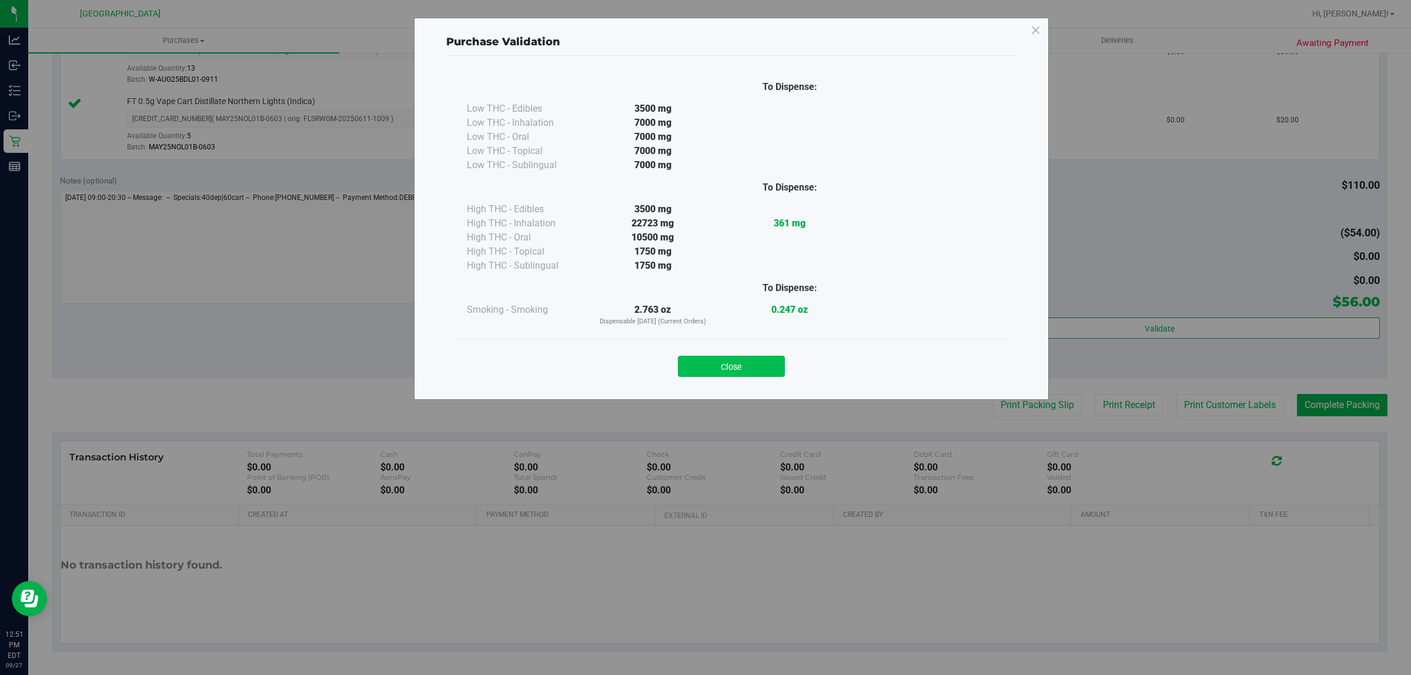
click at [751, 368] on button "Close" at bounding box center [731, 366] width 107 height 21
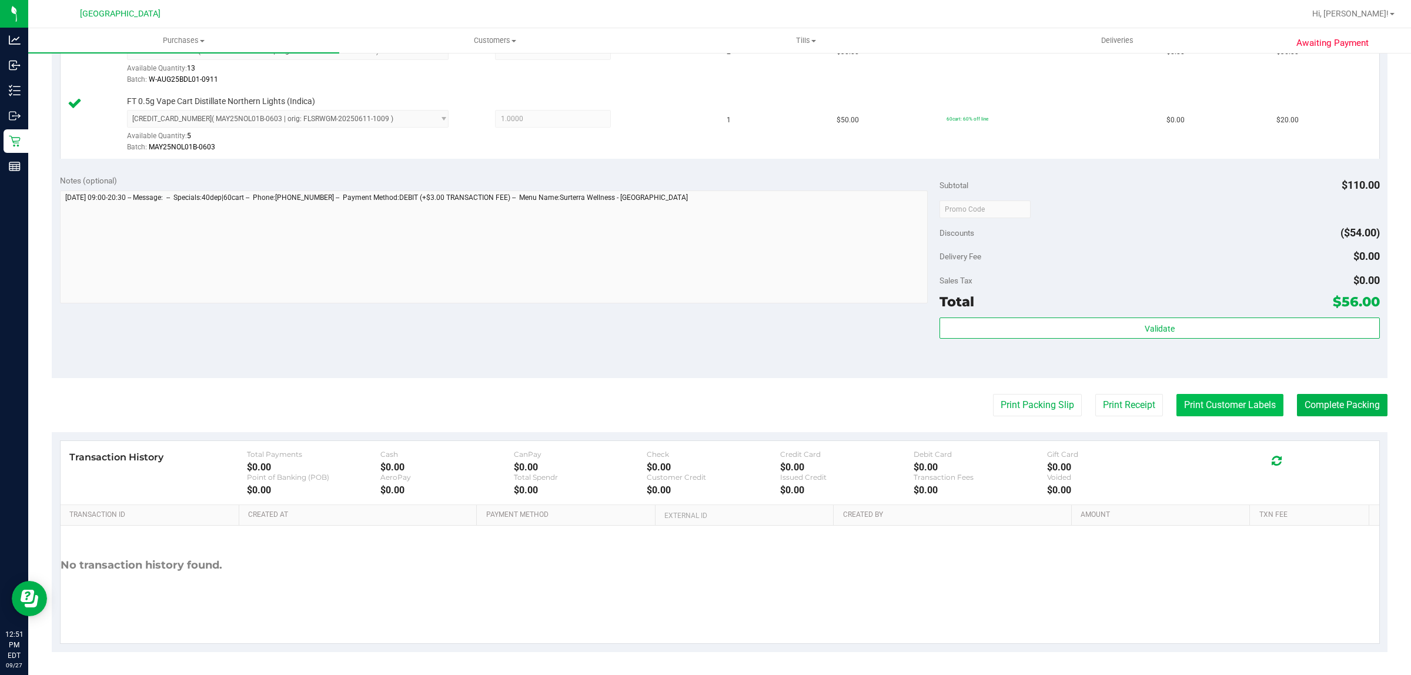
click at [1197, 403] on button "Print Customer Labels" at bounding box center [1229, 405] width 107 height 22
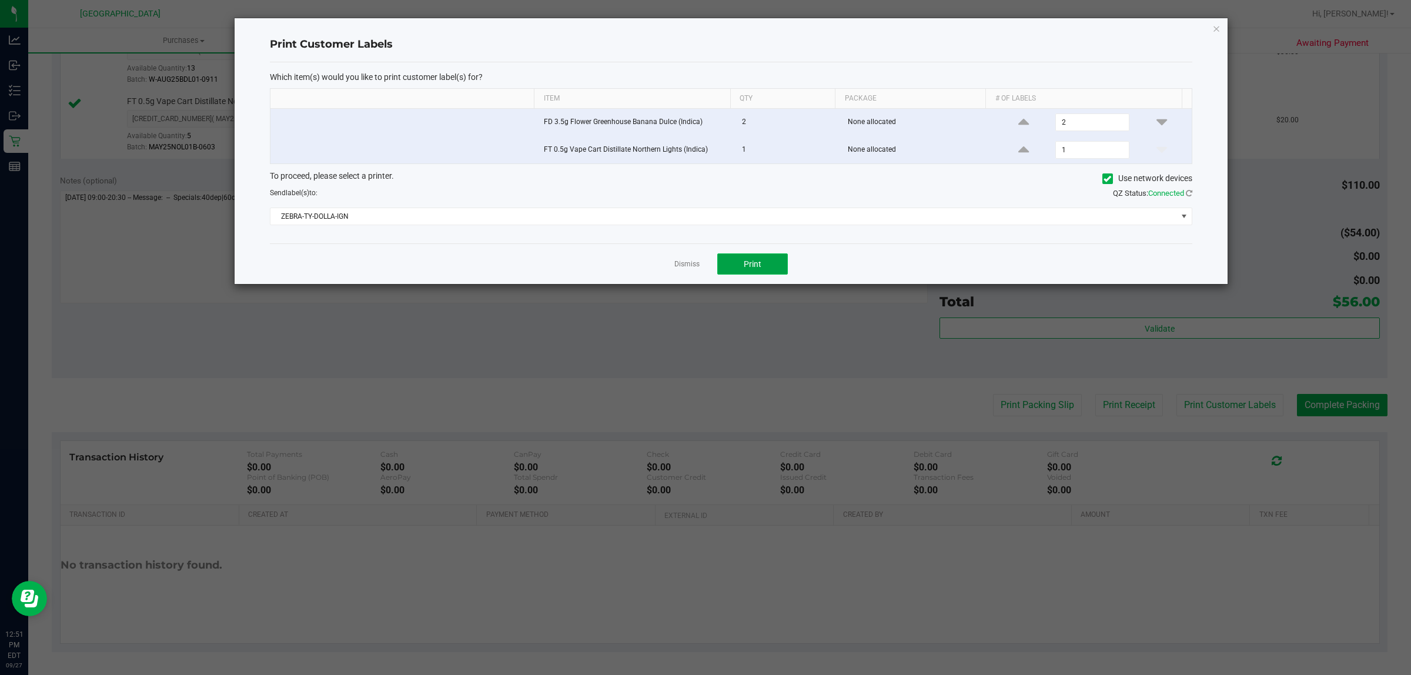
click at [751, 263] on span "Print" at bounding box center [752, 263] width 18 height 9
click at [680, 262] on link "Dismiss" at bounding box center [686, 264] width 25 height 10
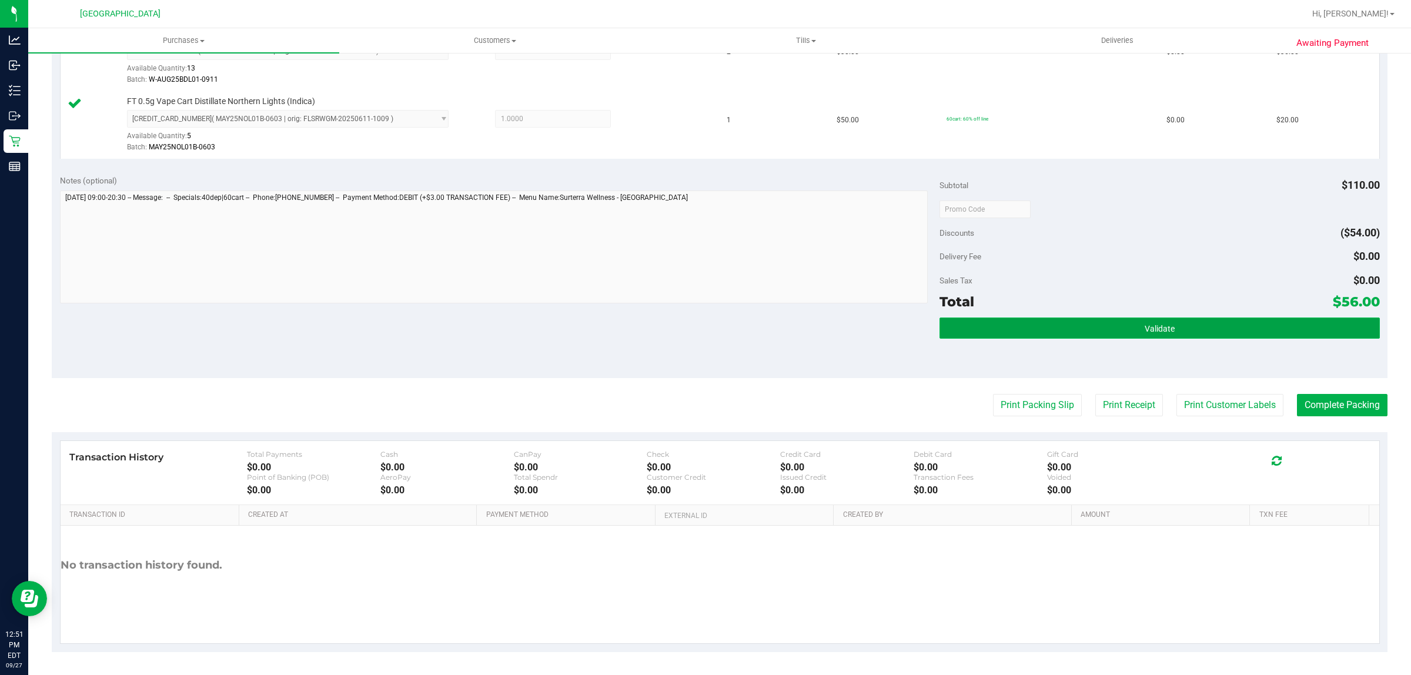
click at [1127, 323] on button "Validate" at bounding box center [1159, 327] width 440 height 21
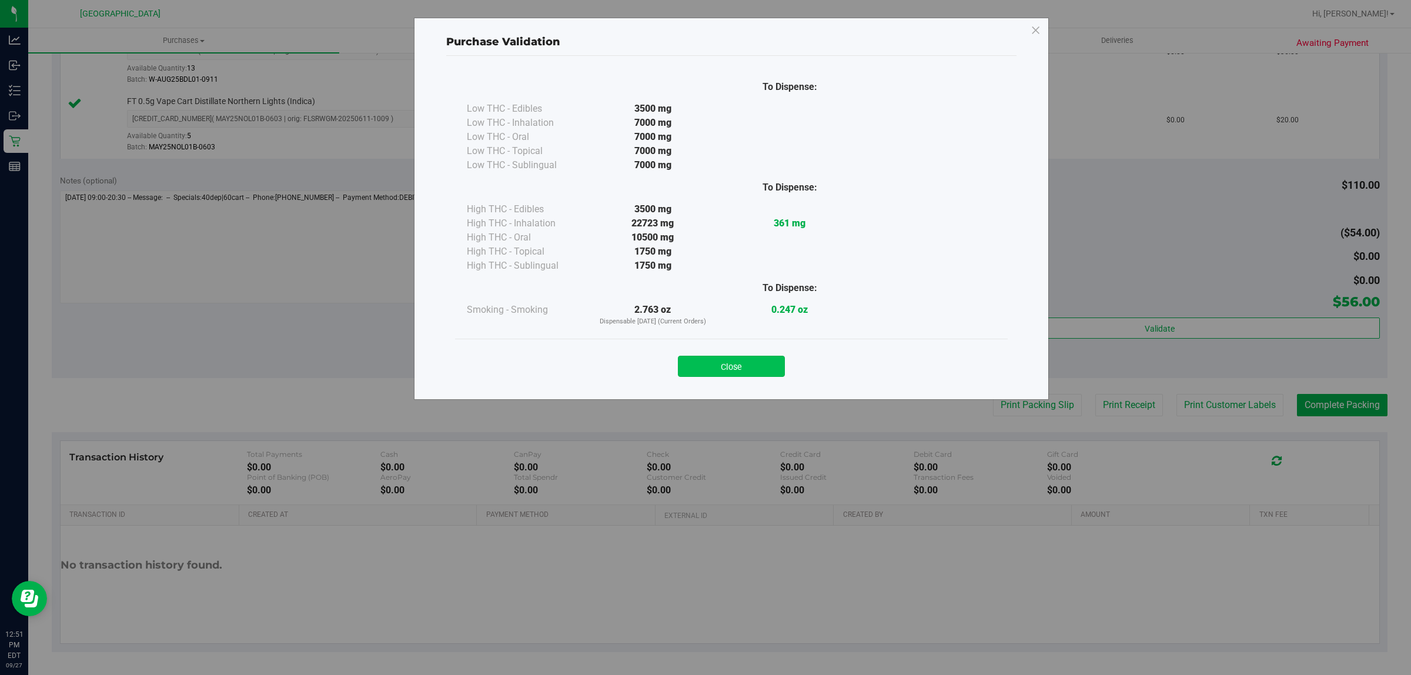
click at [720, 359] on button "Close" at bounding box center [731, 366] width 107 height 21
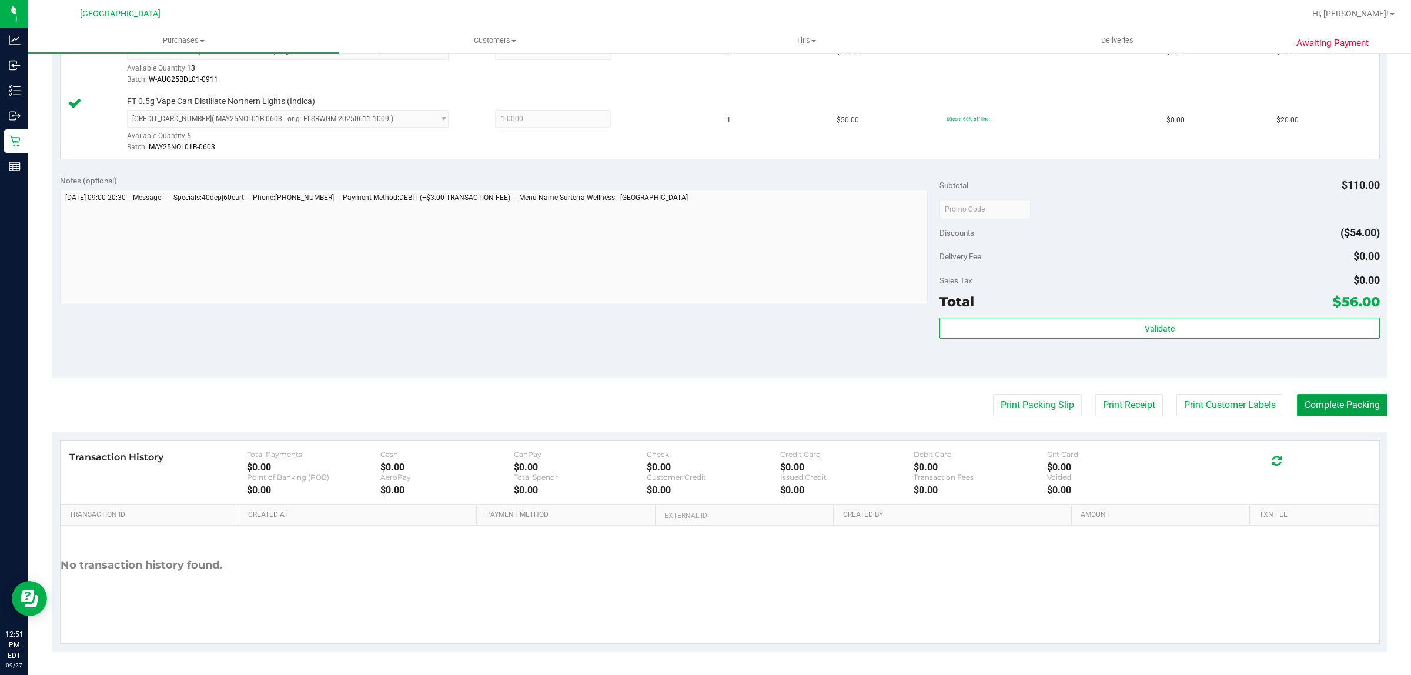
click at [1355, 397] on button "Complete Packing" at bounding box center [1342, 405] width 91 height 22
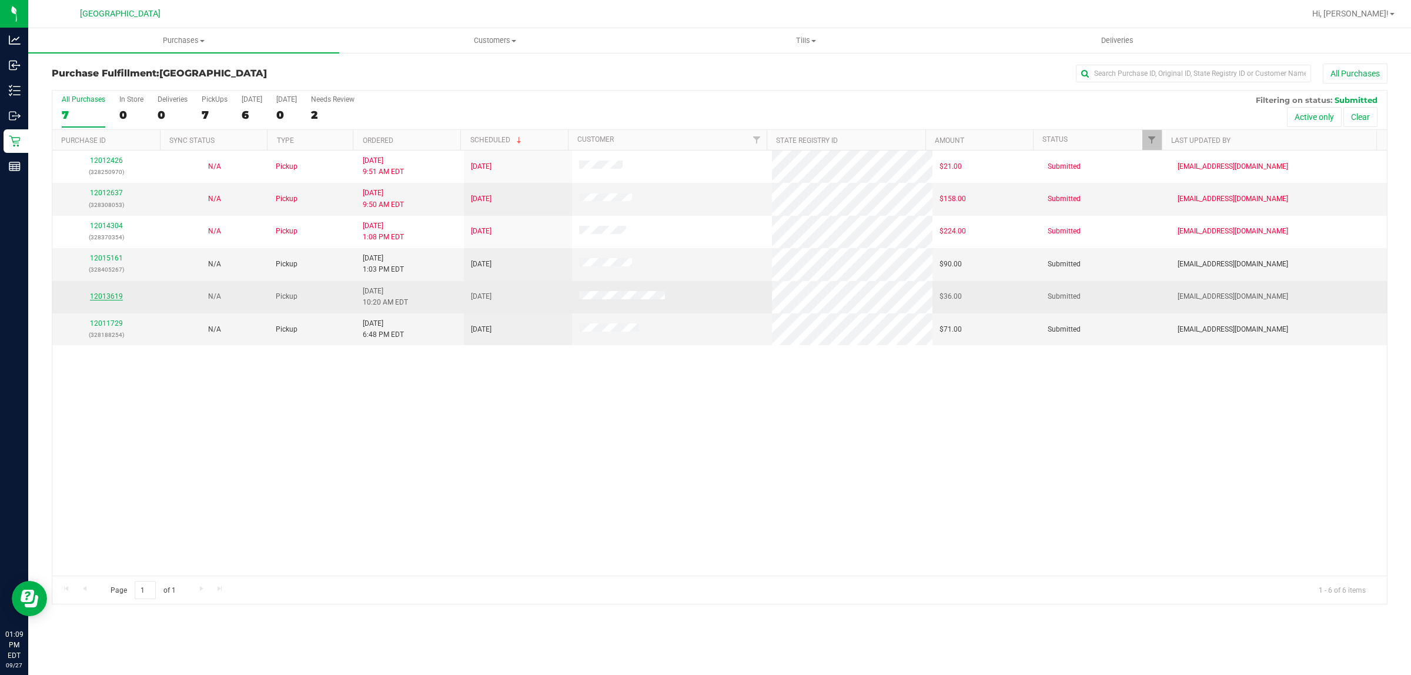
click at [103, 296] on link "12013619" at bounding box center [106, 296] width 33 height 8
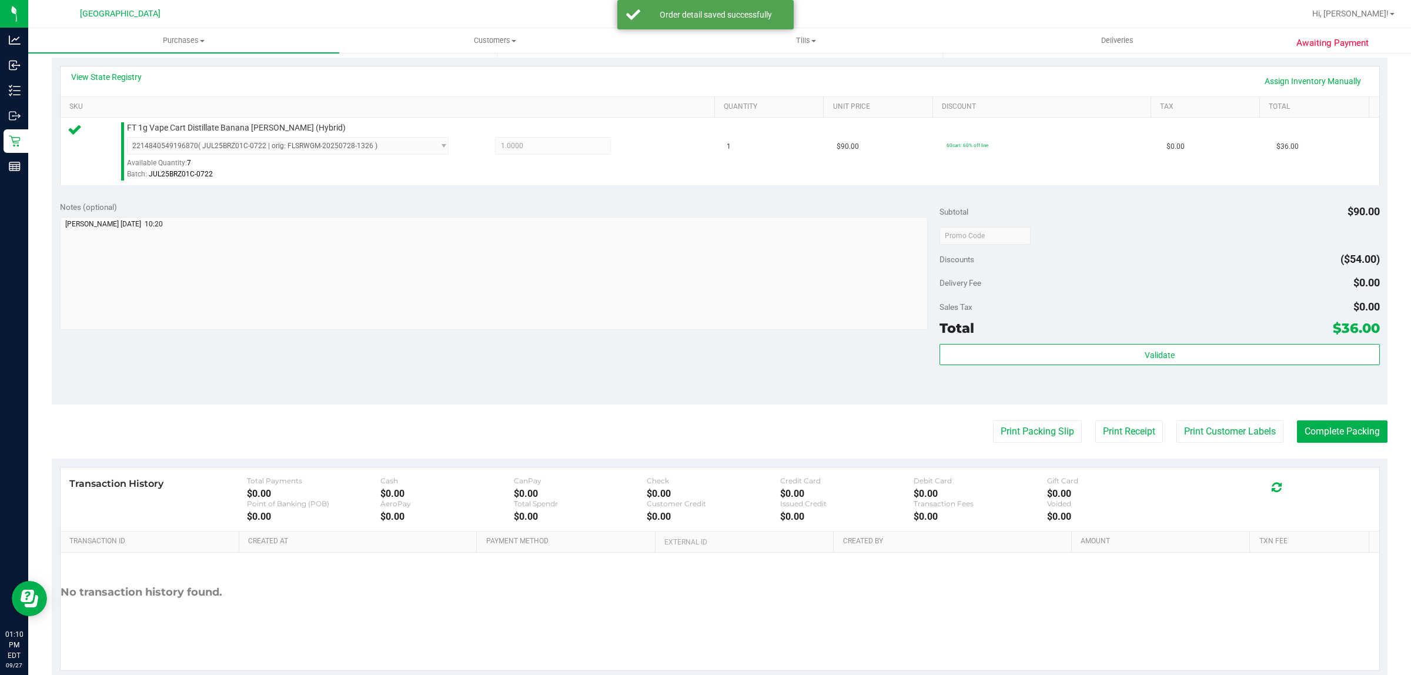
scroll to position [286, 0]
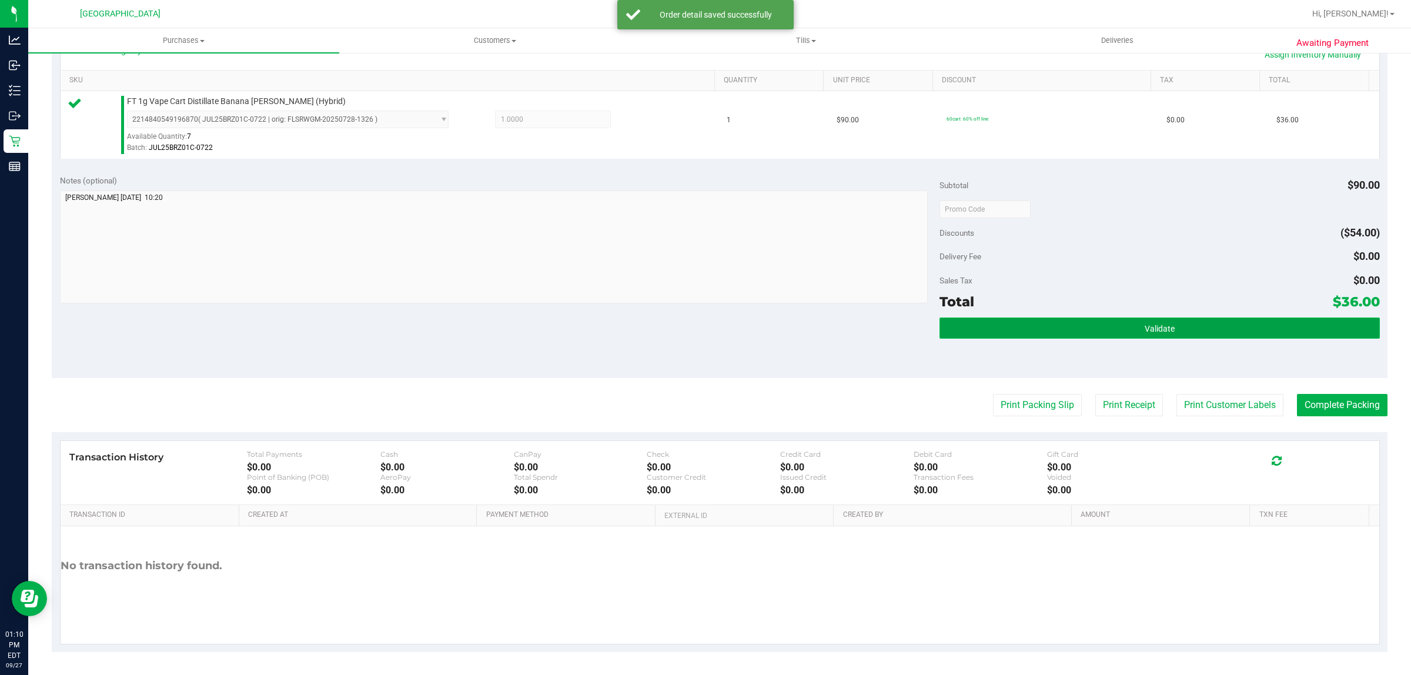
click at [1145, 339] on button "Validate" at bounding box center [1159, 327] width 440 height 21
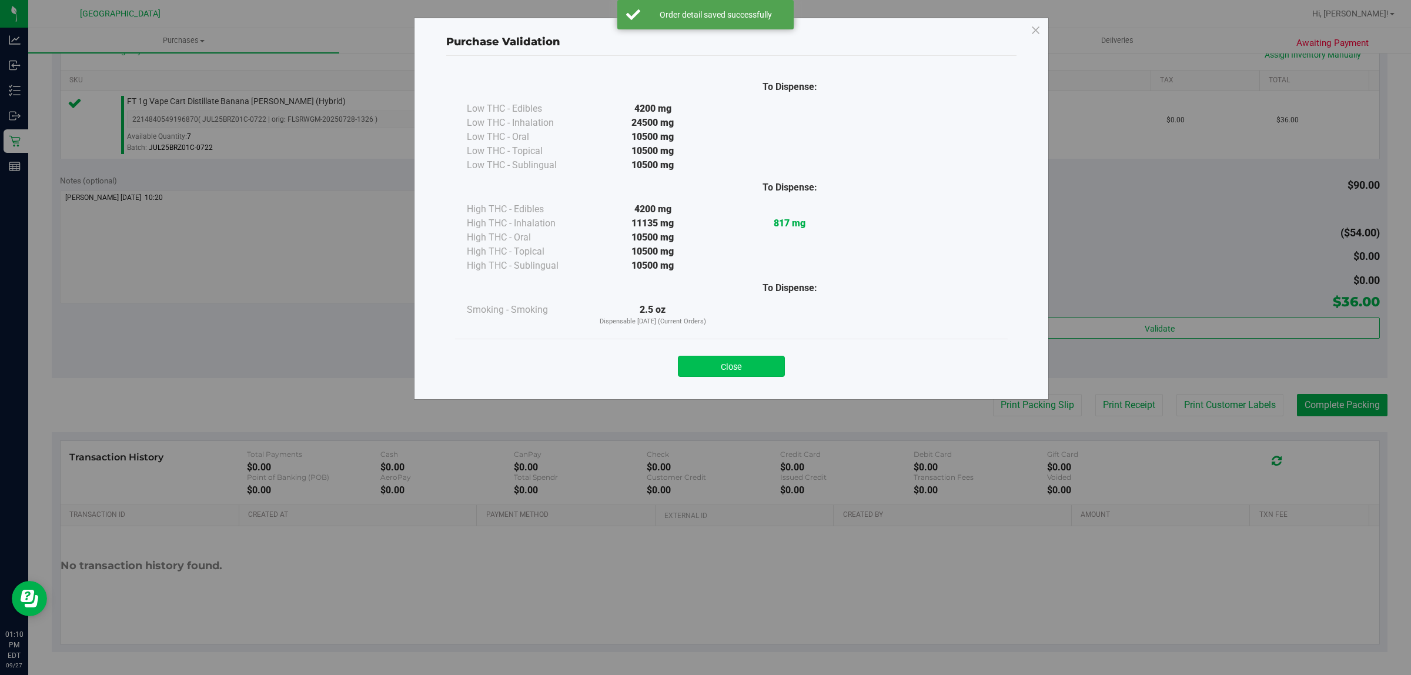
click at [730, 365] on button "Close" at bounding box center [731, 366] width 107 height 21
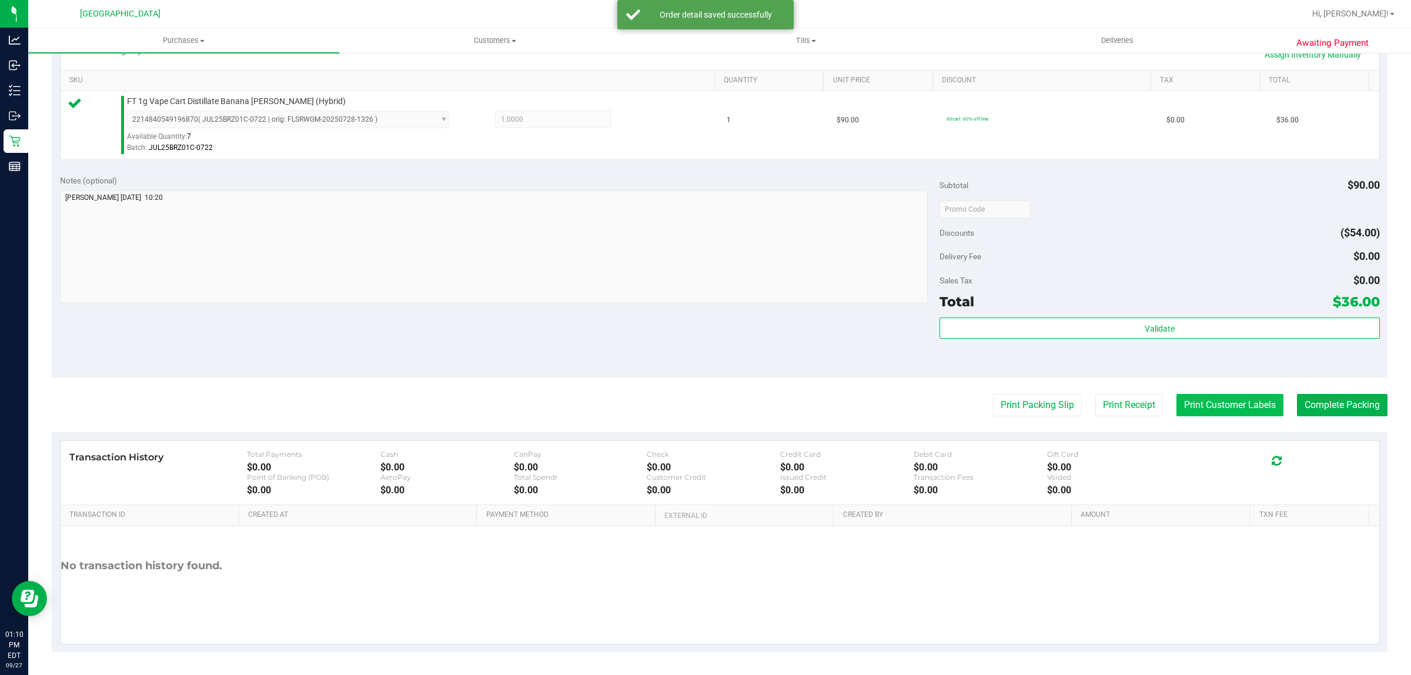
click at [1211, 398] on button "Print Customer Labels" at bounding box center [1229, 405] width 107 height 22
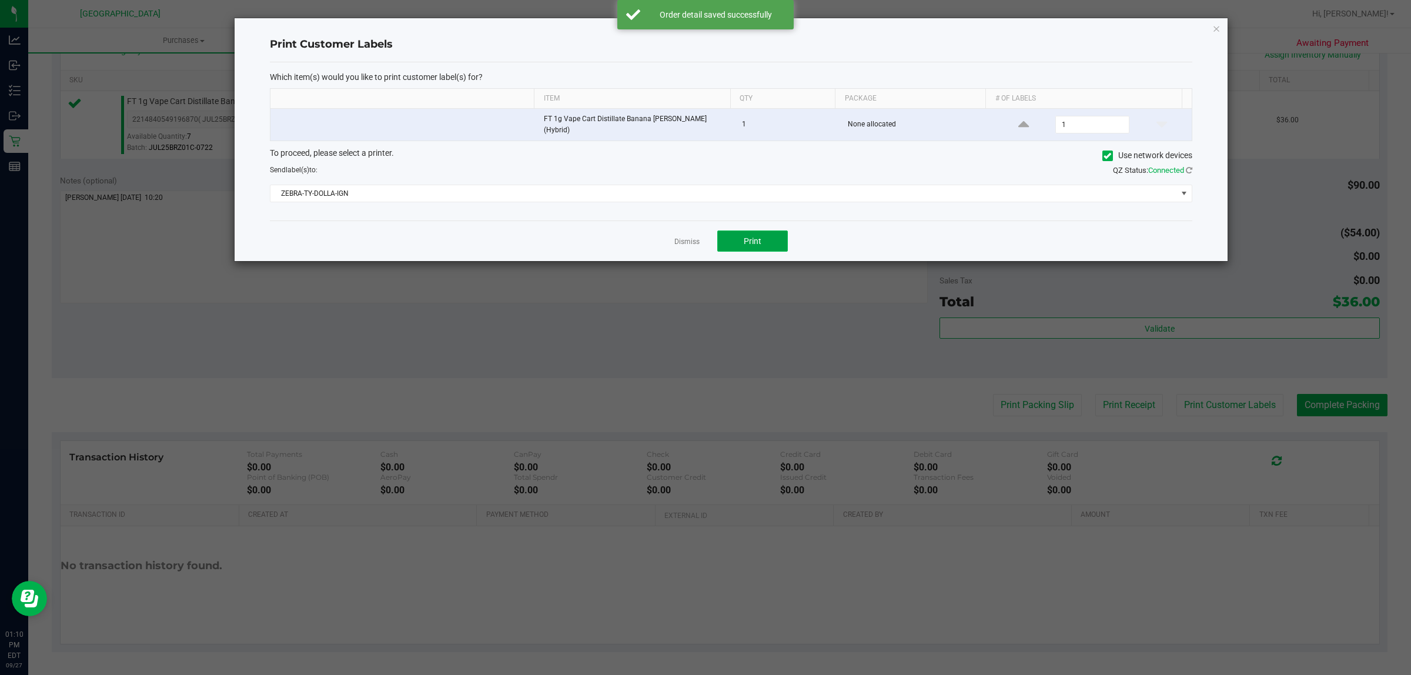
click at [775, 247] on button "Print" at bounding box center [752, 240] width 71 height 21
click at [680, 237] on link "Dismiss" at bounding box center [686, 242] width 25 height 10
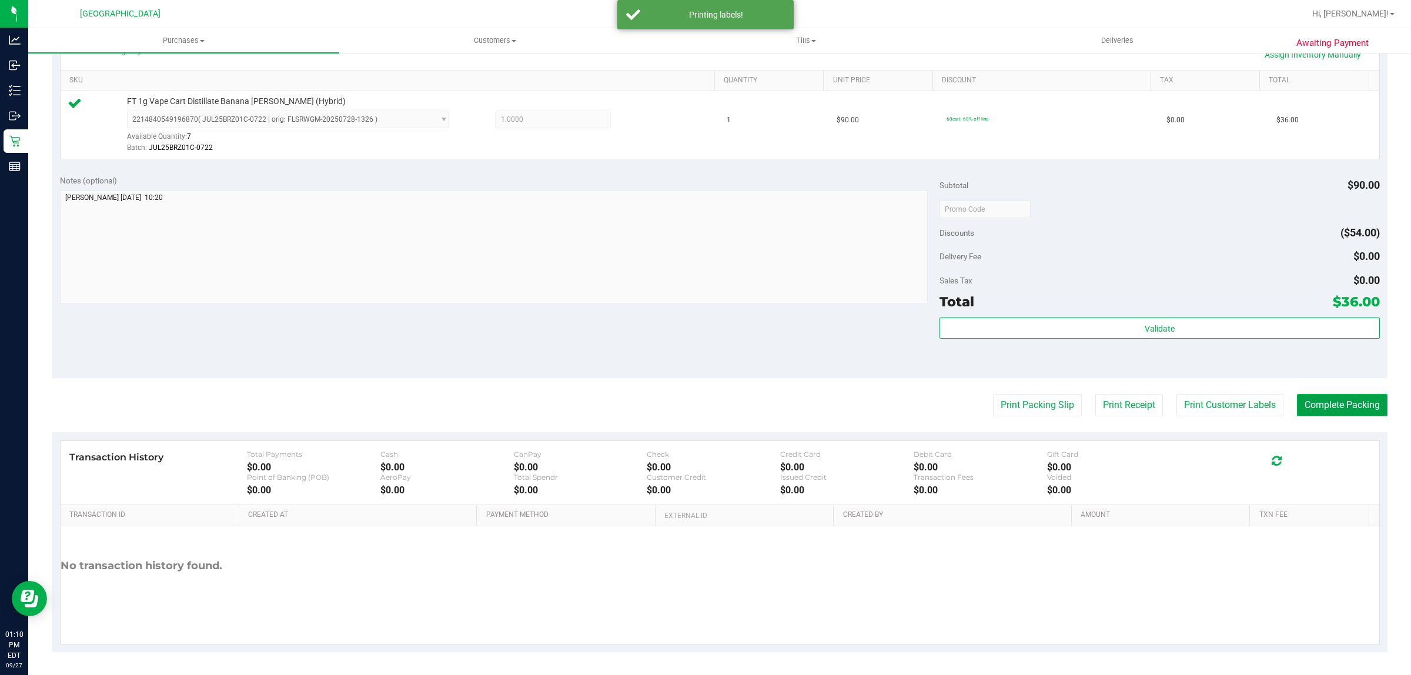
click at [1335, 401] on button "Complete Packing" at bounding box center [1342, 405] width 91 height 22
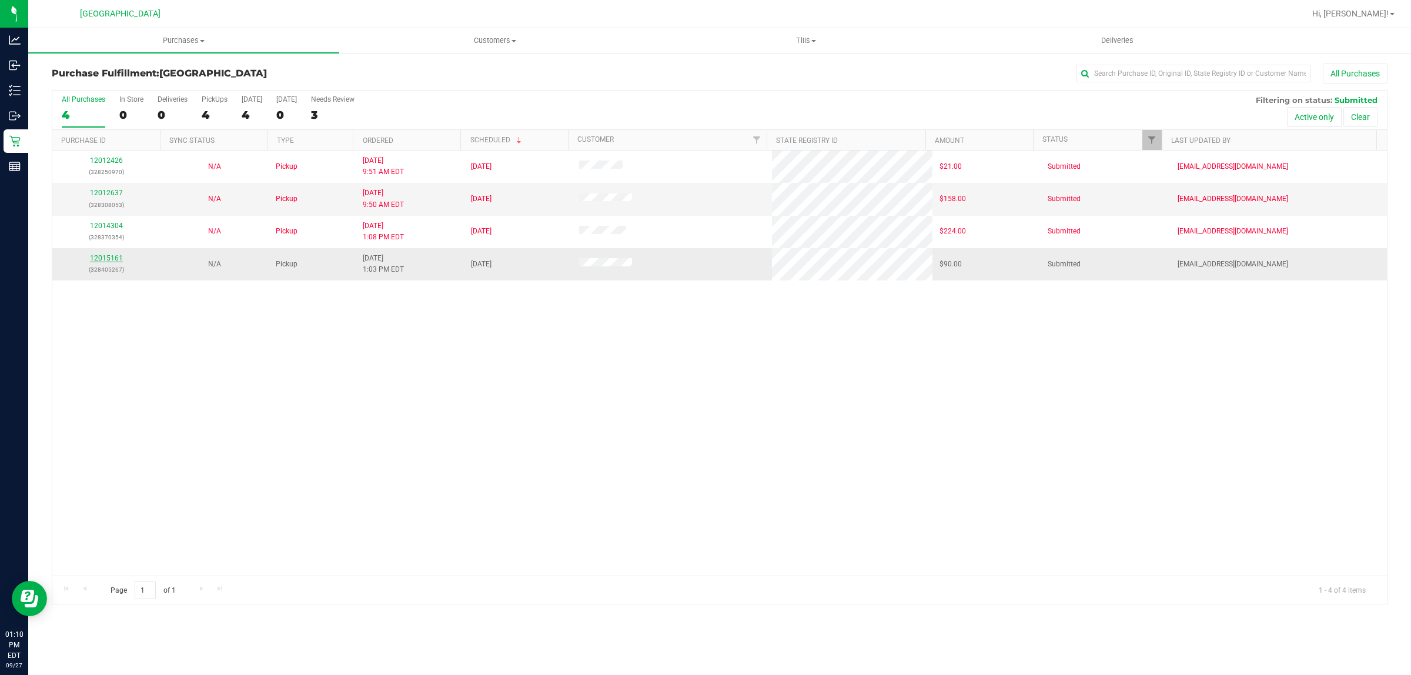
click at [97, 259] on link "12015161" at bounding box center [106, 258] width 33 height 8
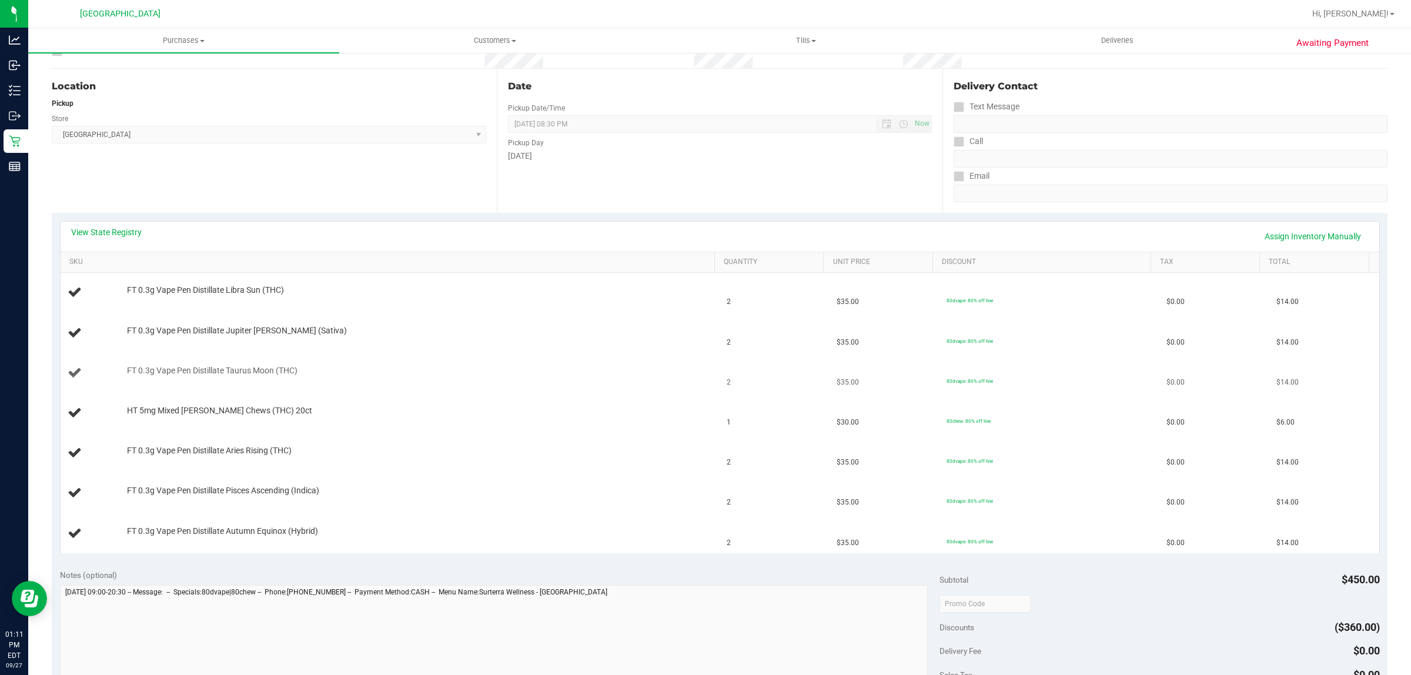
scroll to position [220, 0]
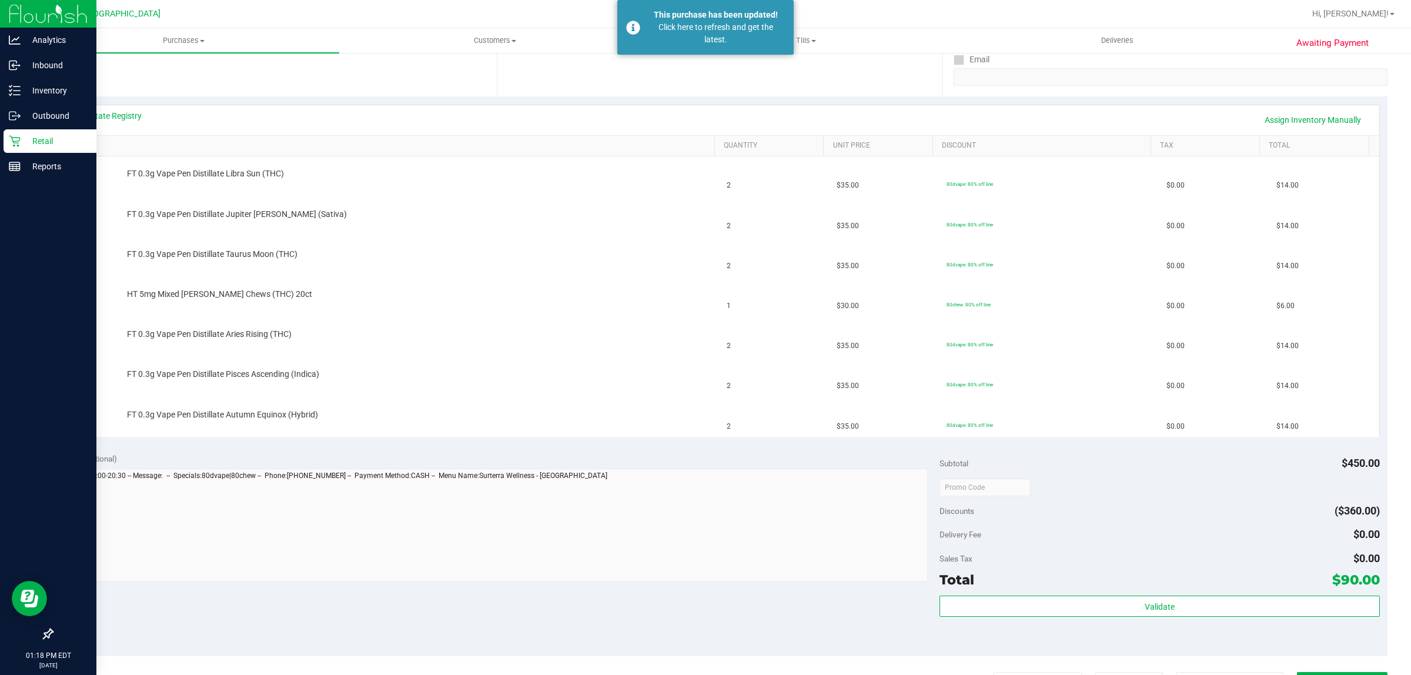
click at [9, 136] on icon at bounding box center [15, 141] width 12 height 12
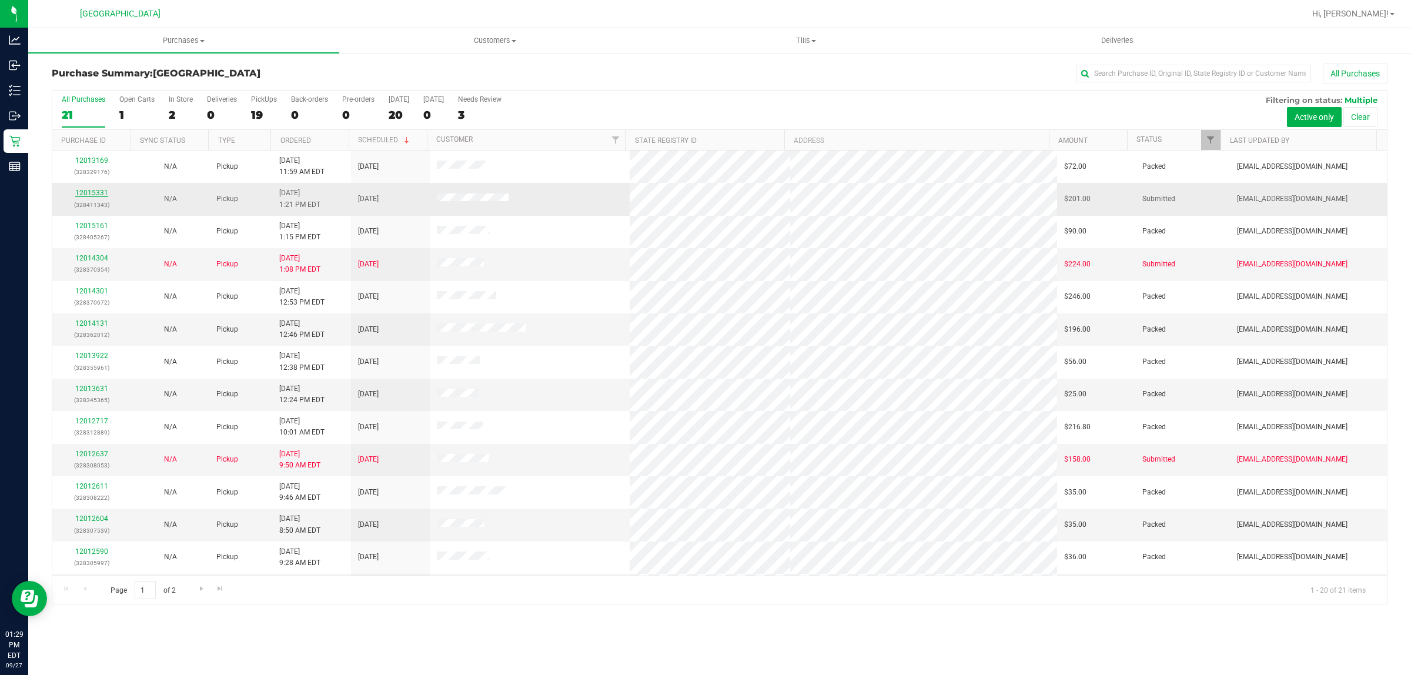
click at [89, 194] on link "12015331" at bounding box center [91, 193] width 33 height 8
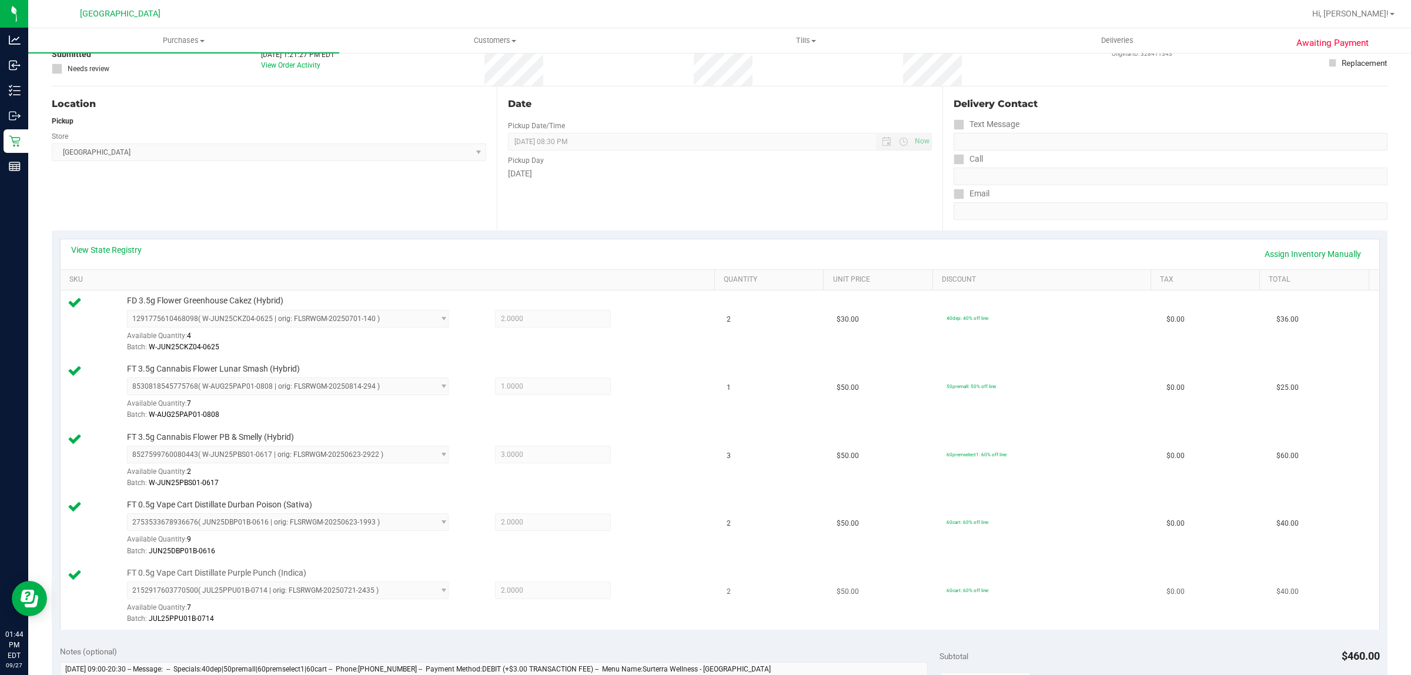
scroll to position [294, 0]
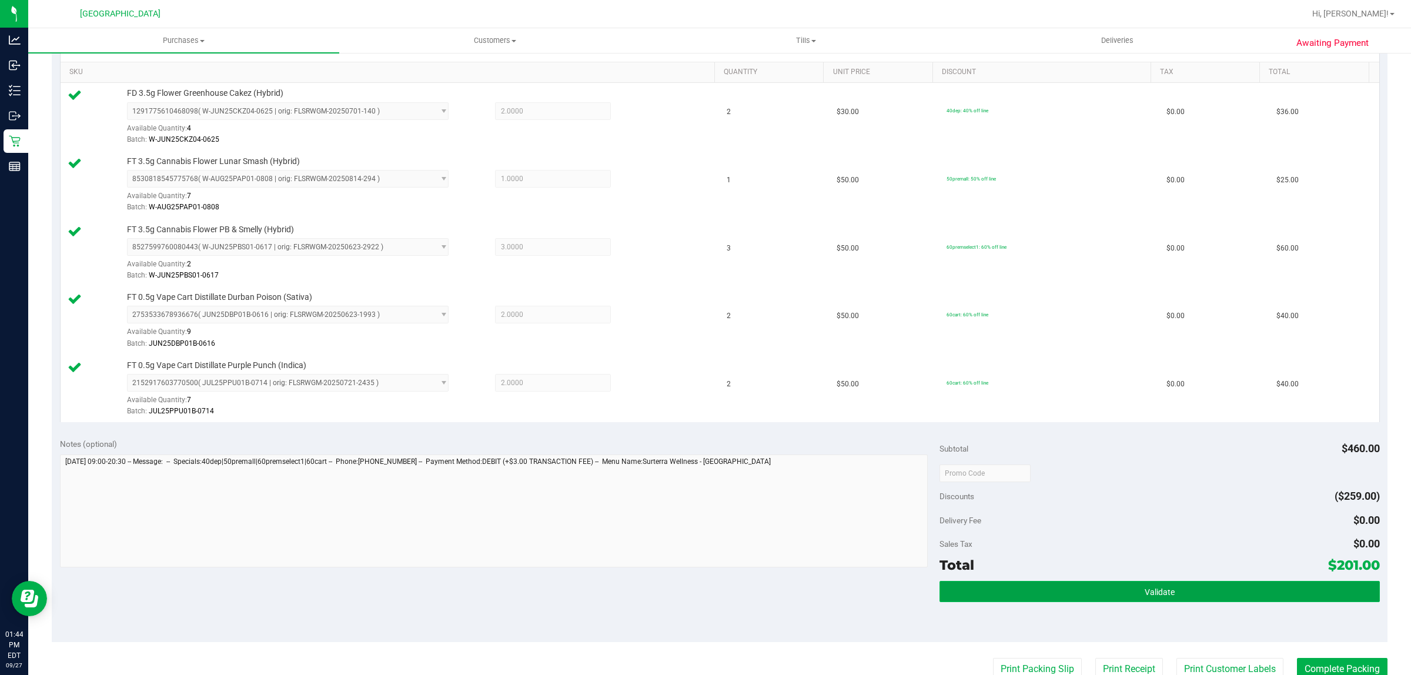
click at [1023, 597] on button "Validate" at bounding box center [1159, 591] width 440 height 21
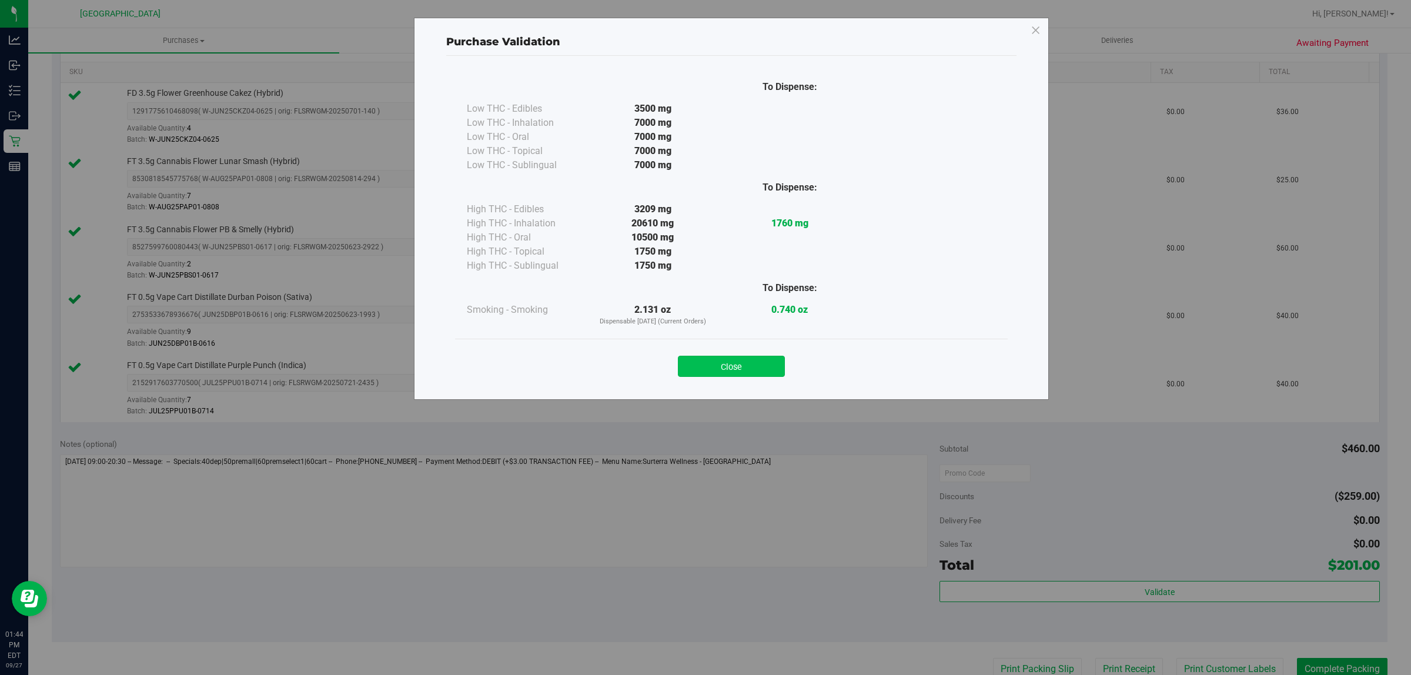
click at [742, 371] on button "Close" at bounding box center [731, 366] width 107 height 21
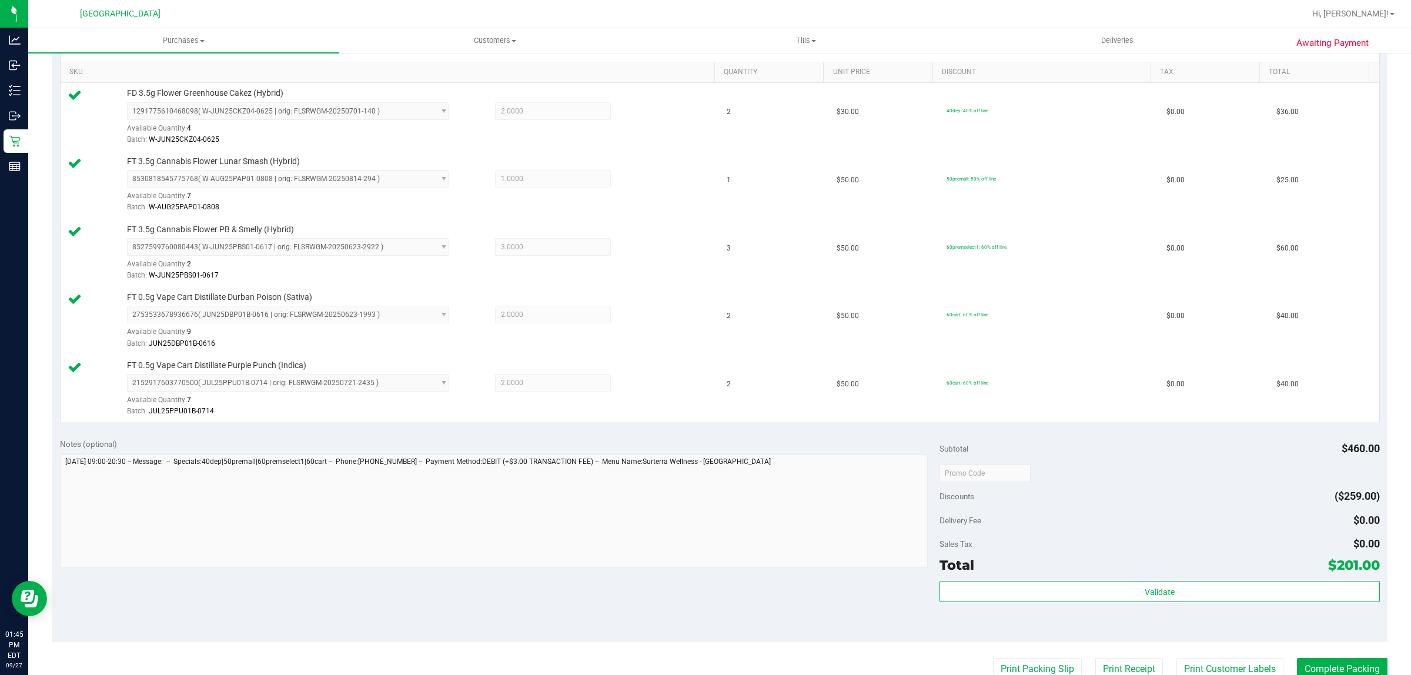
scroll to position [559, 0]
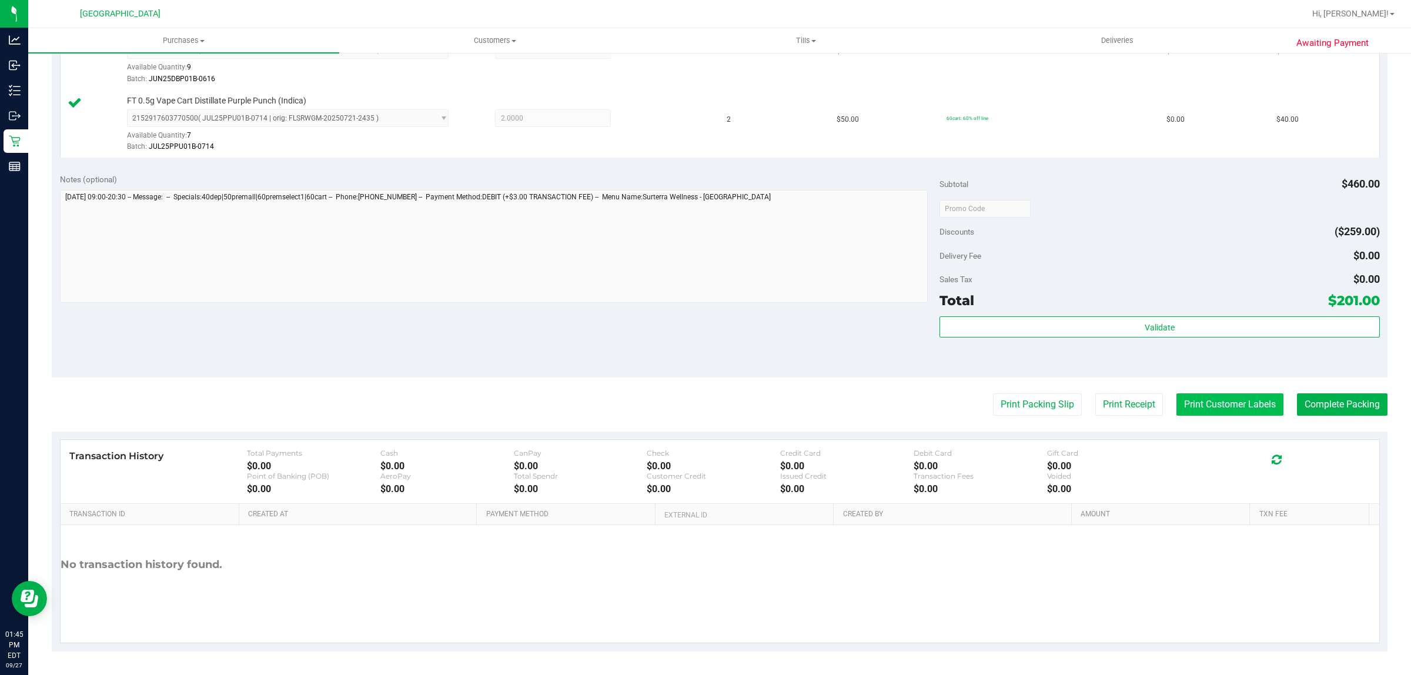
click at [1229, 410] on button "Print Customer Labels" at bounding box center [1229, 404] width 107 height 22
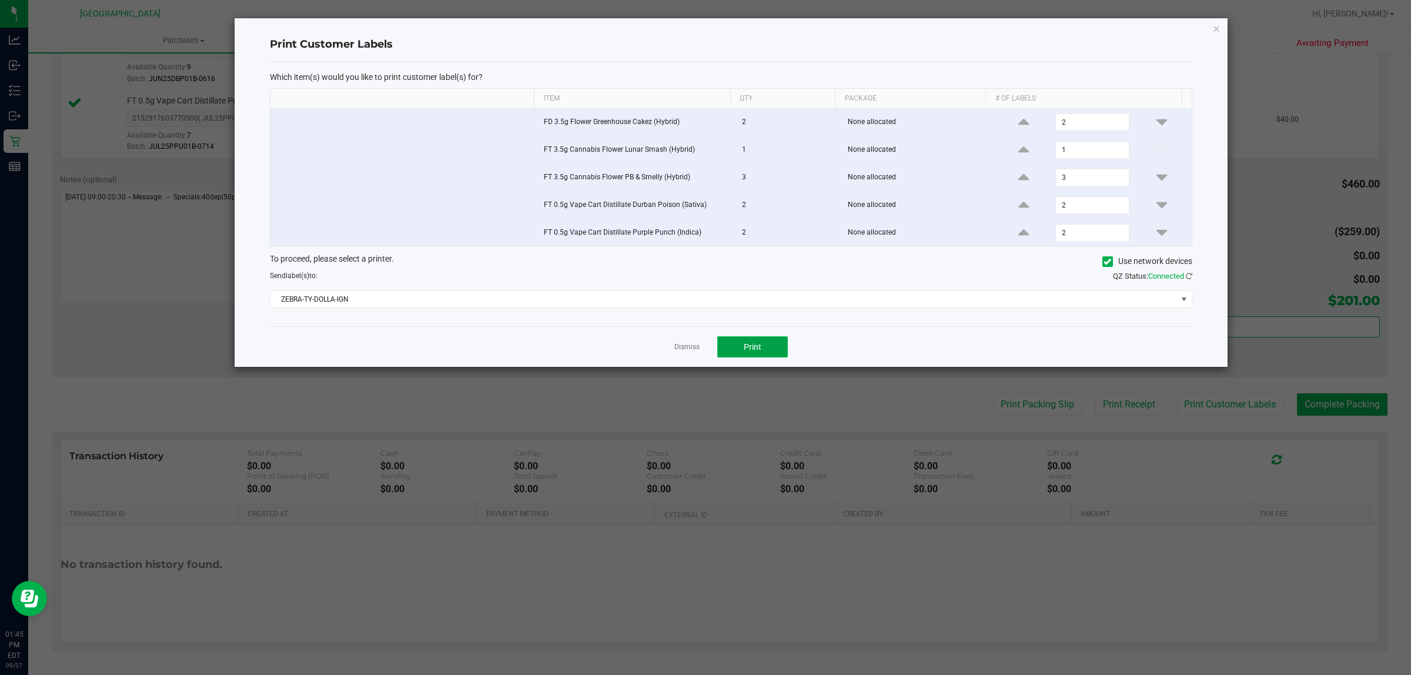
click at [733, 341] on button "Print" at bounding box center [752, 346] width 71 height 21
click at [695, 351] on link "Dismiss" at bounding box center [686, 347] width 25 height 10
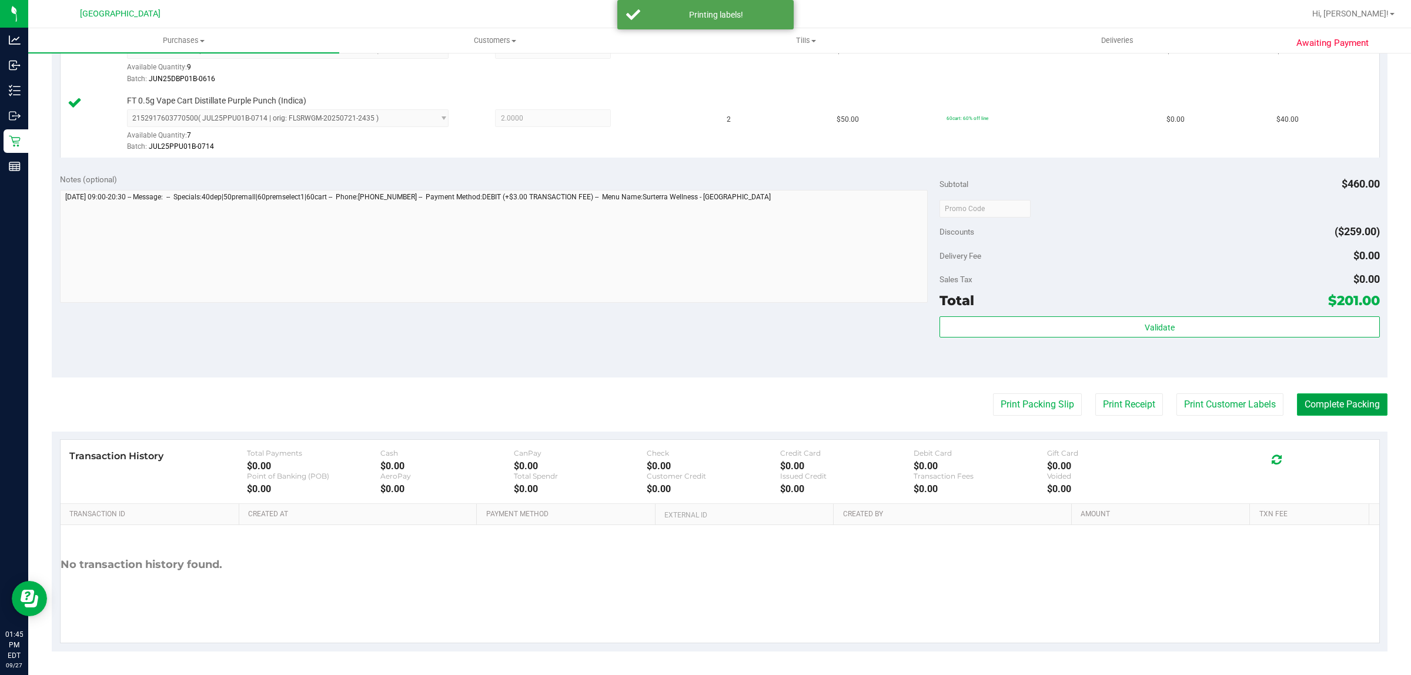
click at [1320, 410] on button "Complete Packing" at bounding box center [1342, 404] width 91 height 22
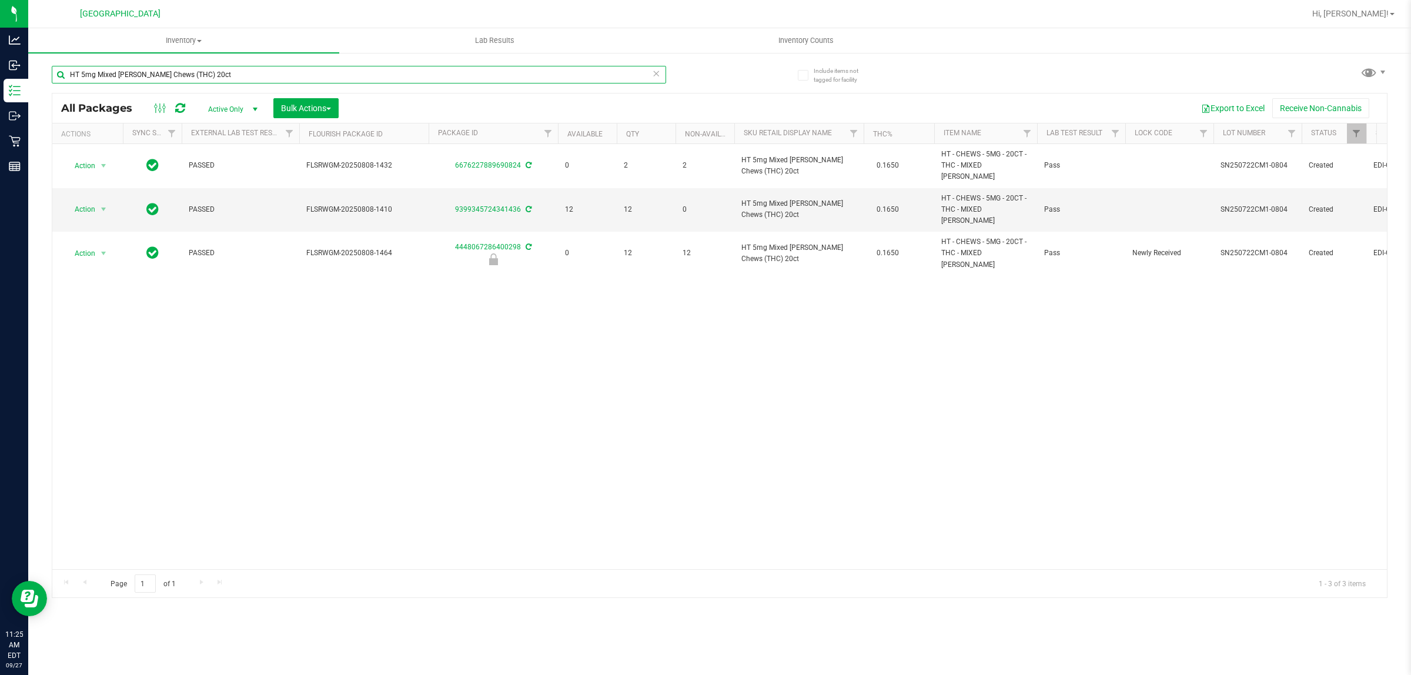
click at [197, 72] on input "HT 5mg Mixed Berry Chews (THC) 20ct" at bounding box center [359, 75] width 614 height 18
paste input "FT 0.5g Vape Cart Distillate Purple Punch (Indica)"
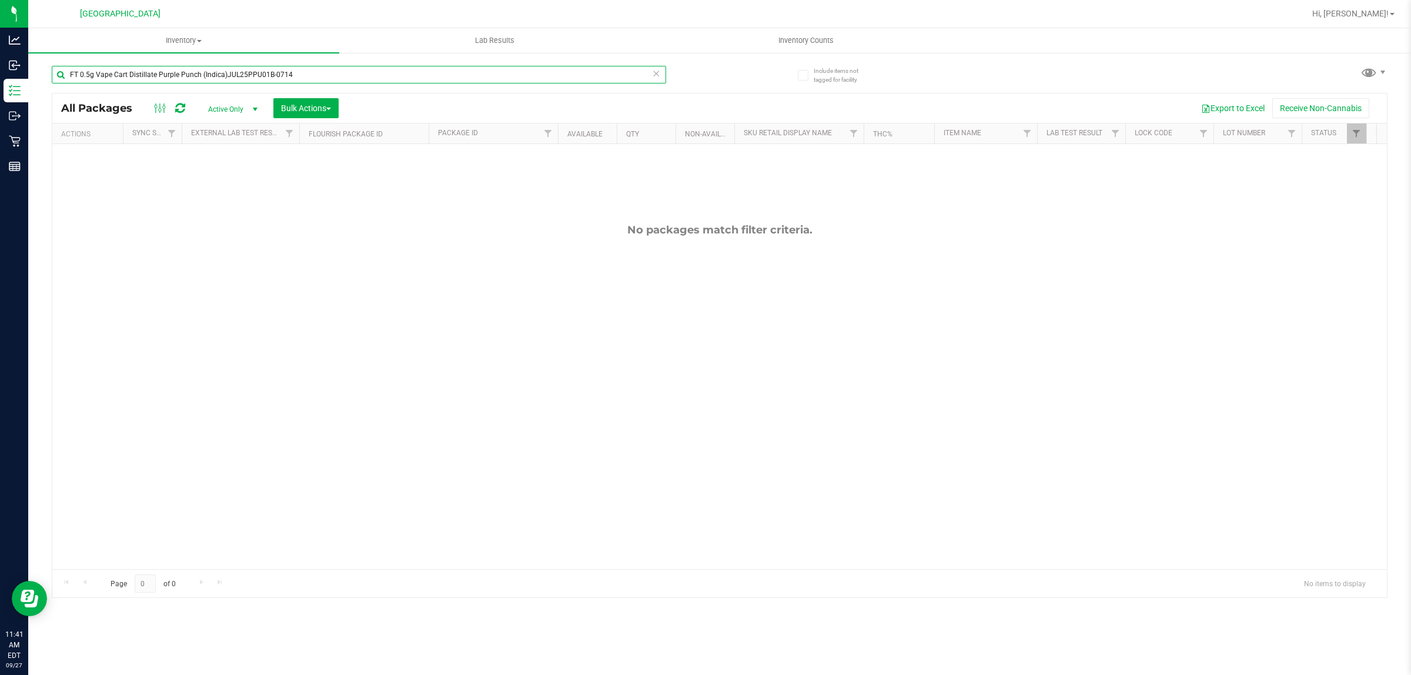
click at [323, 78] on input "FT 0.5g Vape Cart Distillate Purple Punch (Indica)JUL25PPU01B-0714" at bounding box center [359, 75] width 614 height 18
click at [323, 77] on input "FT 0.5g Vape Cart Distillate Purple Punch (Indica)JUL25PPU01B-0714" at bounding box center [359, 75] width 614 height 18
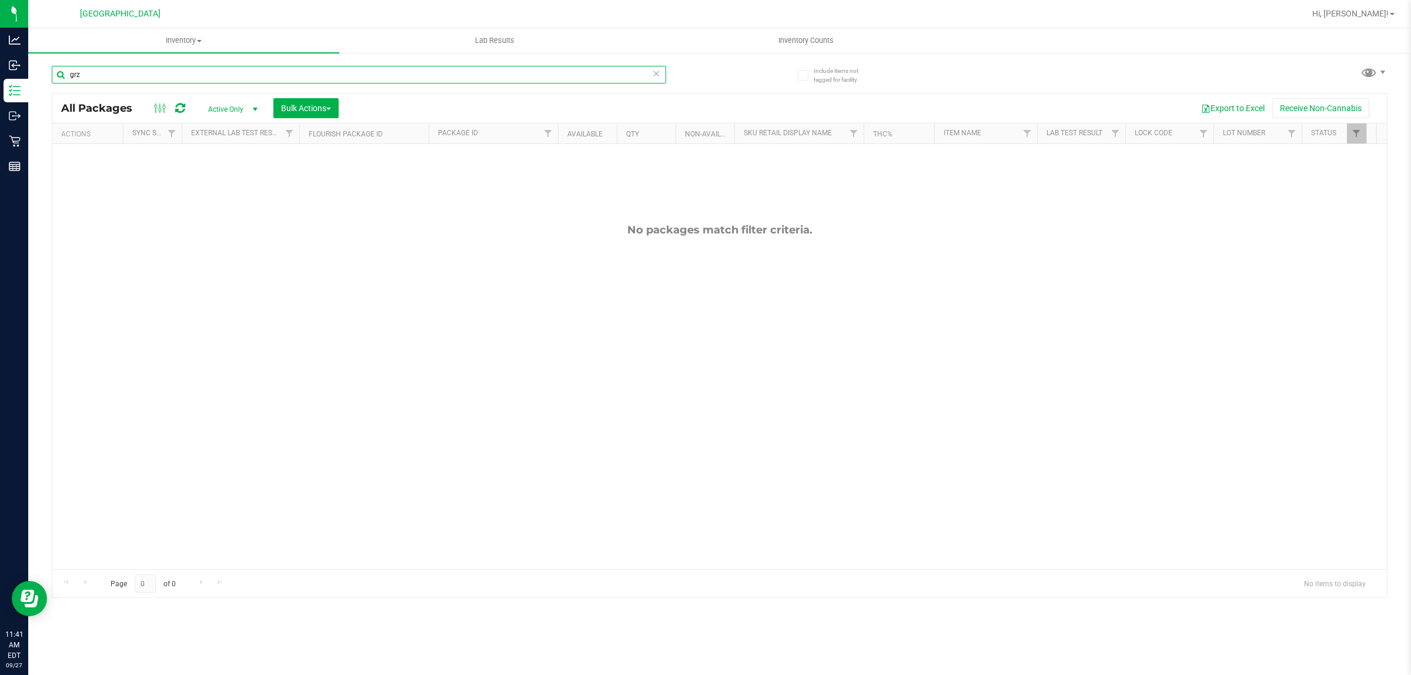
type input "grz"
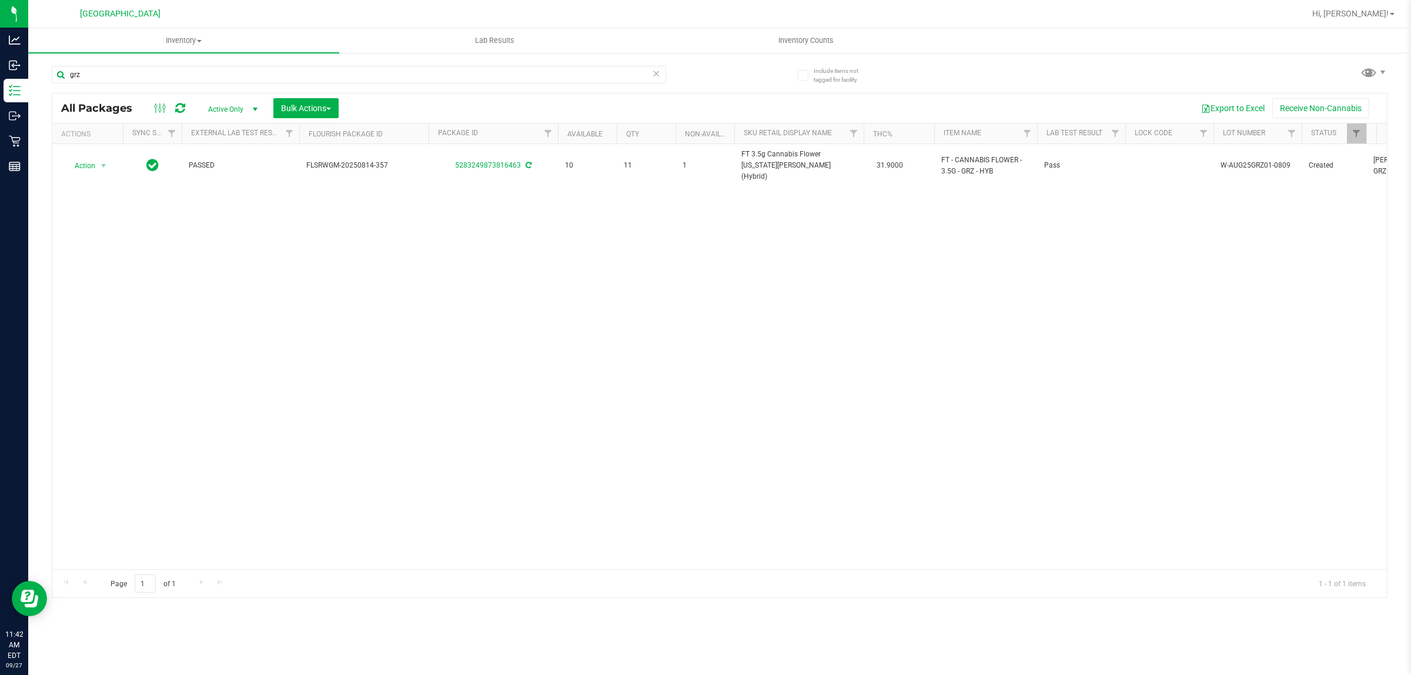
drag, startPoint x: 112, startPoint y: 106, endPoint x: 545, endPoint y: 426, distance: 538.7
click at [547, 436] on div "Action Action Adjust qty Create package Edit attributes Global inventory Locate…" at bounding box center [719, 356] width 1334 height 425
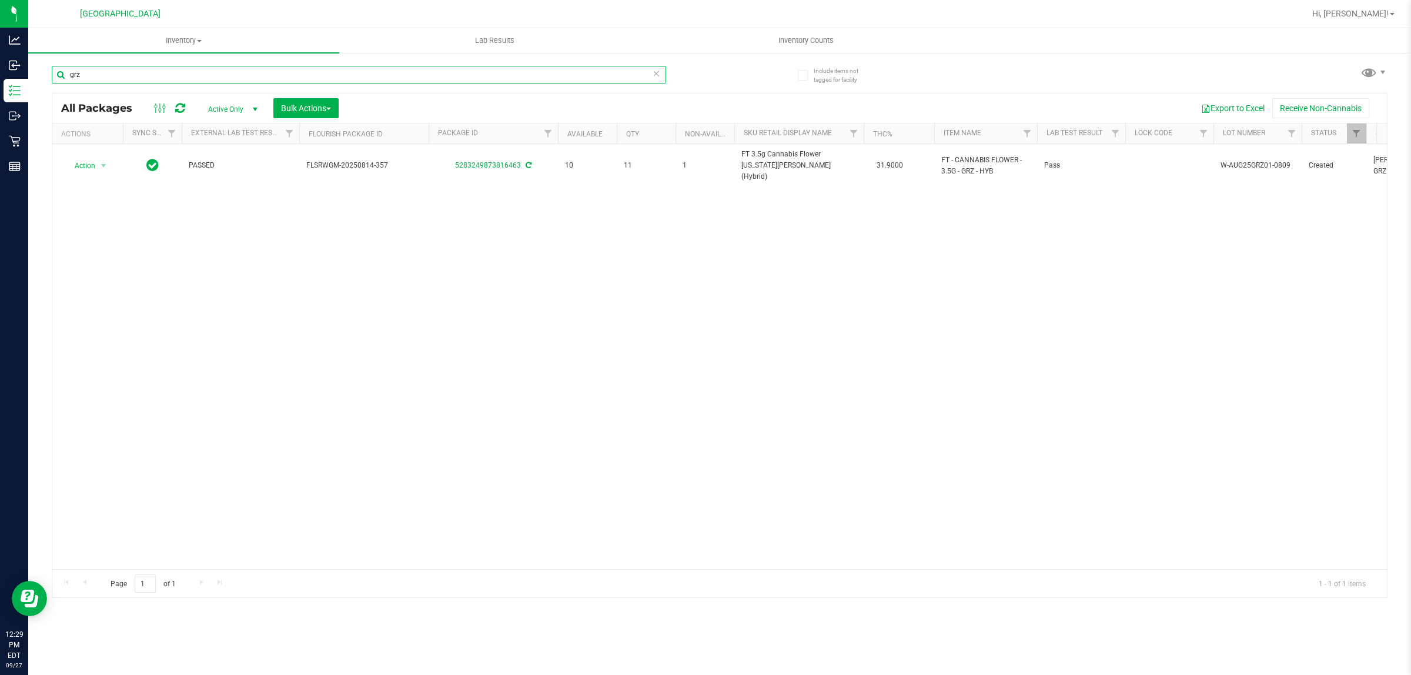
click at [174, 74] on input "grz" at bounding box center [359, 75] width 614 height 18
click at [173, 76] on input "grz" at bounding box center [359, 75] width 614 height 18
drag, startPoint x: 140, startPoint y: 77, endPoint x: 113, endPoint y: 83, distance: 27.2
click at [113, 83] on div "hangover" at bounding box center [359, 79] width 614 height 27
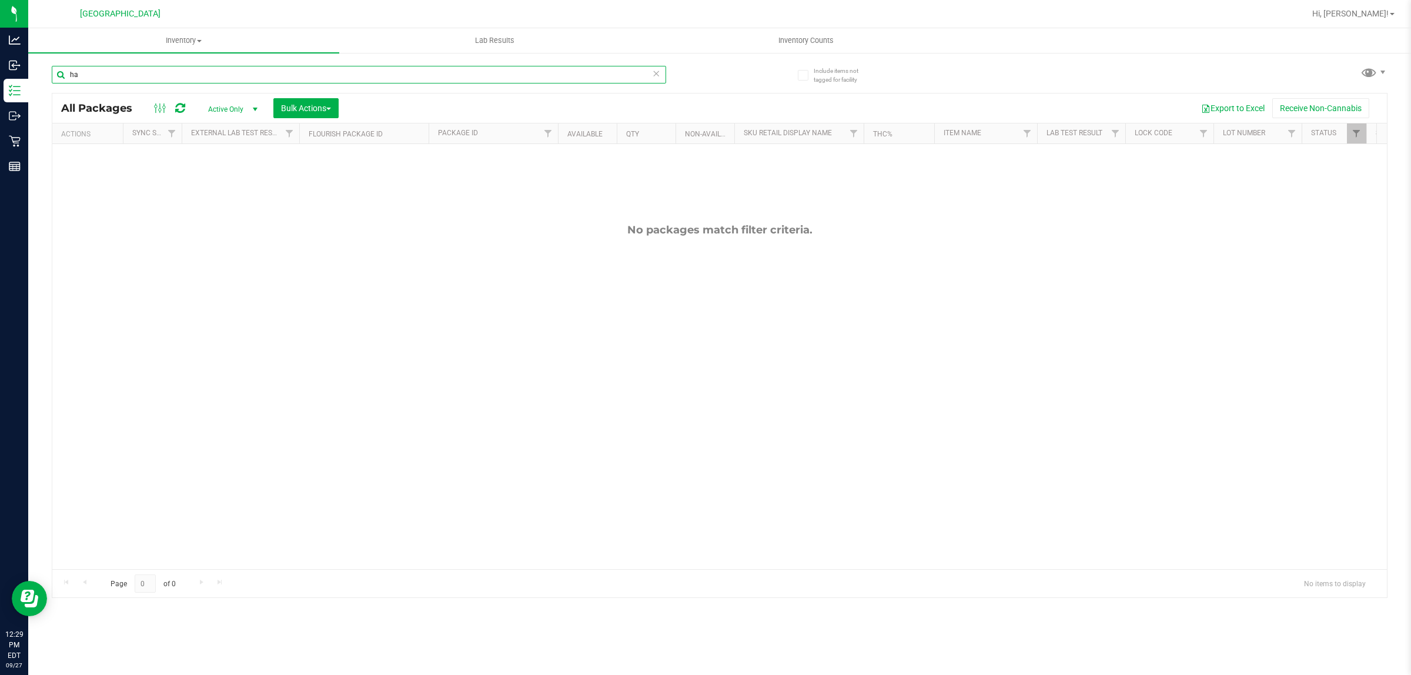
type input "h"
type input "haze"
click at [221, 77] on input "haze" at bounding box center [359, 75] width 614 height 18
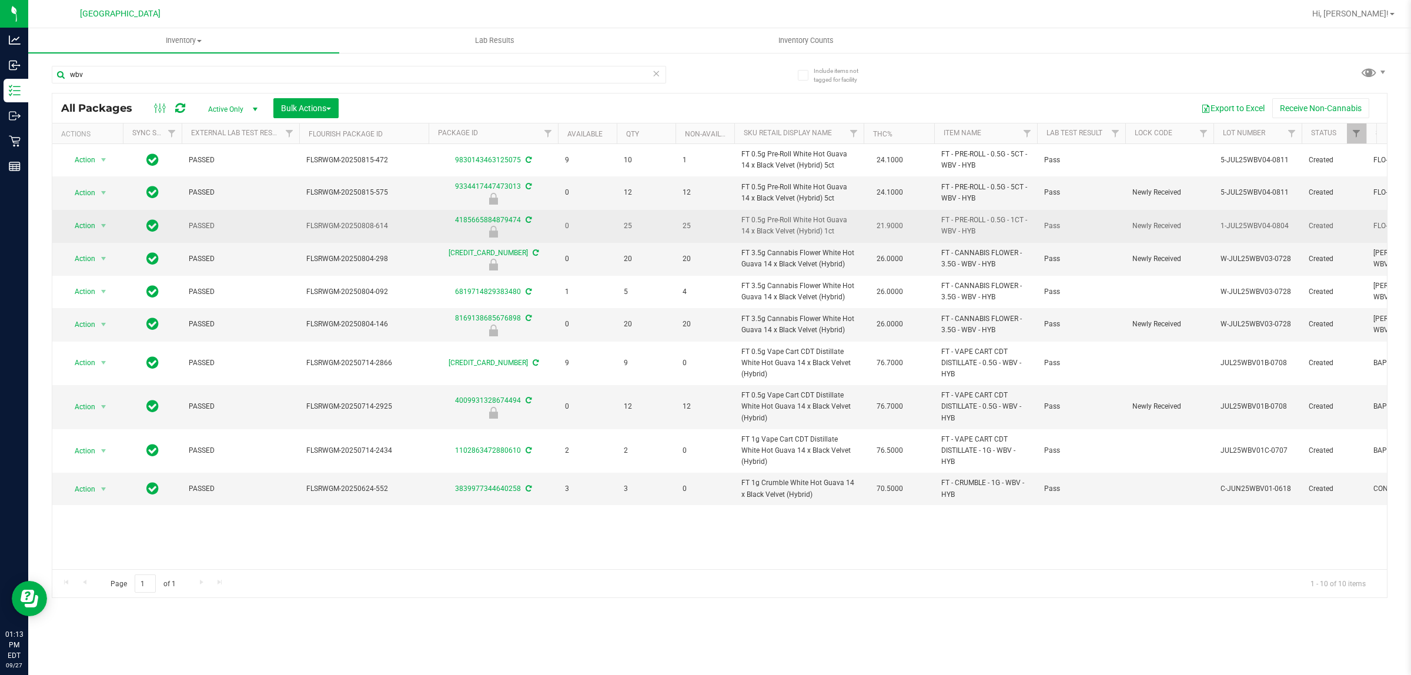
click at [791, 234] on span "FT 0.5g Pre-Roll White Hot Guava 14 x Black Velvet (Hybrid) 1ct" at bounding box center [798, 226] width 115 height 22
click at [792, 234] on span "FT 0.5g Pre-Roll White Hot Guava 14 x Black Velvet (Hybrid) 1ct" at bounding box center [798, 226] width 115 height 22
copy td "FT 0.5g Pre-Roll White Hot Guava 14 x Black Velvet (Hybrid) 1ct"
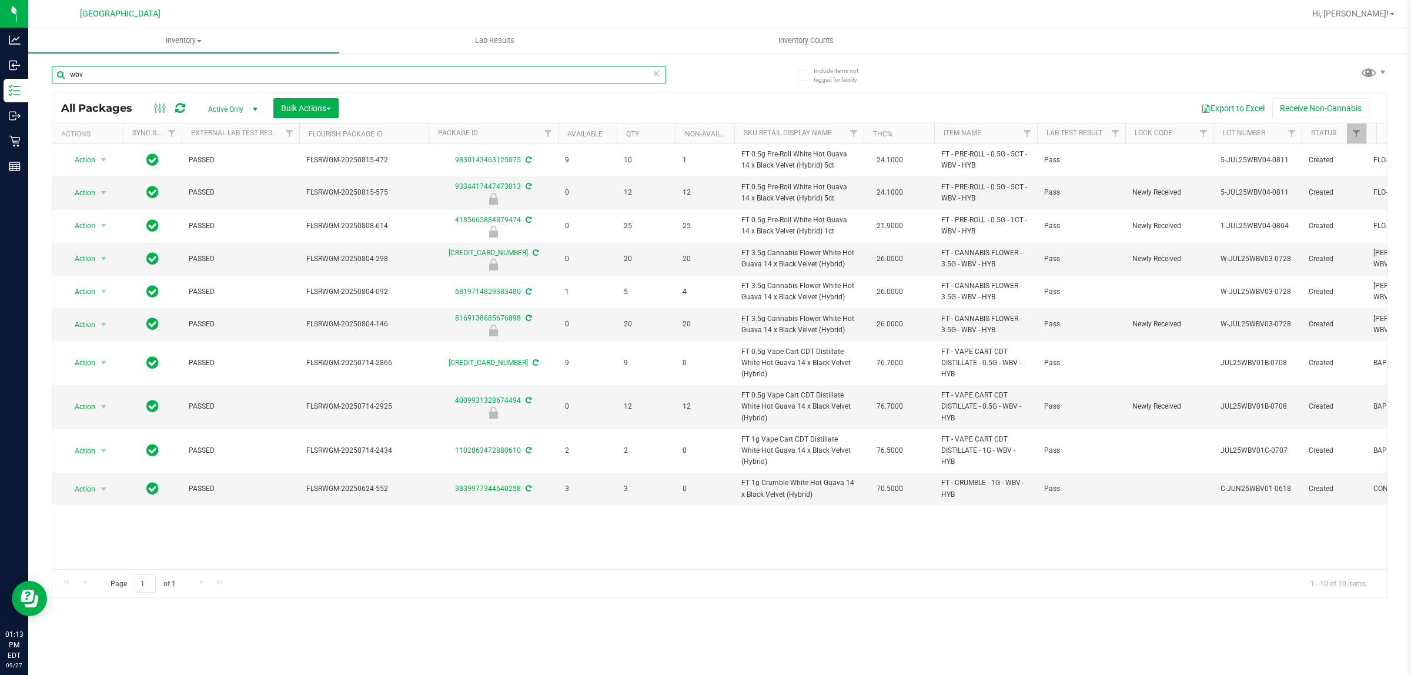
click at [453, 69] on input "wbv" at bounding box center [359, 75] width 614 height 18
paste input "FT 0.5g Pre-Roll White Hot Guava 14 x Black Velvet (Hybrid) 1ct"
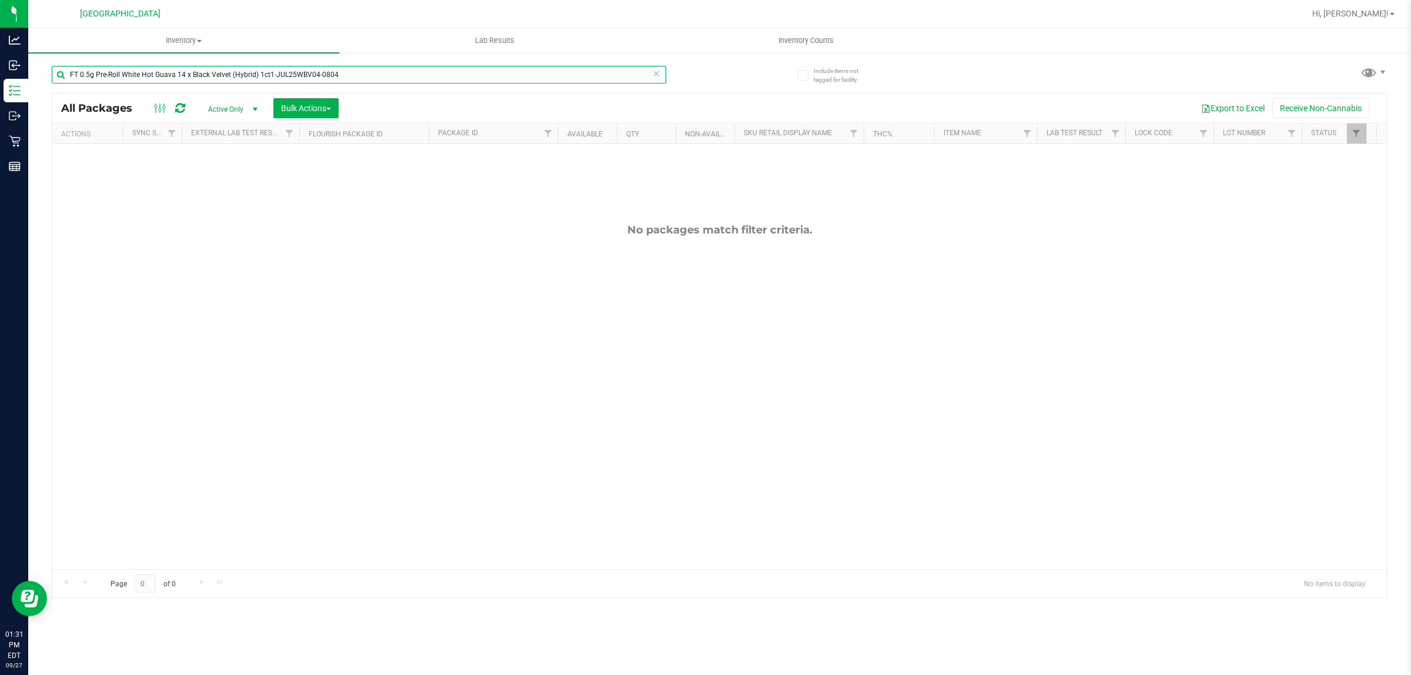
click at [350, 71] on input "FT 0.5g Pre-Roll White Hot Guava 14 x Black Velvet (Hybrid) 1ct1-JUL25WBV04-0804" at bounding box center [359, 75] width 614 height 18
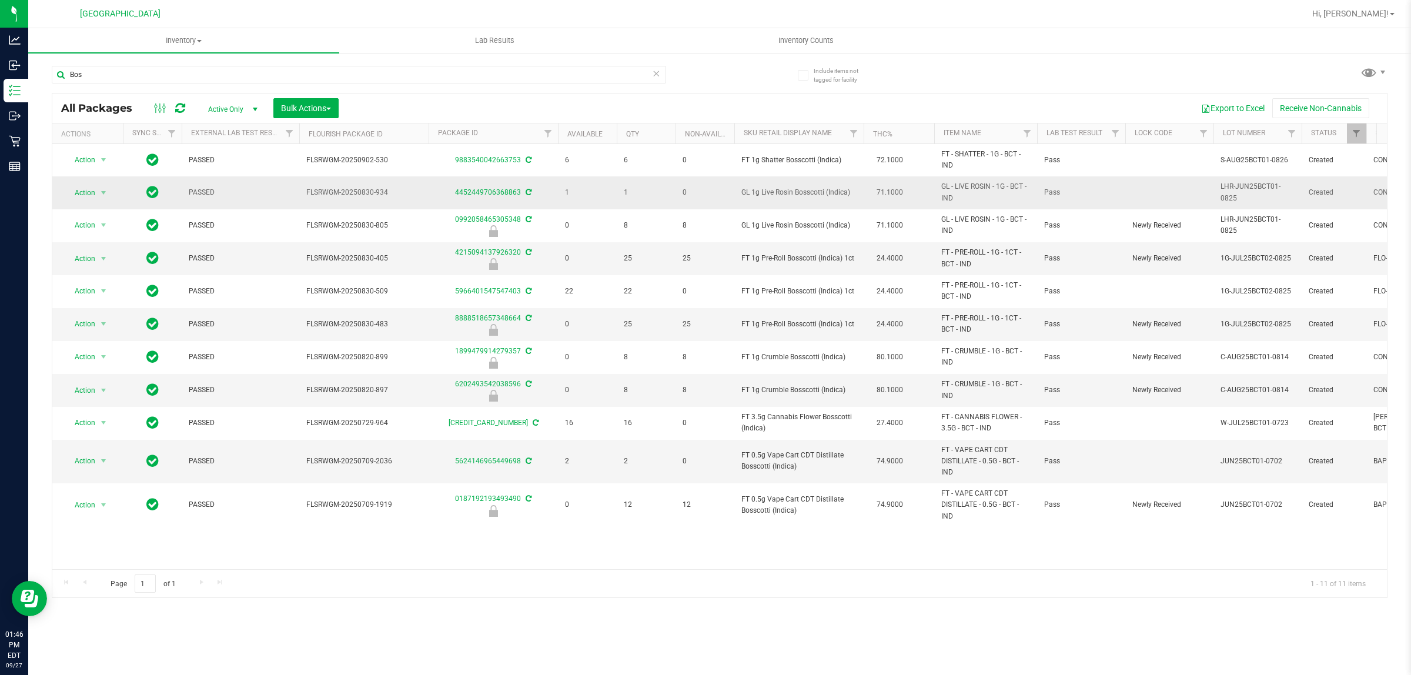
click at [800, 195] on span "GL 1g Live Rosin Bosscotti (Indica)" at bounding box center [798, 192] width 115 height 11
click at [800, 194] on span "GL 1g Live Rosin Bosscotti (Indica)" at bounding box center [798, 192] width 115 height 11
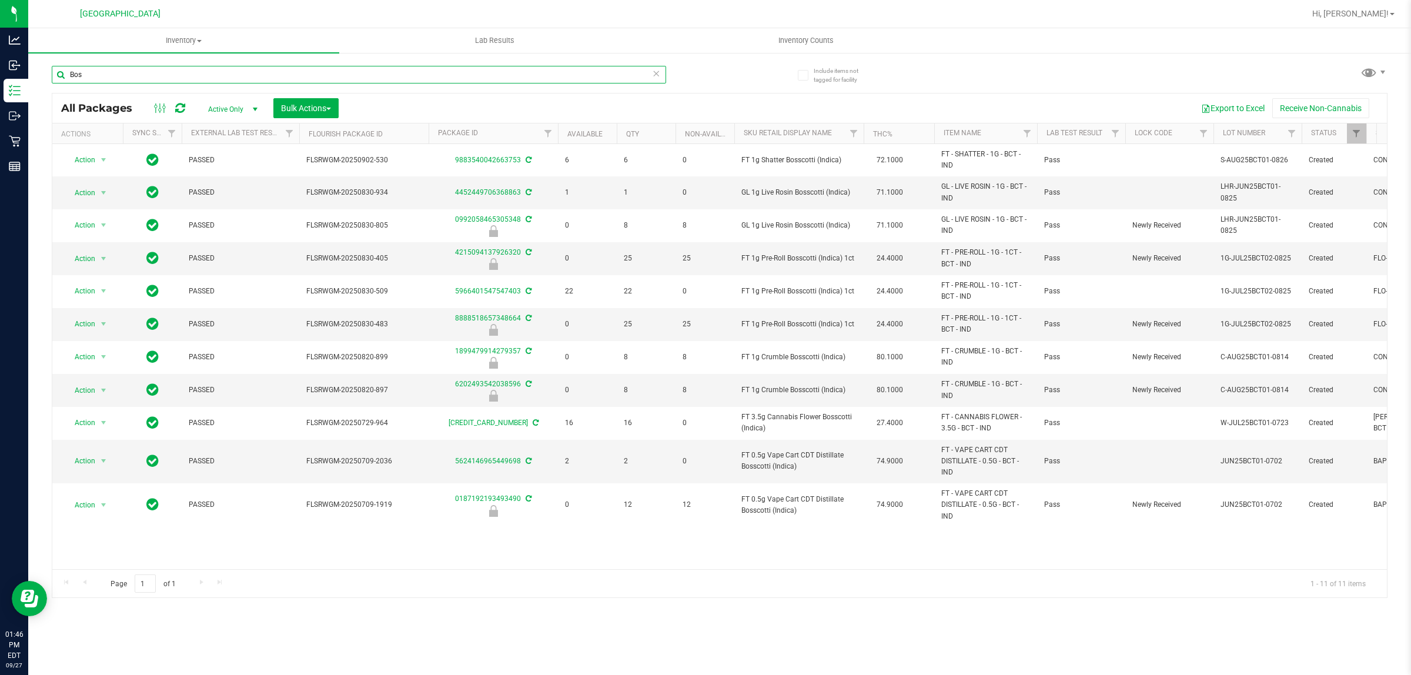
click at [386, 75] on input "Bos" at bounding box center [359, 75] width 614 height 18
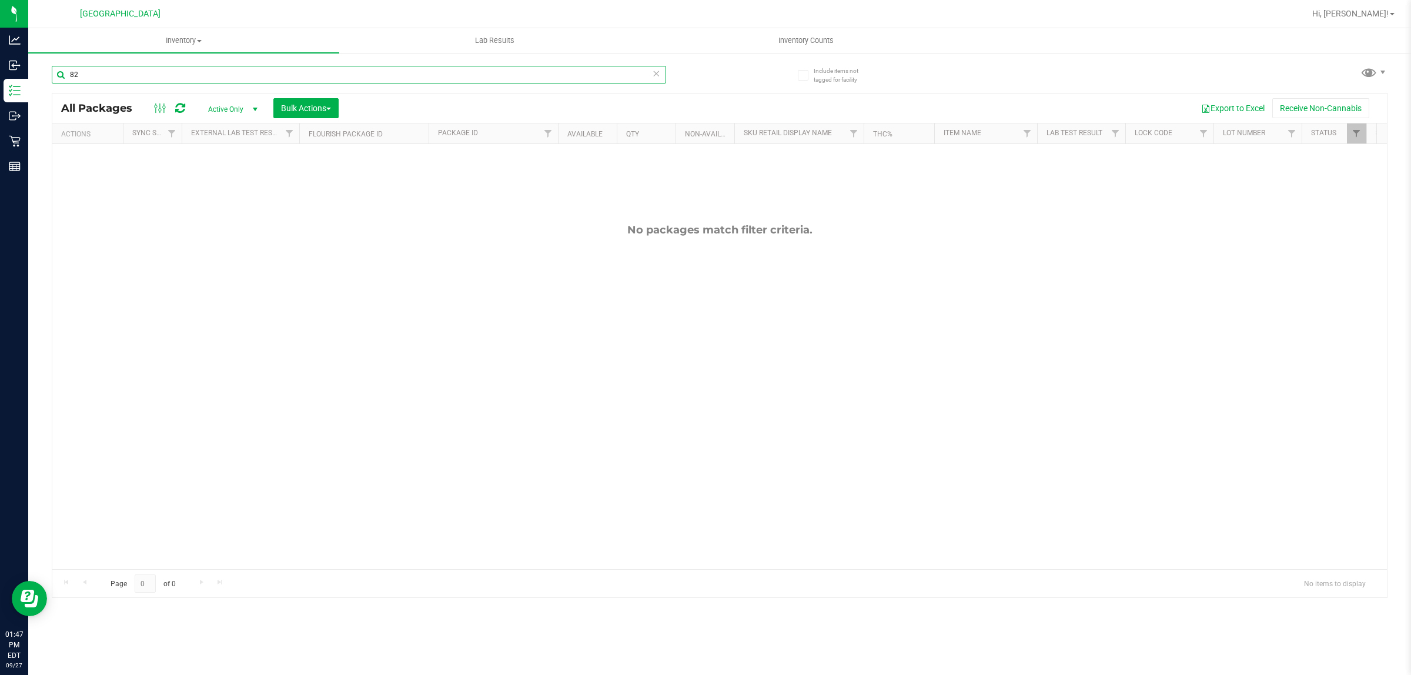
type input "8"
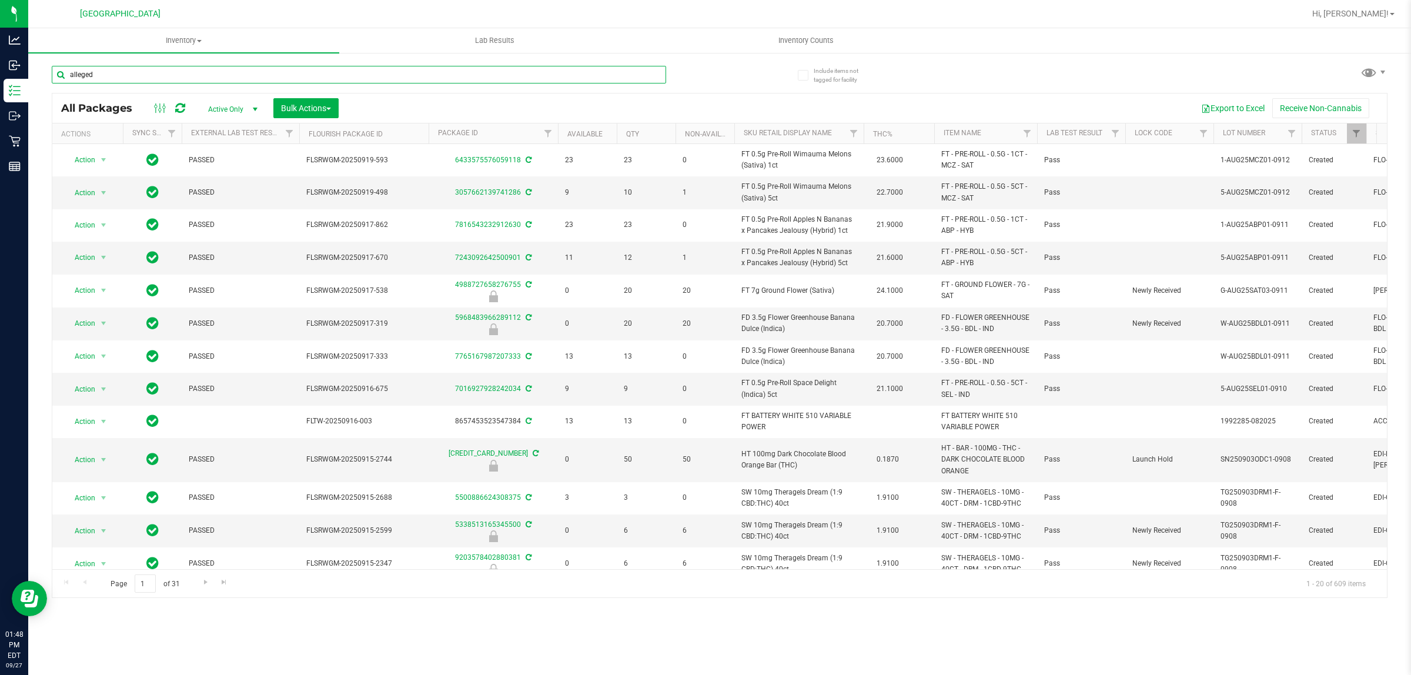
type input "alleged"
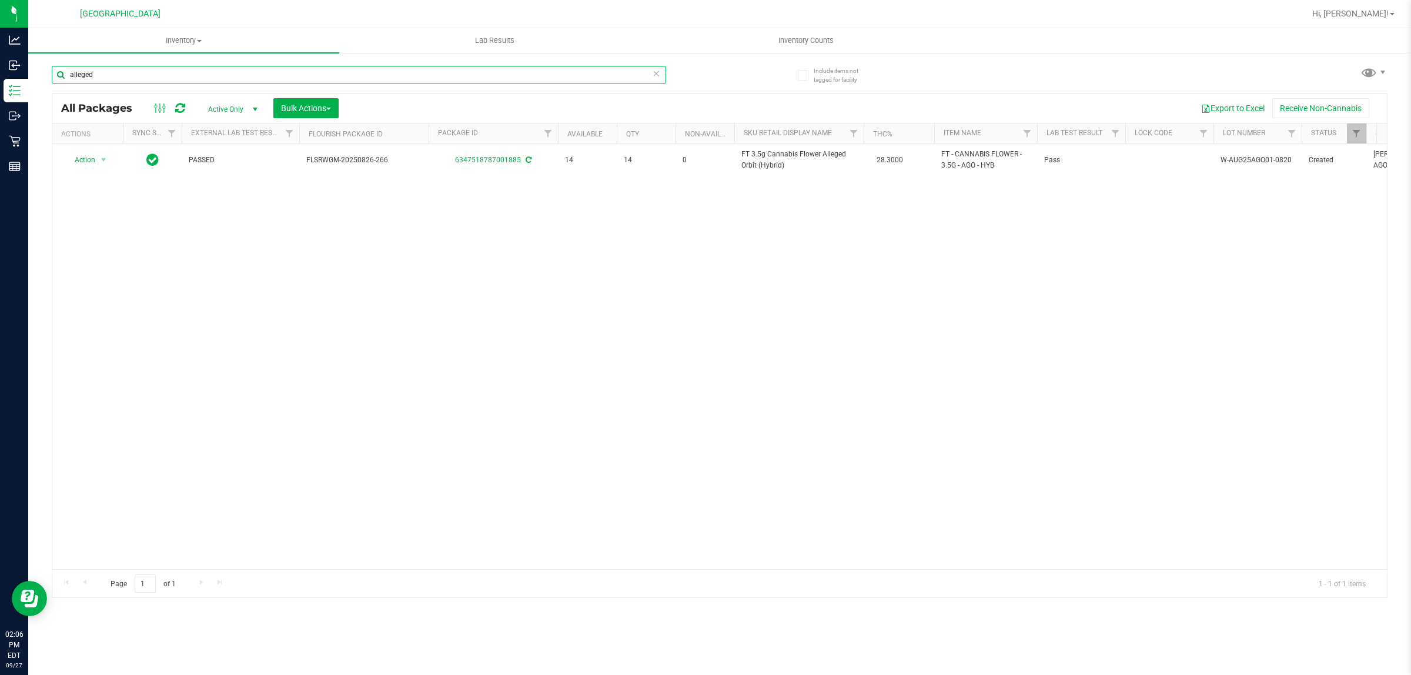
click at [262, 68] on input "alleged" at bounding box center [359, 75] width 614 height 18
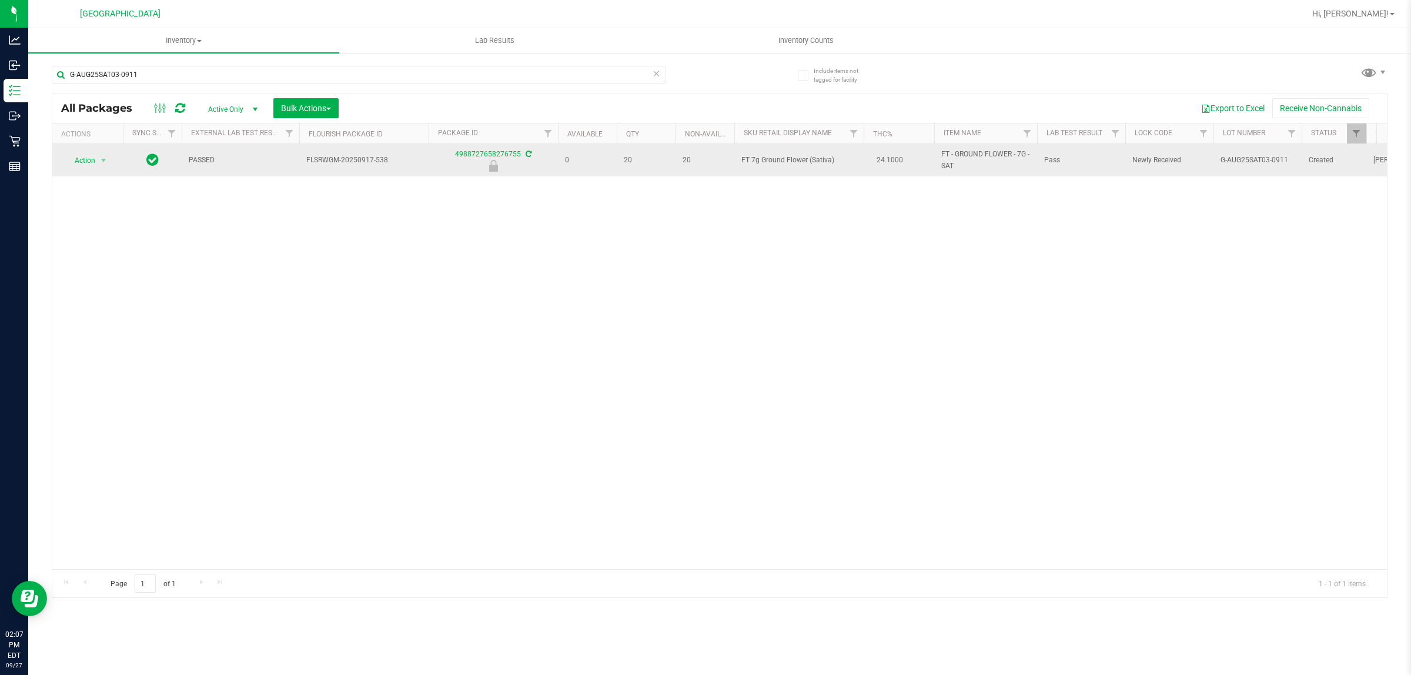
drag, startPoint x: 830, startPoint y: 162, endPoint x: 742, endPoint y: 165, distance: 88.8
click at [742, 165] on span "FT 7g Ground Flower (Sativa)" at bounding box center [798, 160] width 115 height 11
copy span "FT 7g Ground Flower (Sativa"
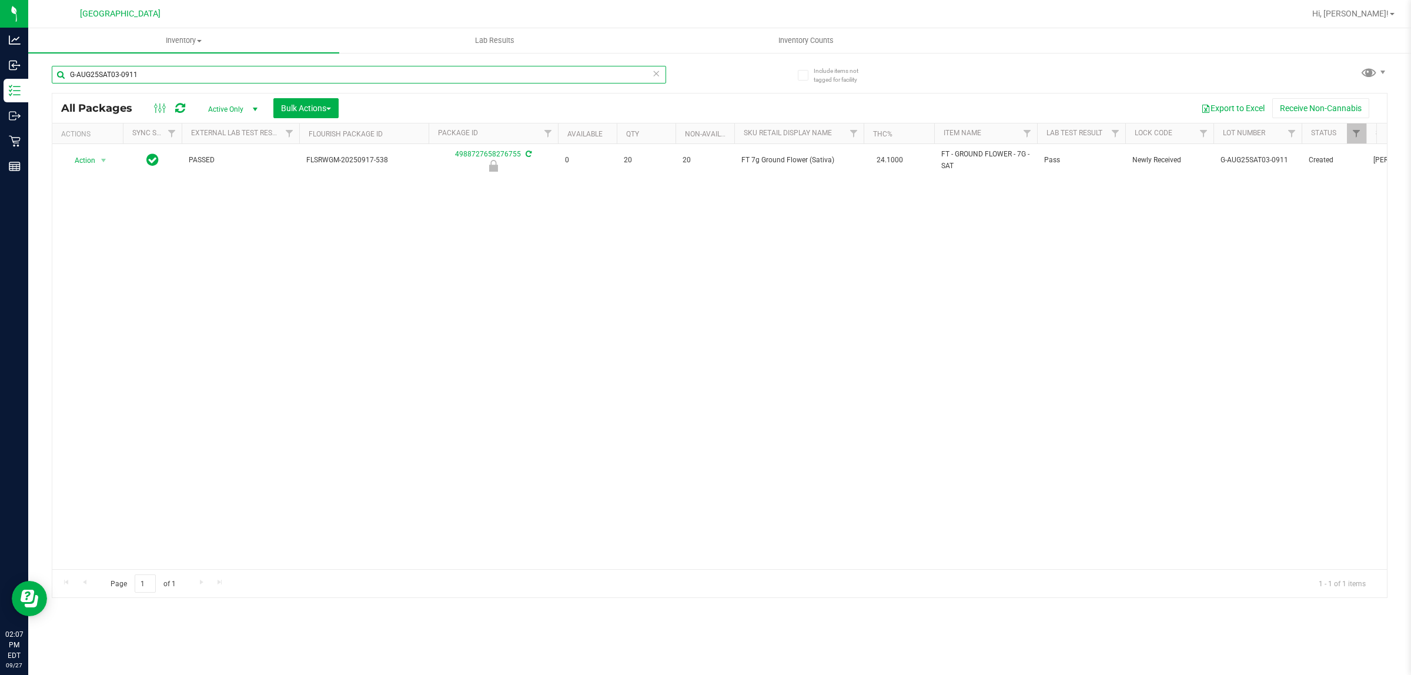
click at [394, 71] on input "G-AUG25SAT03-0911" at bounding box center [359, 75] width 614 height 18
paste input "FT 7g Ground Flower (Sativa"
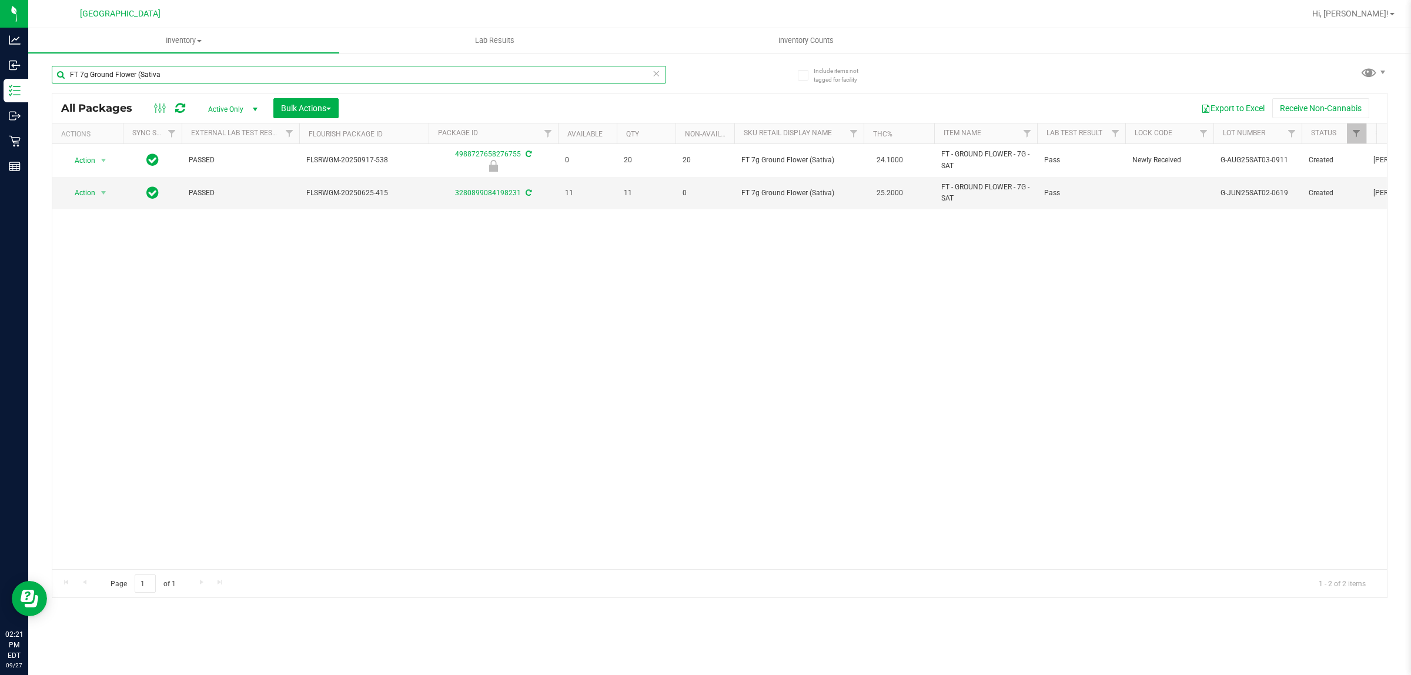
click at [186, 74] on input "FT 7g Ground Flower (Sativa" at bounding box center [359, 75] width 614 height 18
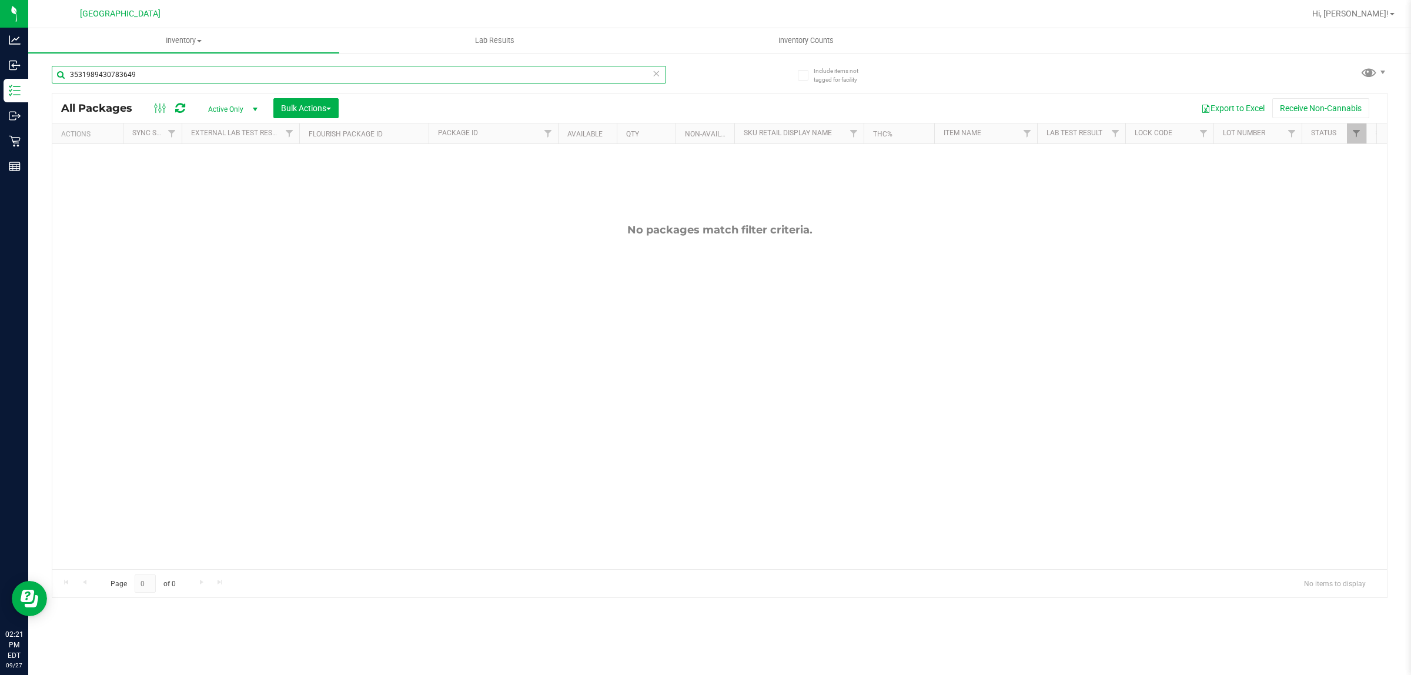
type input "3531989430783649"
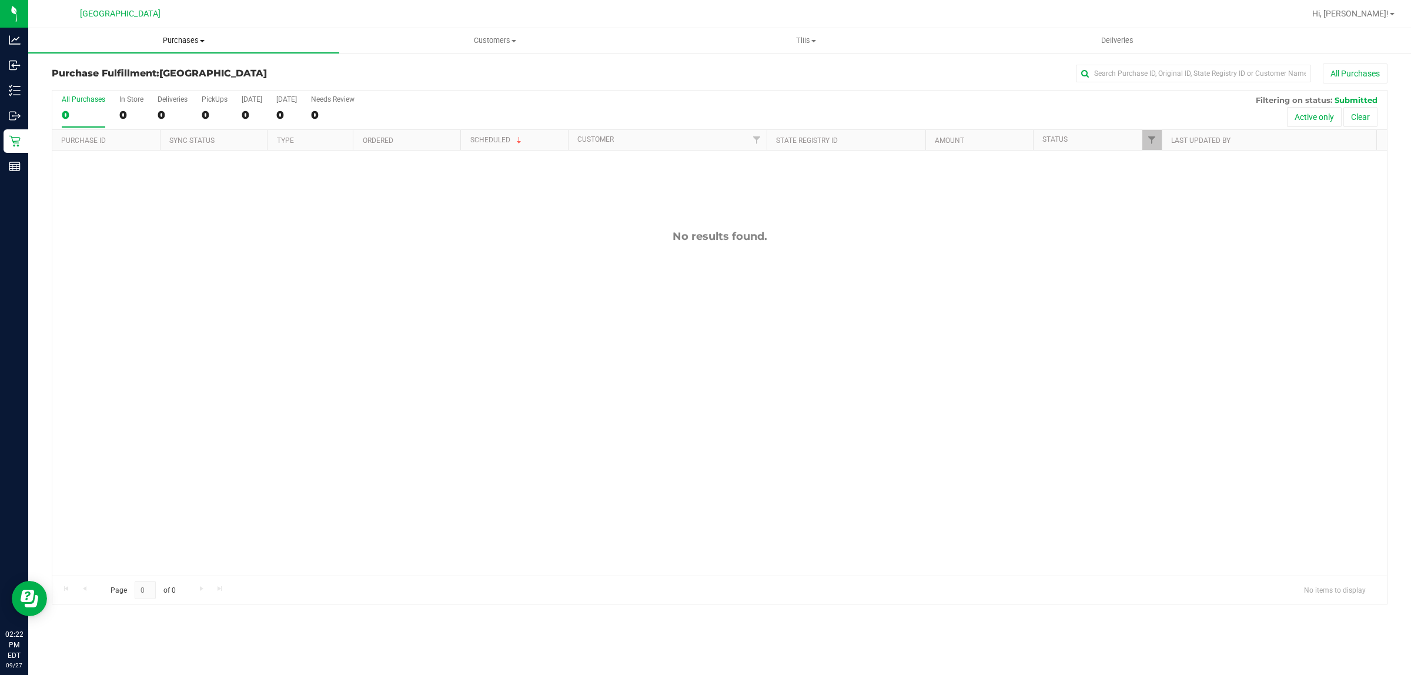
click at [120, 35] on span "Purchases" at bounding box center [183, 40] width 311 height 11
click at [92, 90] on li "Fulfillment" at bounding box center [183, 85] width 311 height 14
